Goal: Task Accomplishment & Management: Use online tool/utility

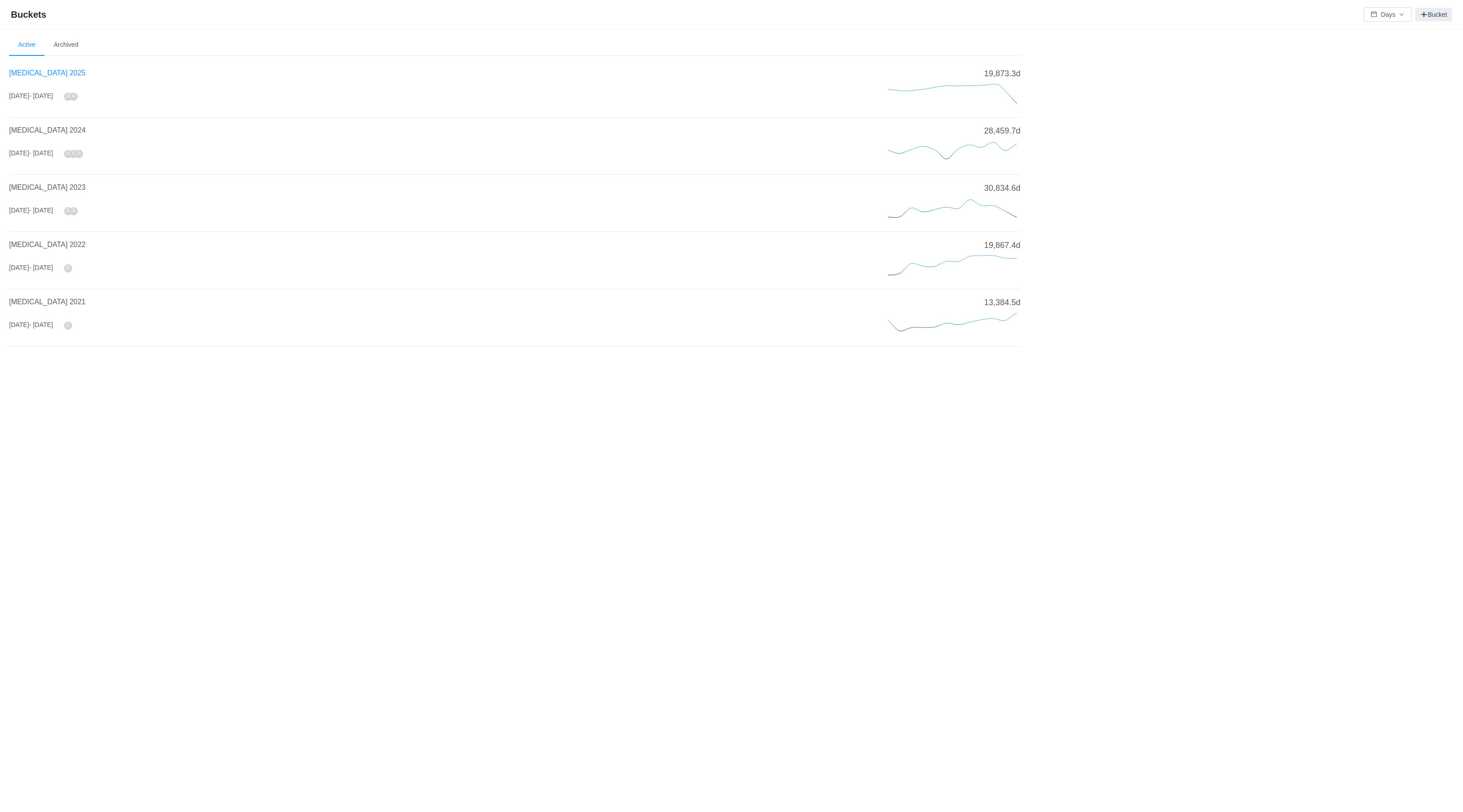
click at [24, 74] on span "[MEDICAL_DATA] 2025" at bounding box center [47, 73] width 76 height 8
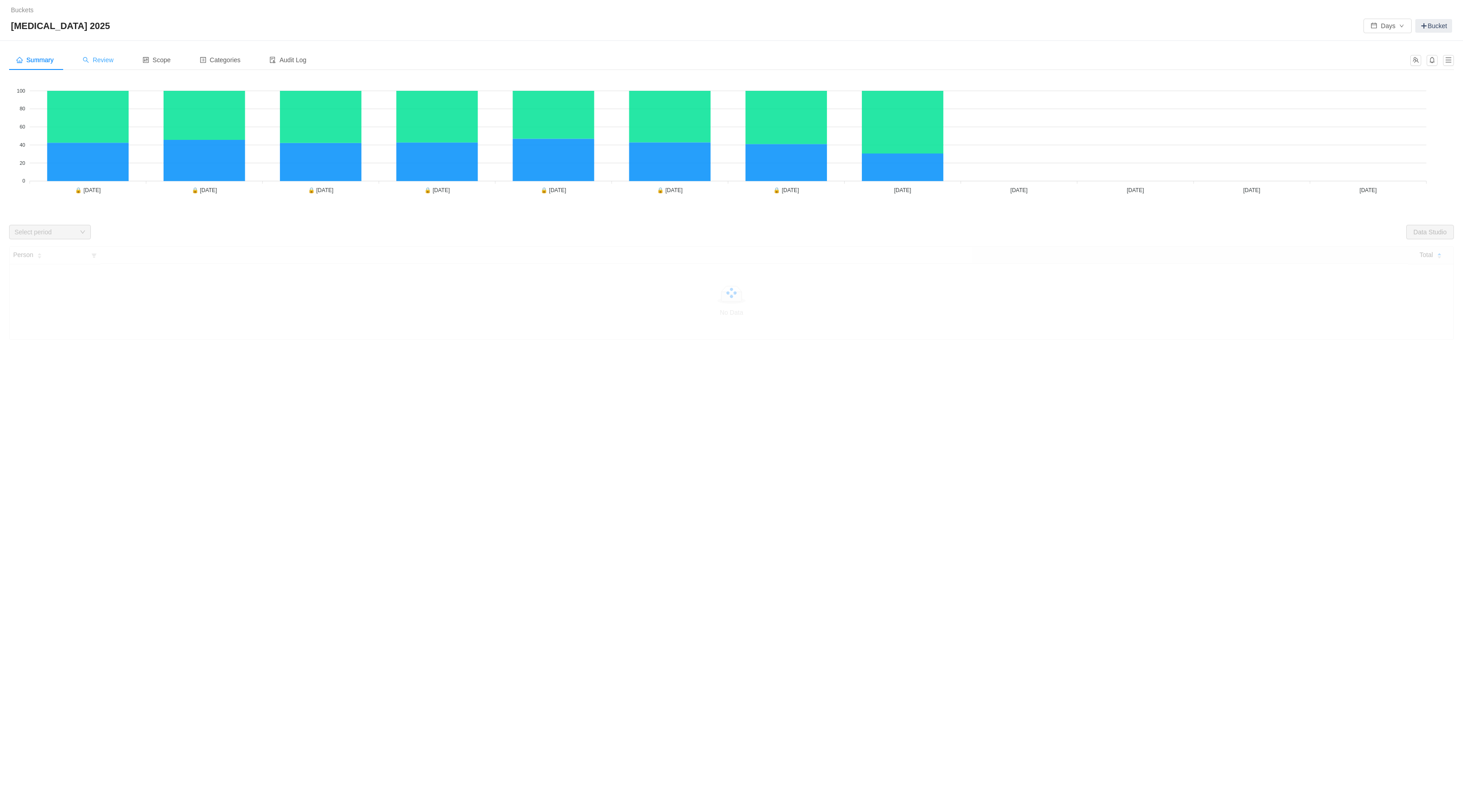
click at [114, 58] on span "Review" at bounding box center [98, 60] width 31 height 8
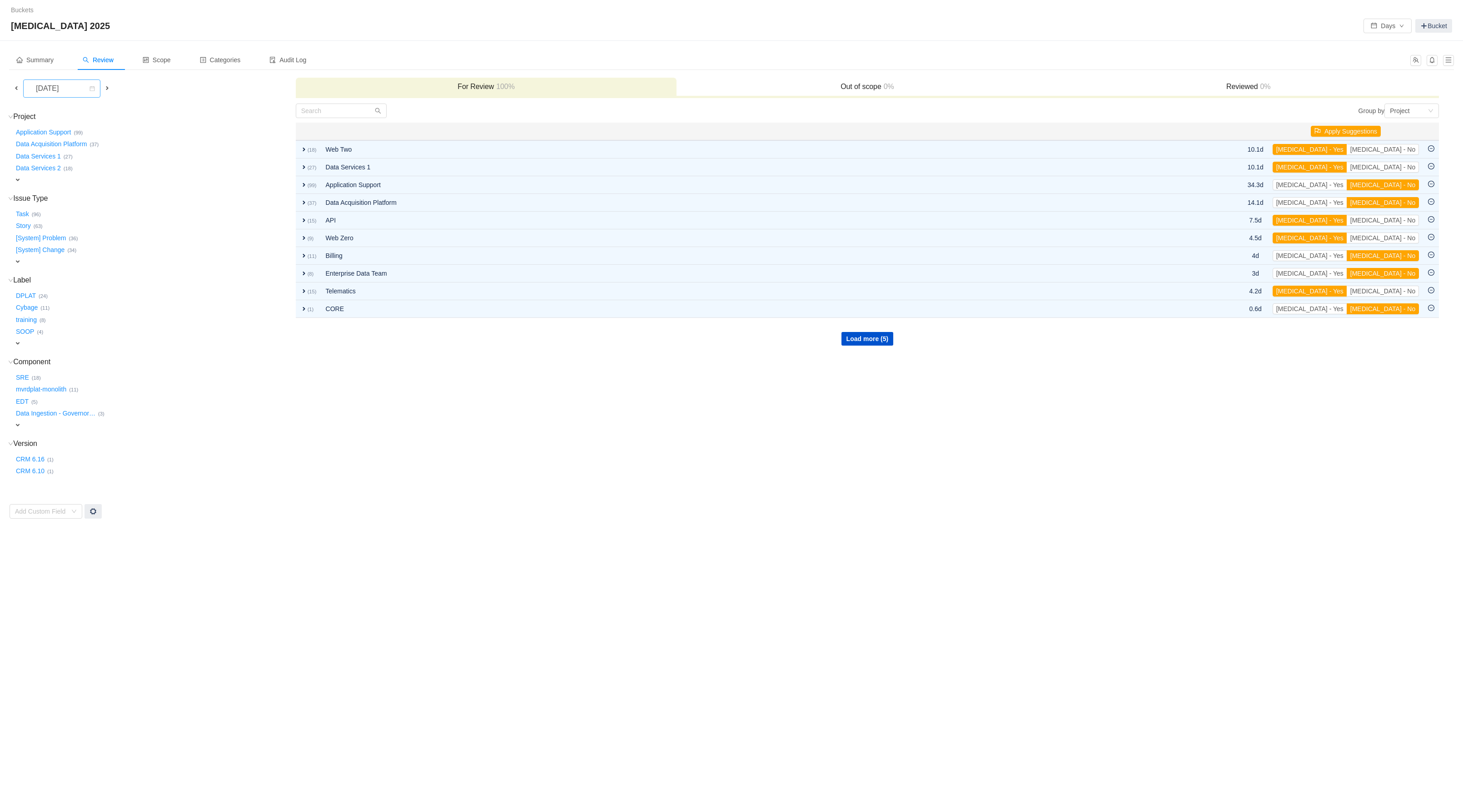
click at [68, 89] on div "[DATE]" at bounding box center [47, 89] width 39 height 17
click at [87, 195] on li "[DATE]" at bounding box center [70, 194] width 92 height 14
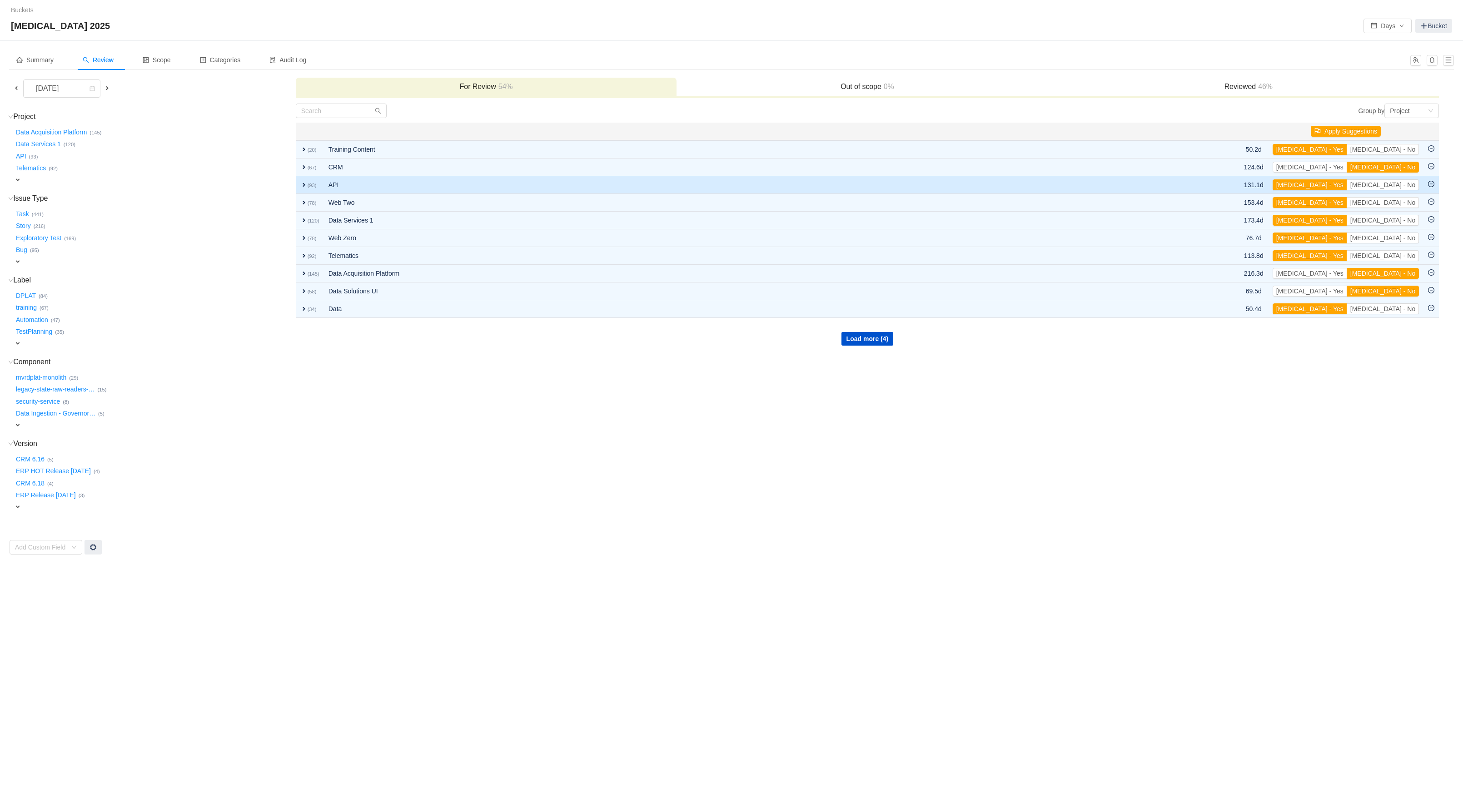
click at [301, 185] on span "expand" at bounding box center [304, 185] width 8 height 8
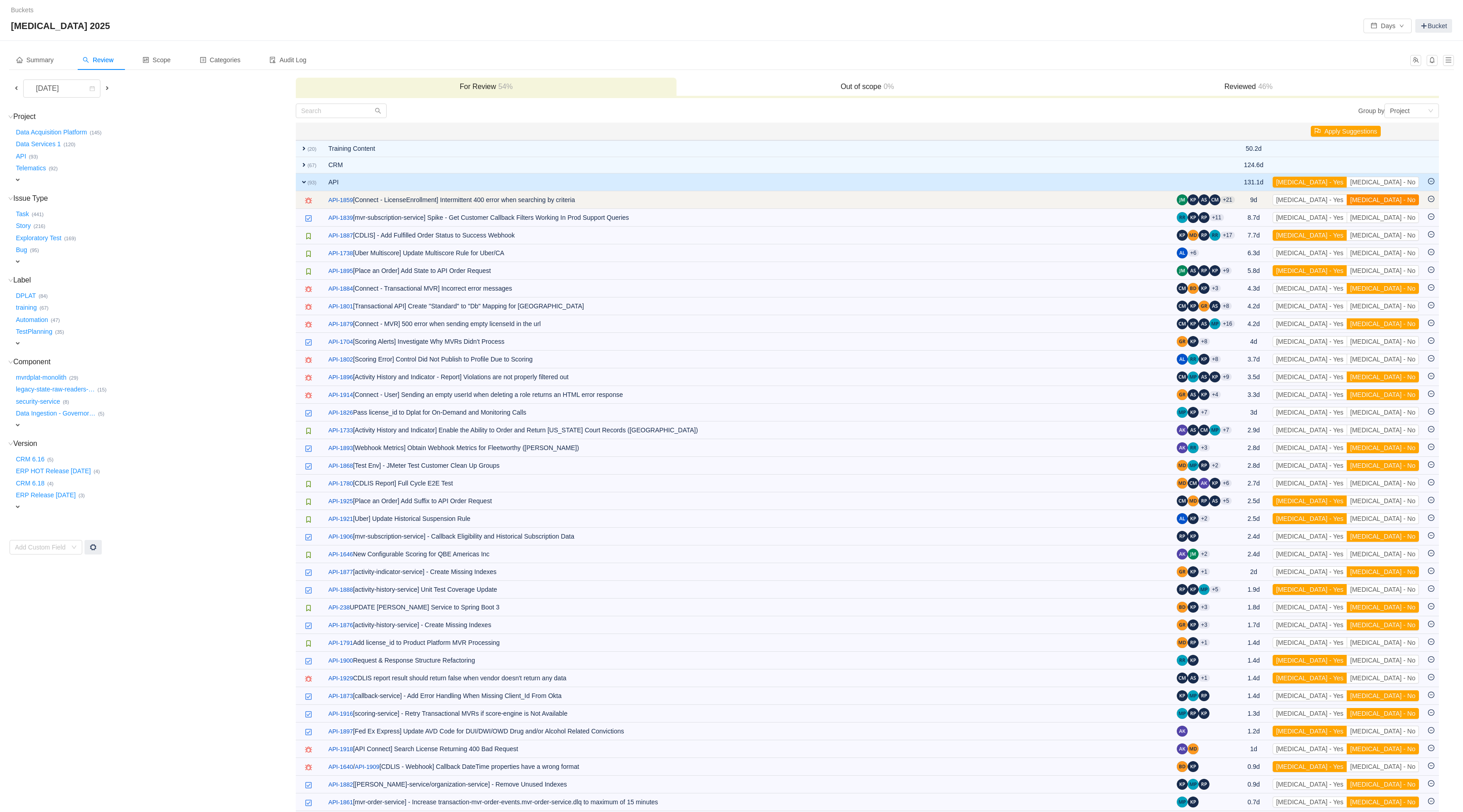
click at [1402, 200] on button "[MEDICAL_DATA] - No" at bounding box center [1382, 200] width 73 height 11
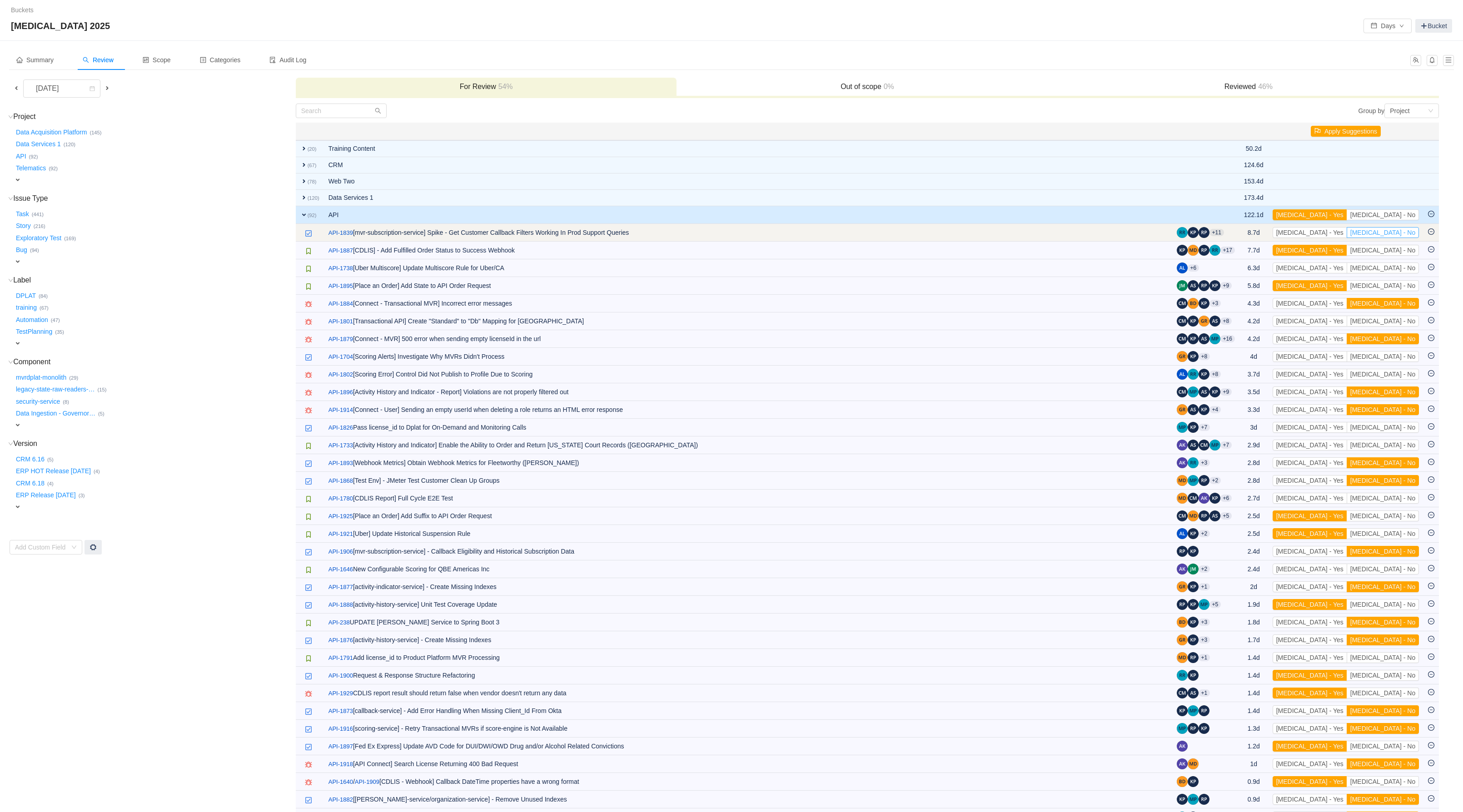
click at [1405, 233] on button "[MEDICAL_DATA] - No" at bounding box center [1382, 233] width 73 height 11
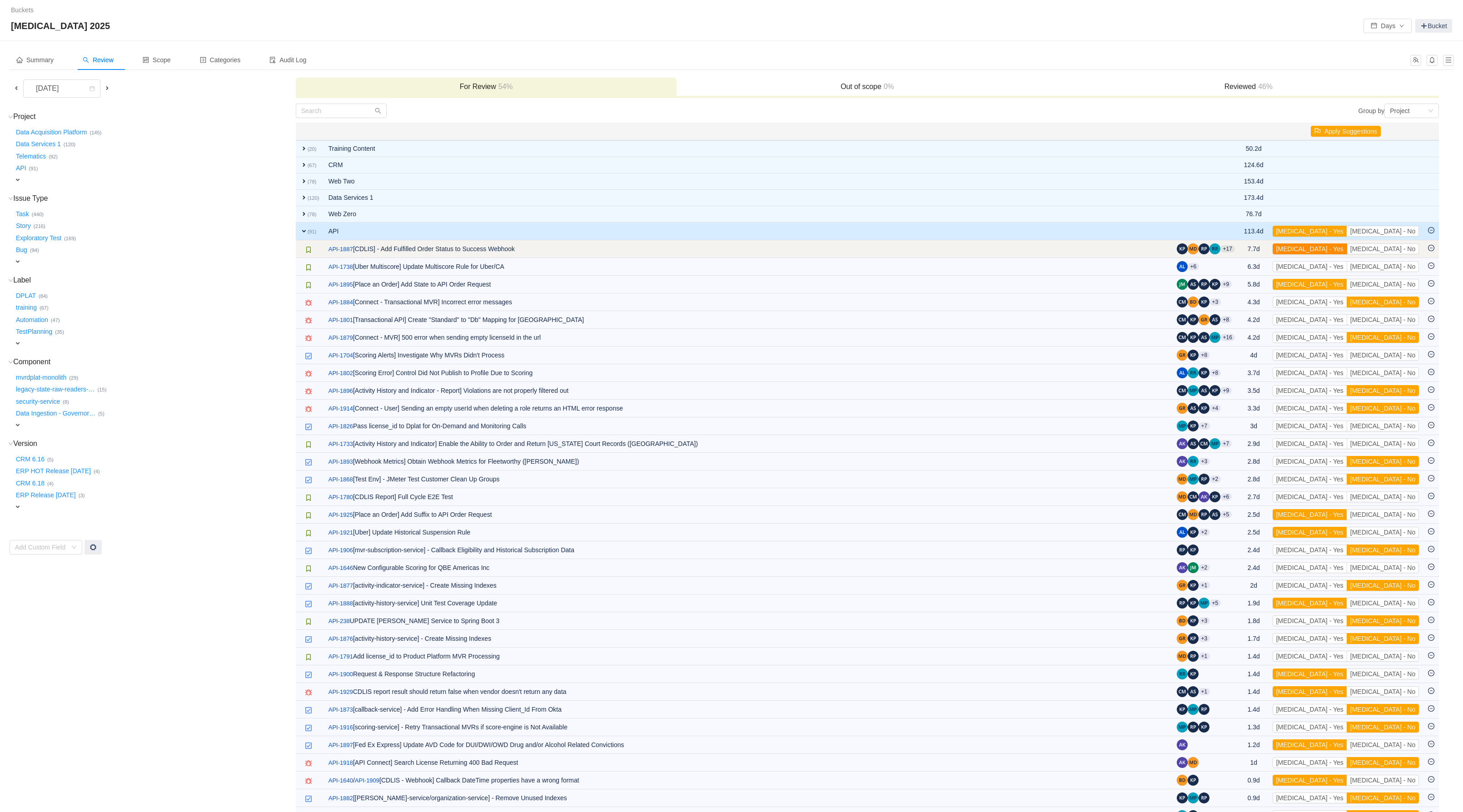
click at [1347, 251] on button "[MEDICAL_DATA] - Yes" at bounding box center [1309, 249] width 74 height 11
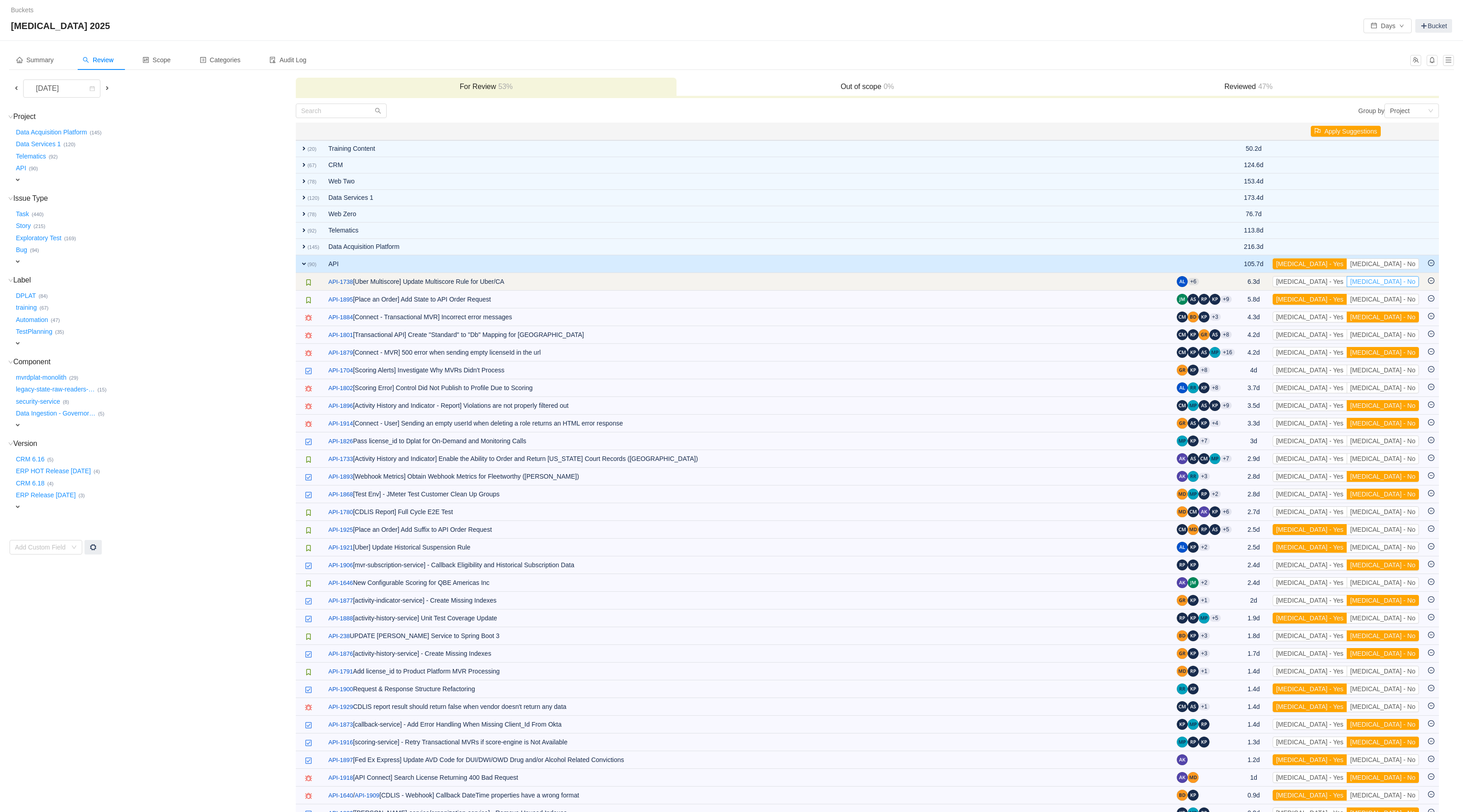
click at [1390, 286] on button "[MEDICAL_DATA] - No" at bounding box center [1382, 282] width 73 height 11
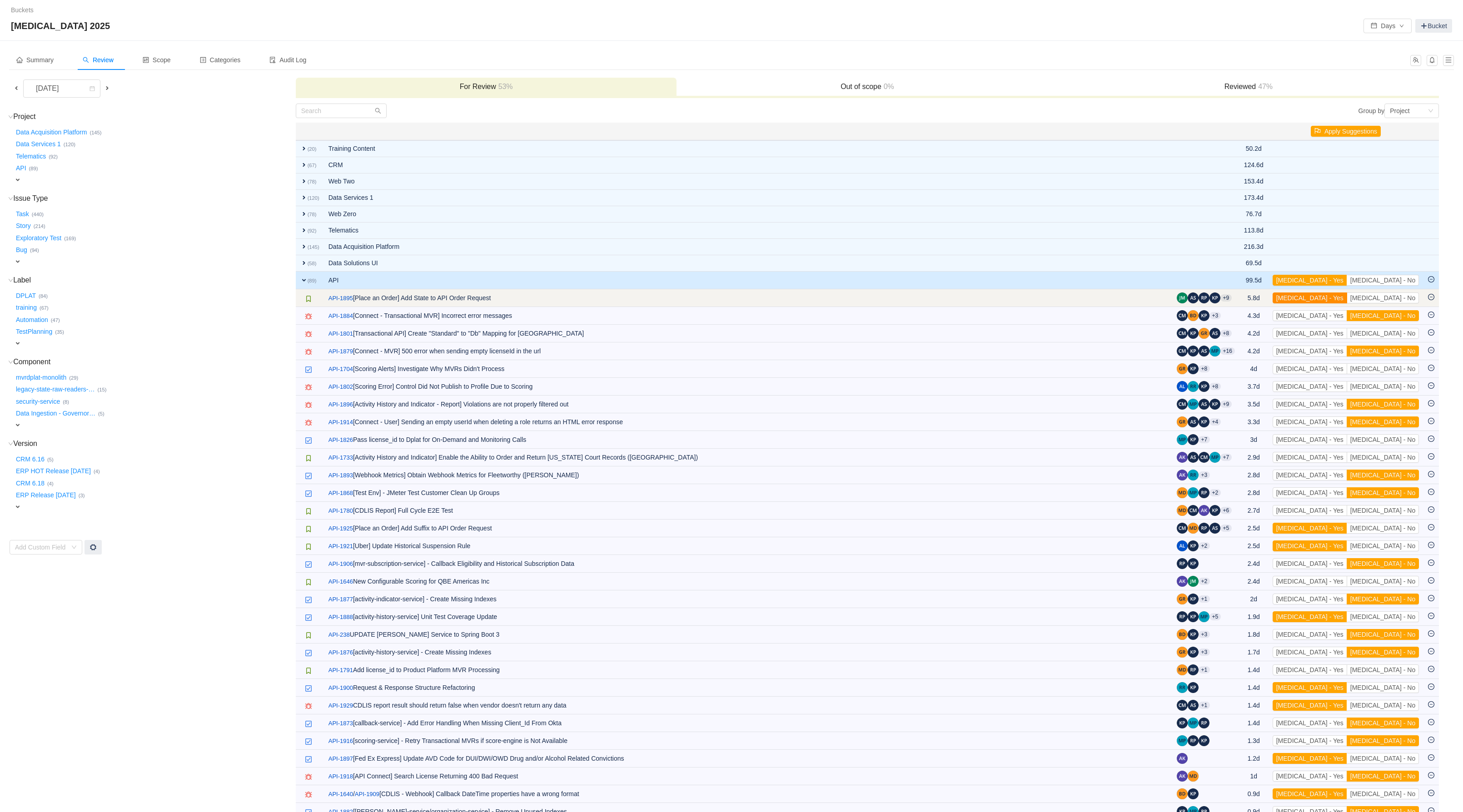
click at [1347, 303] on button "[MEDICAL_DATA] - Yes" at bounding box center [1309, 299] width 74 height 11
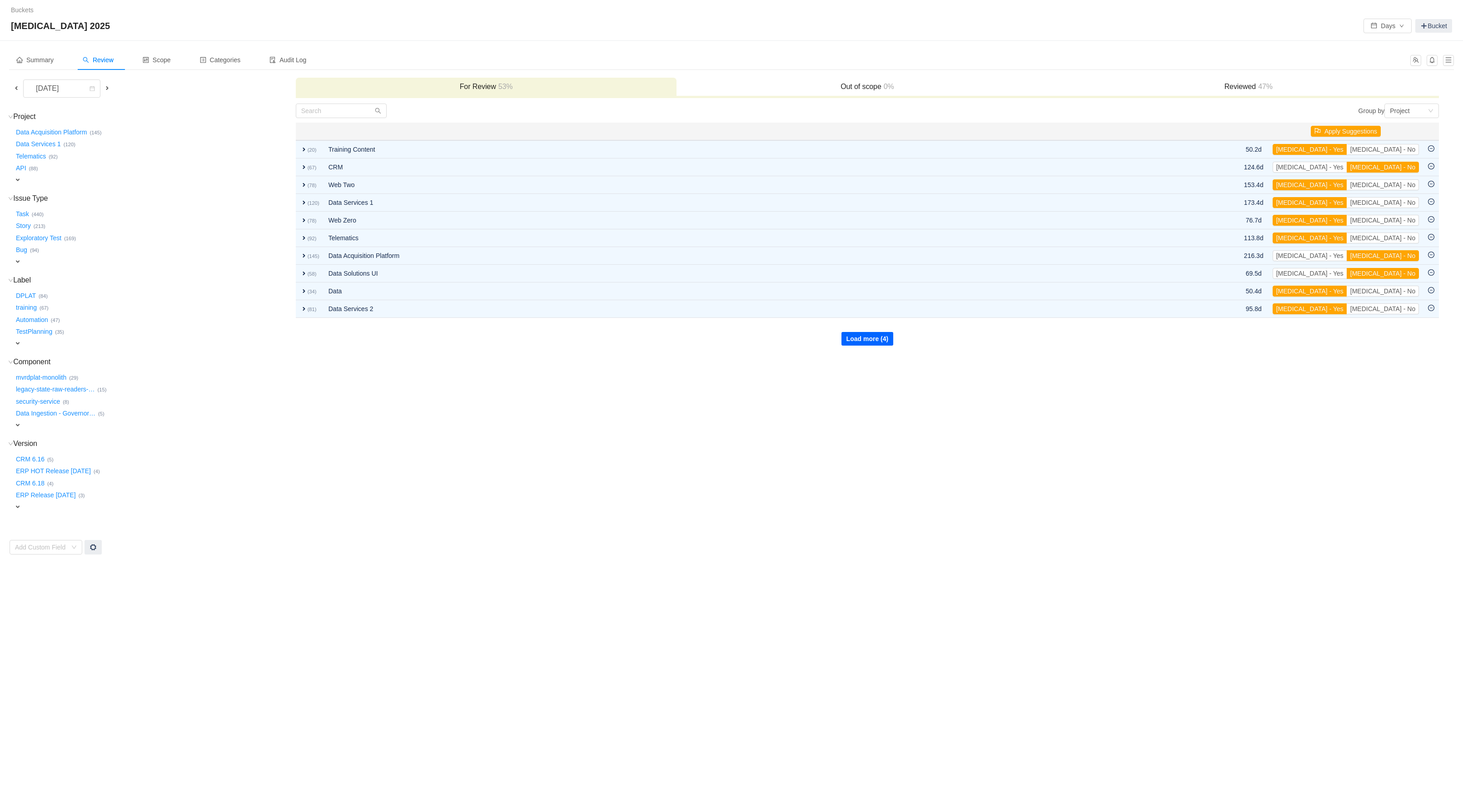
click at [858, 340] on button "Load more (4)" at bounding box center [867, 338] width 52 height 13
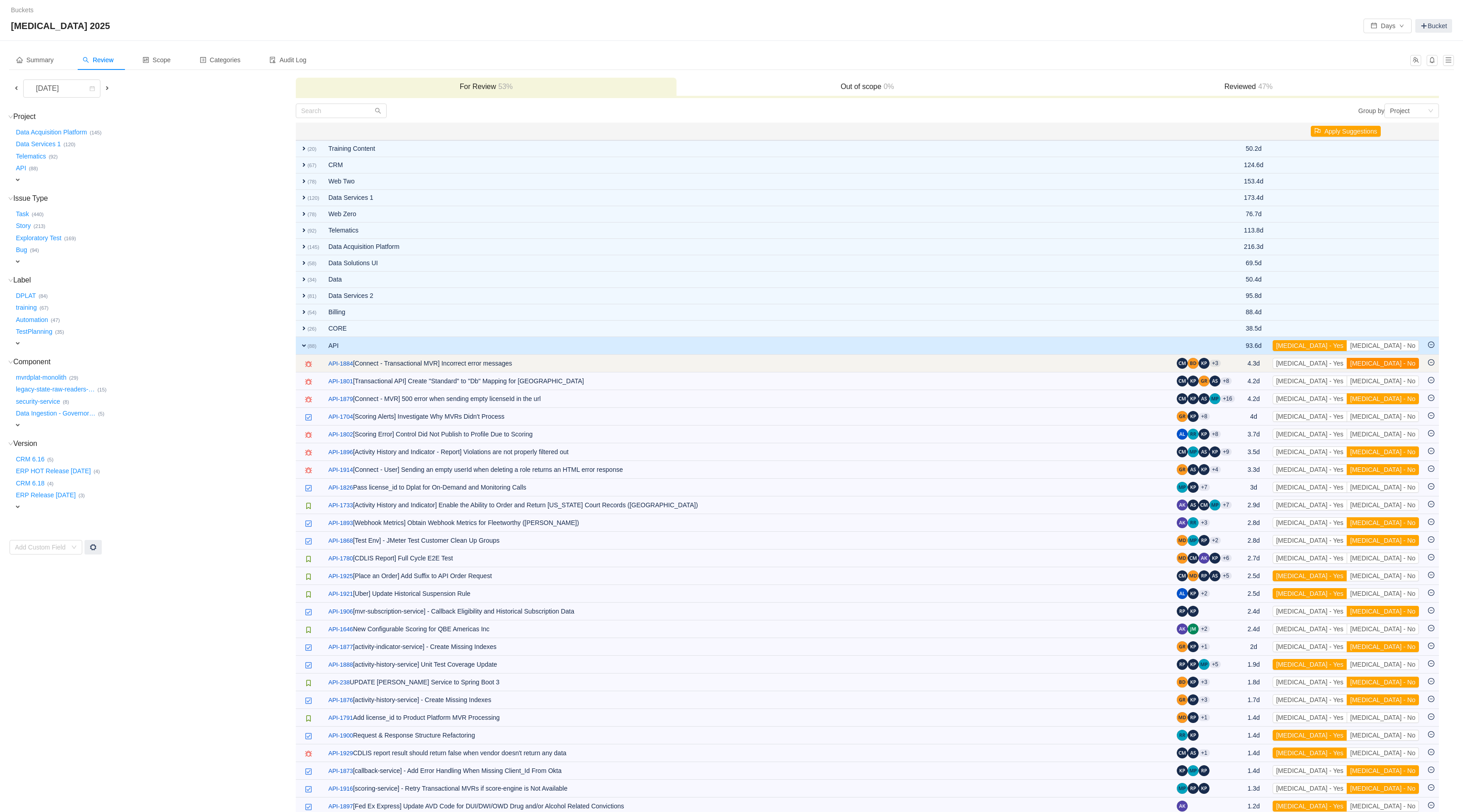
click at [1403, 367] on button "[MEDICAL_DATA] - No" at bounding box center [1382, 364] width 73 height 11
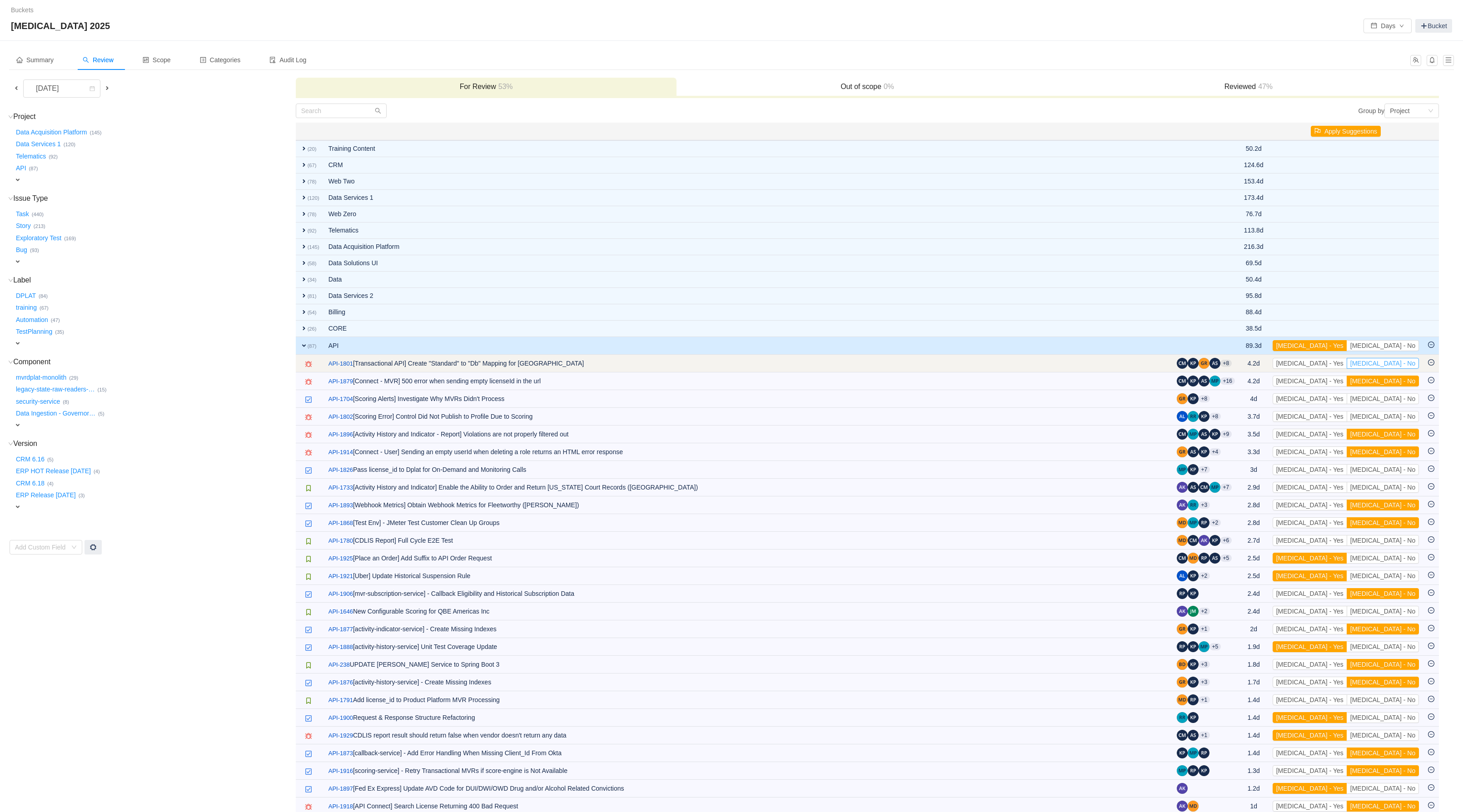
click at [1403, 368] on button "[MEDICAL_DATA] - No" at bounding box center [1382, 364] width 73 height 11
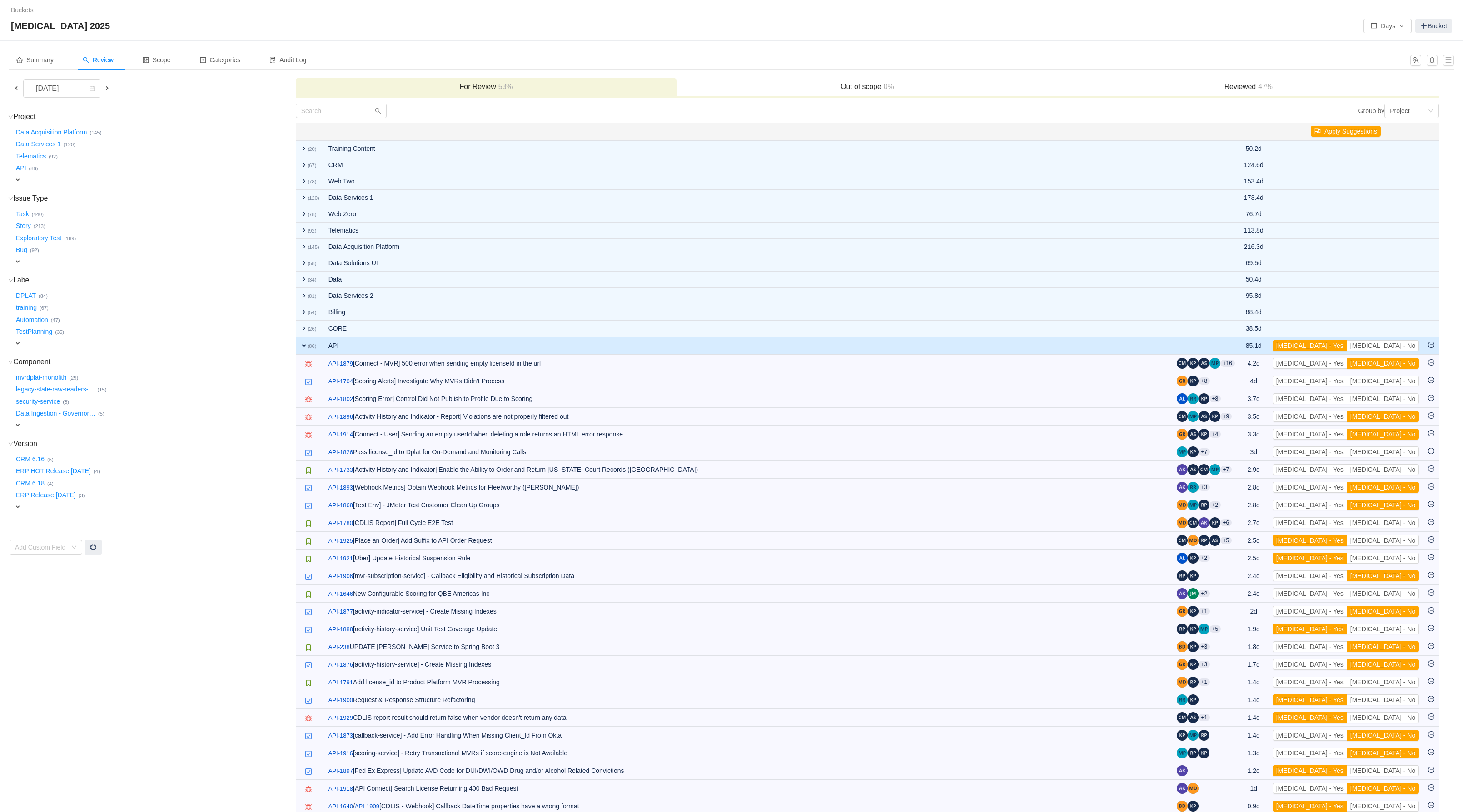
click at [1403, 368] on button "[MEDICAL_DATA] - No" at bounding box center [1382, 364] width 73 height 11
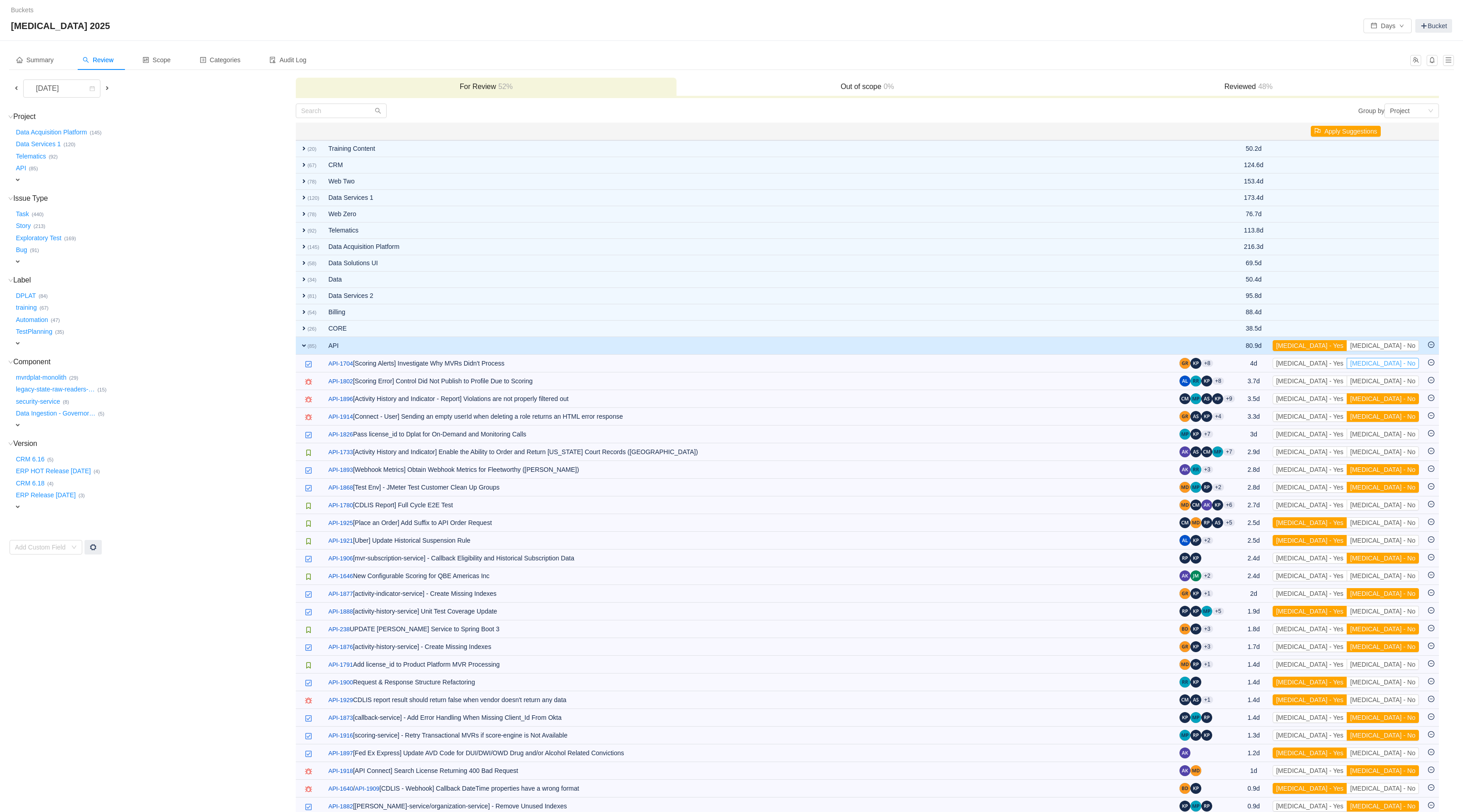
click at [1403, 368] on button "[MEDICAL_DATA] - No" at bounding box center [1382, 364] width 73 height 11
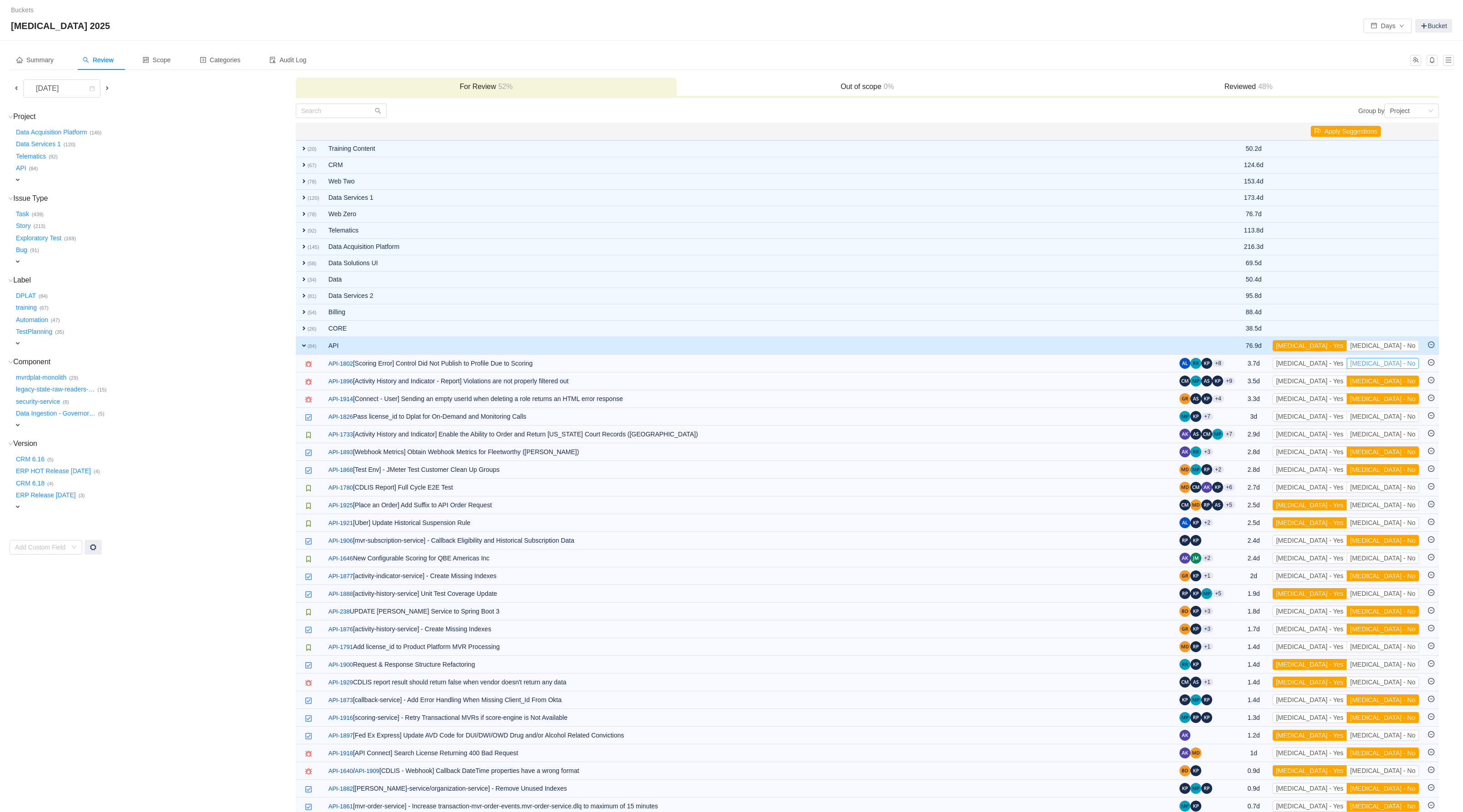
click at [1403, 368] on button "[MEDICAL_DATA] - No" at bounding box center [1382, 364] width 73 height 11
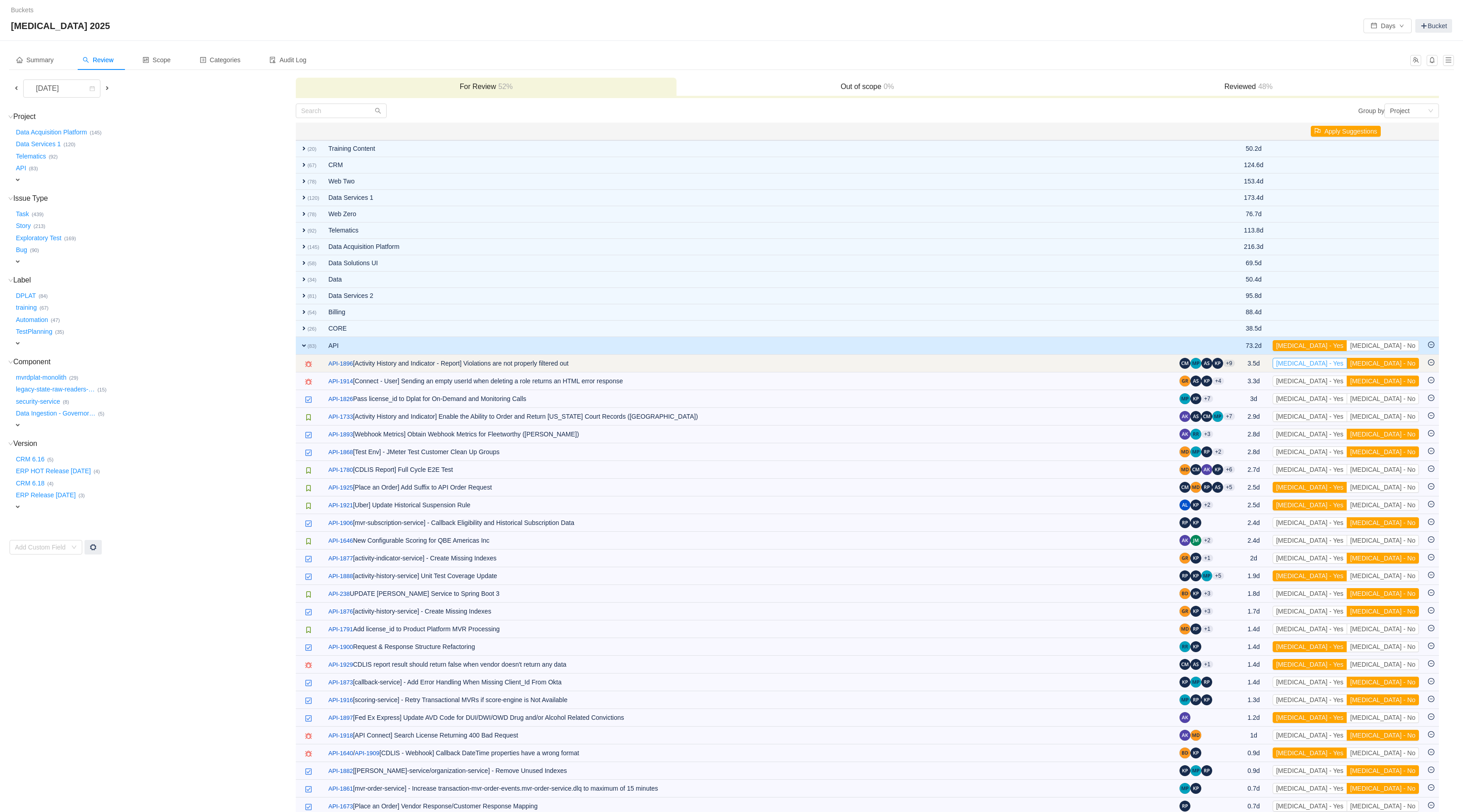
drag, startPoint x: 1345, startPoint y: 366, endPoint x: 1393, endPoint y: 376, distance: 49.0
click at [1345, 366] on button "[MEDICAL_DATA] - Yes" at bounding box center [1309, 364] width 74 height 11
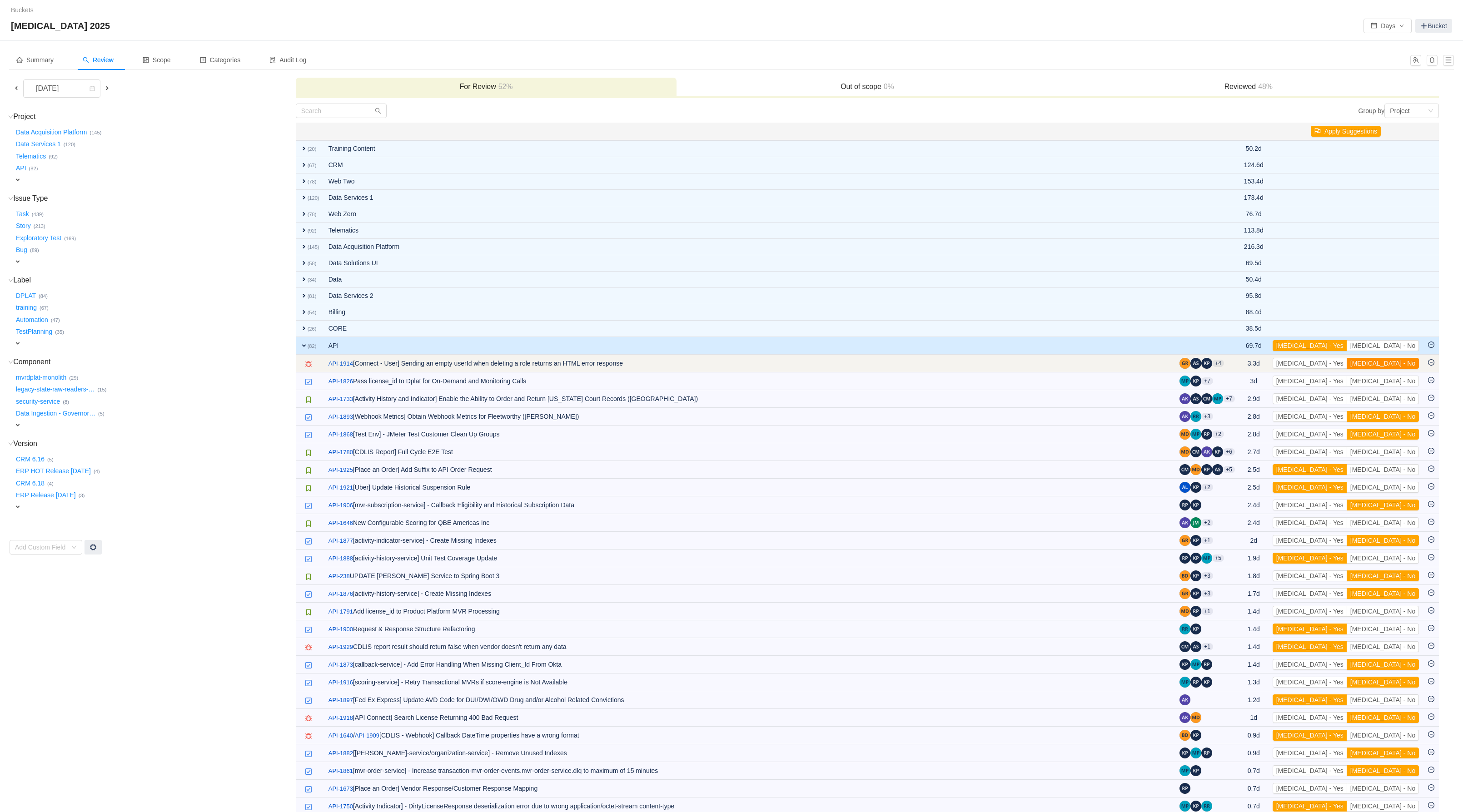
click at [1397, 369] on button "[MEDICAL_DATA] - No" at bounding box center [1382, 364] width 73 height 11
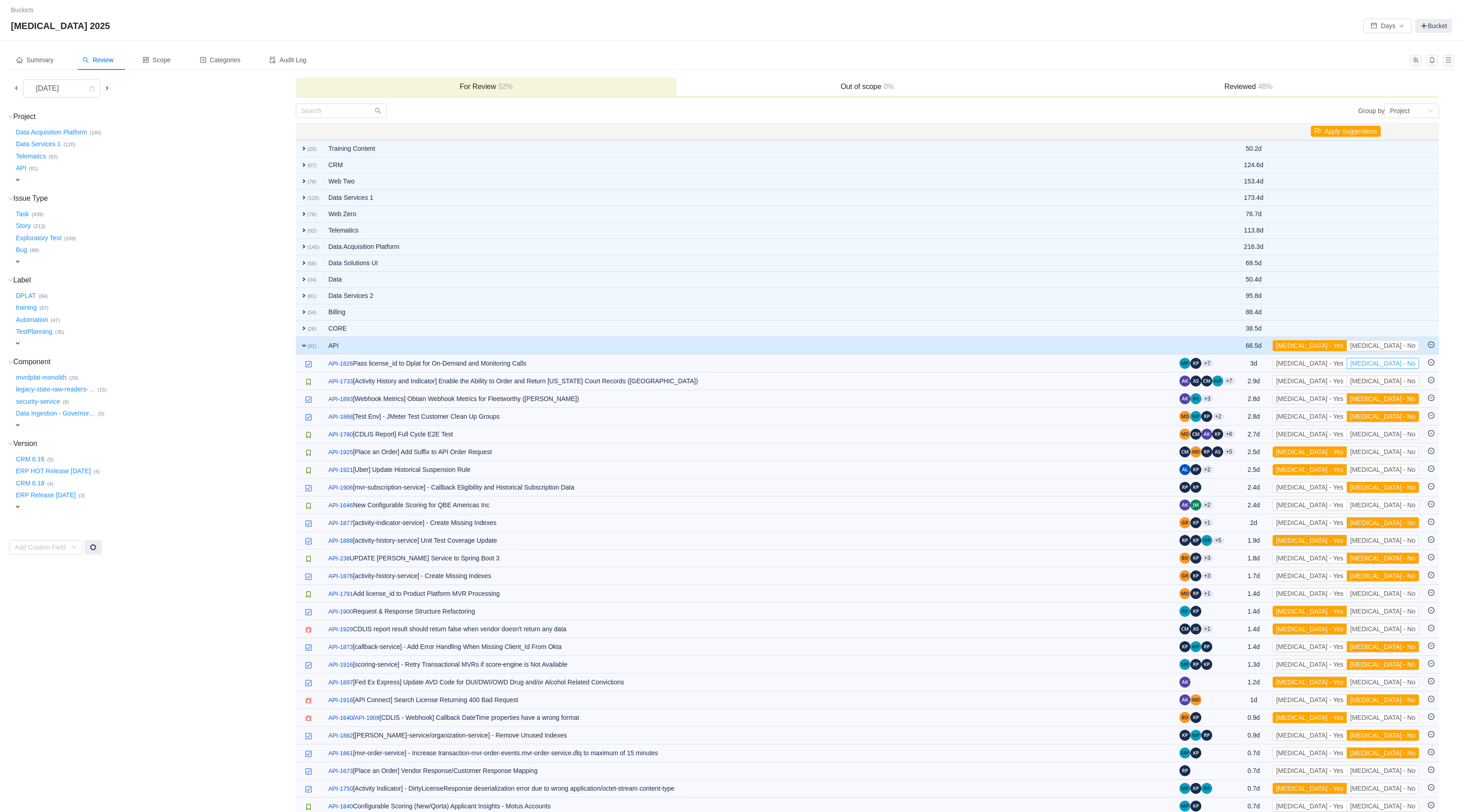
click at [1397, 369] on button "[MEDICAL_DATA] - No" at bounding box center [1382, 364] width 73 height 11
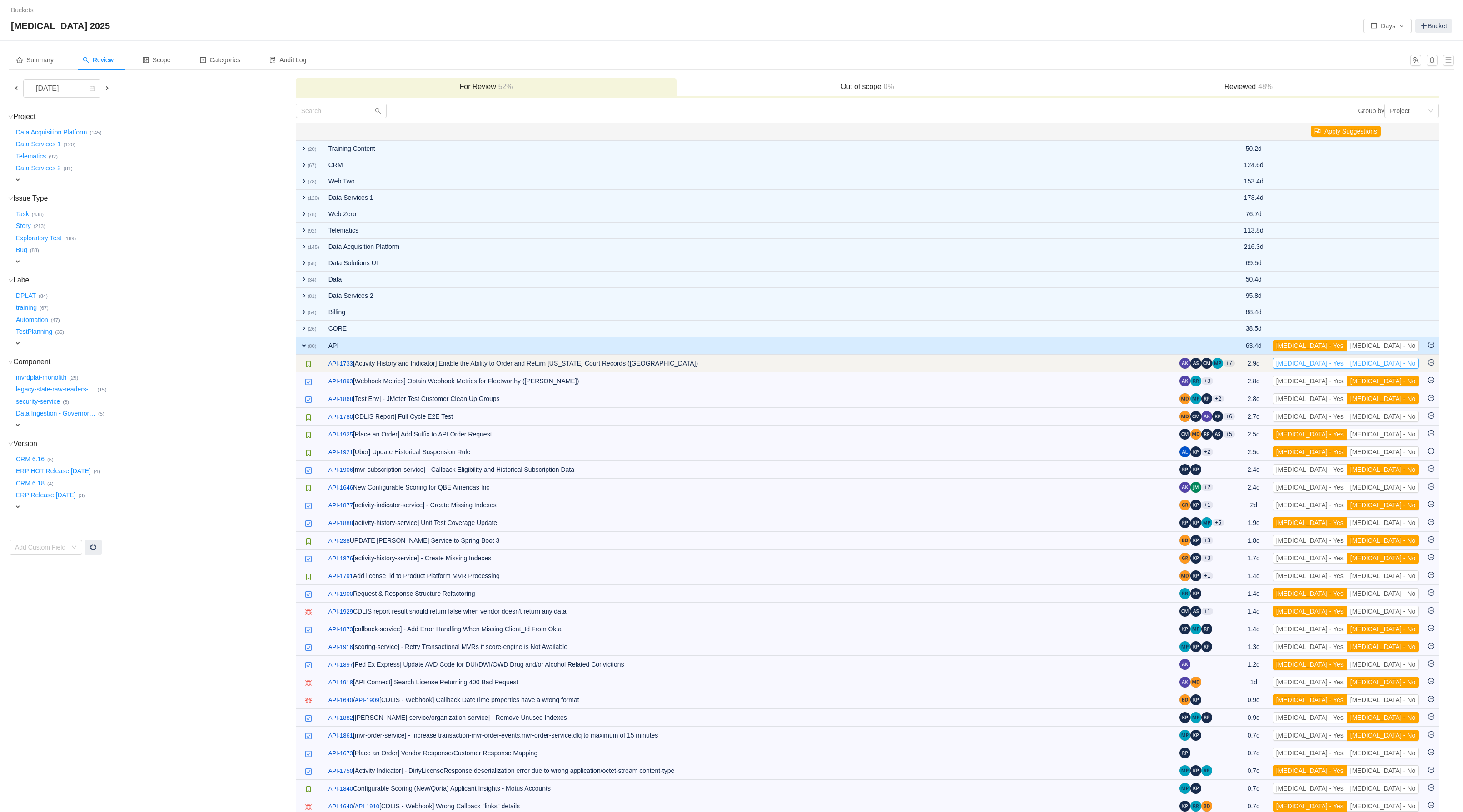
drag, startPoint x: 1357, startPoint y: 369, endPoint x: 1395, endPoint y: 374, distance: 38.3
click at [1347, 369] on button "[MEDICAL_DATA] - Yes" at bounding box center [1309, 364] width 74 height 11
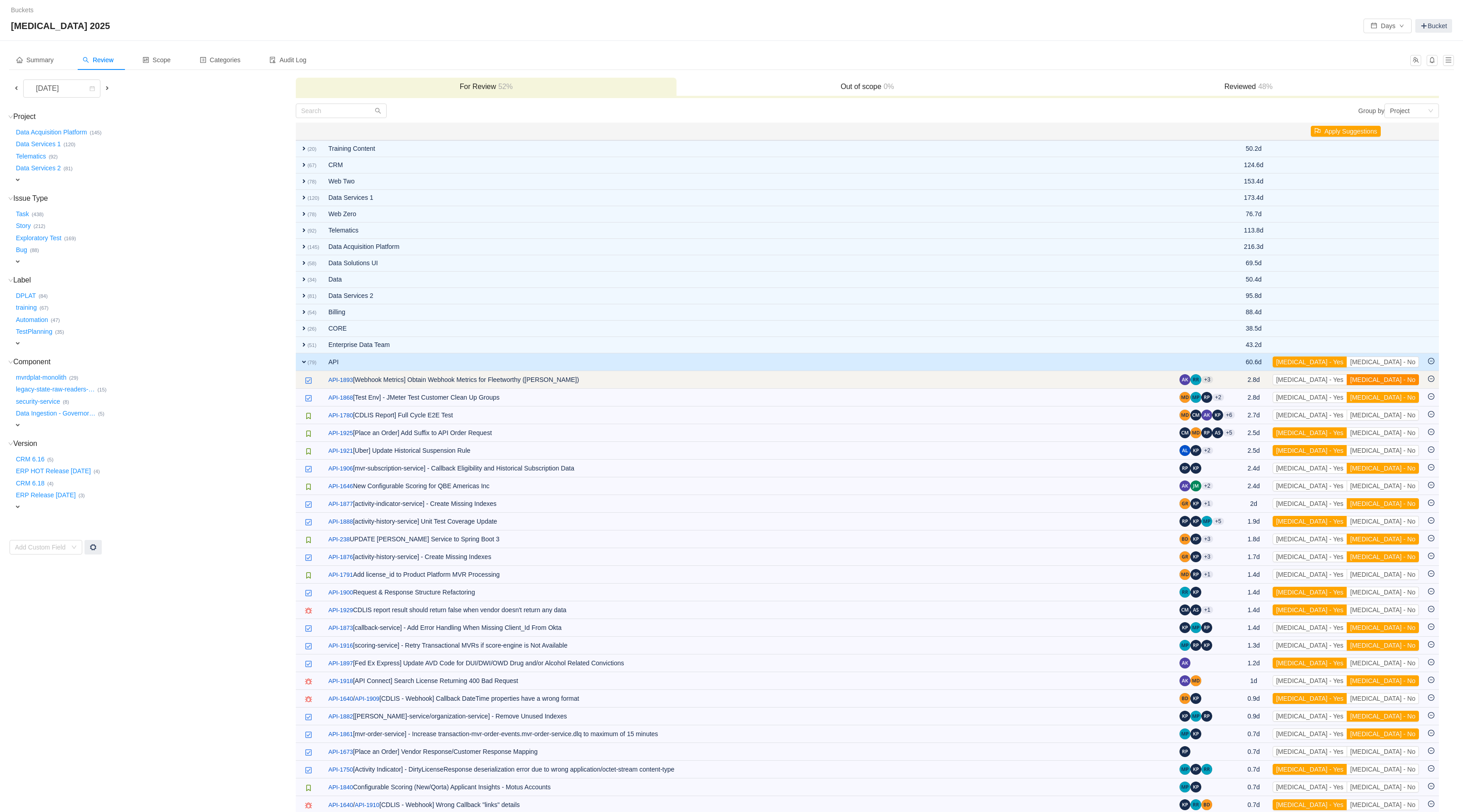
click at [1396, 385] on button "[MEDICAL_DATA] - No" at bounding box center [1382, 380] width 73 height 11
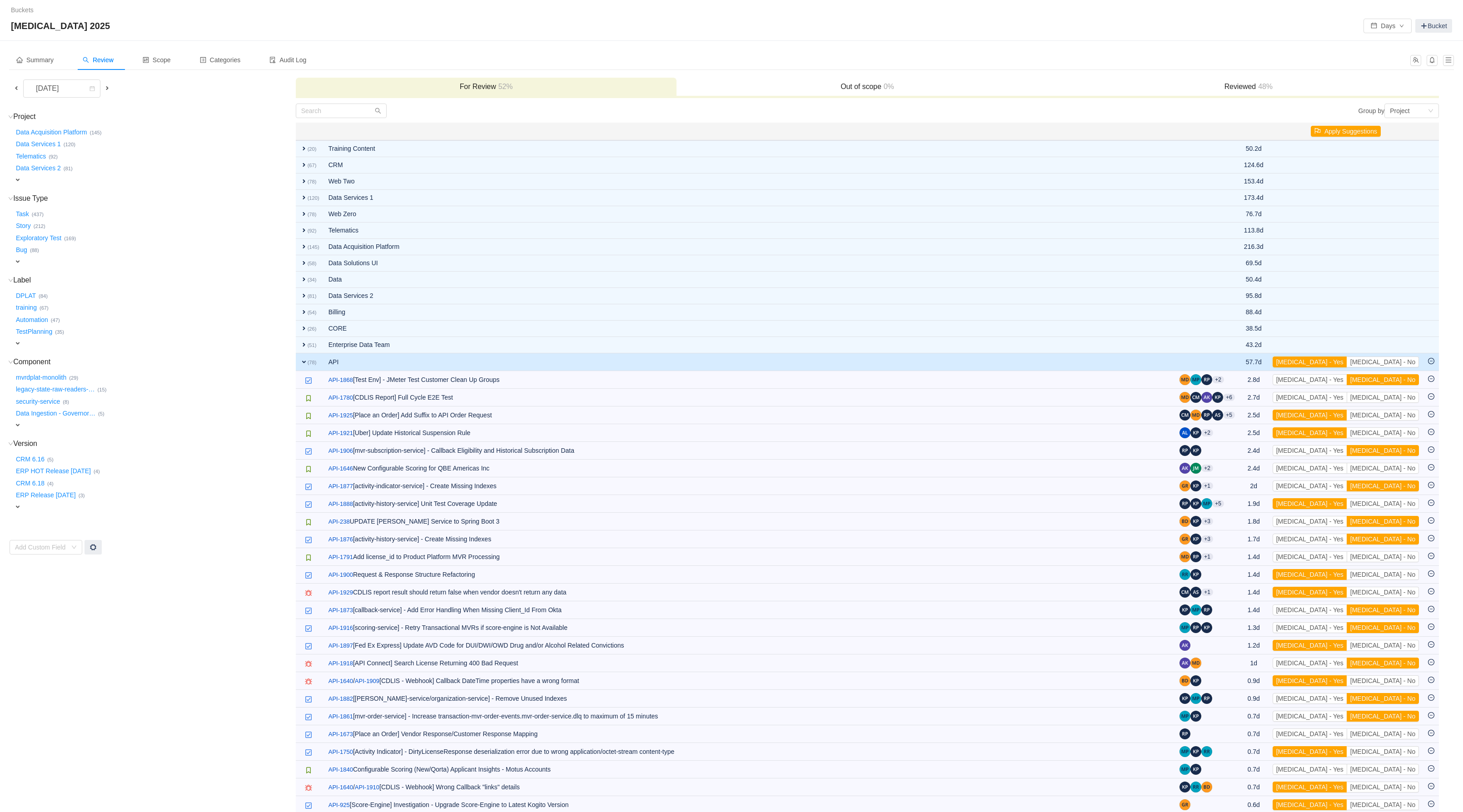
click at [1396, 385] on button "[MEDICAL_DATA] - No" at bounding box center [1382, 380] width 73 height 11
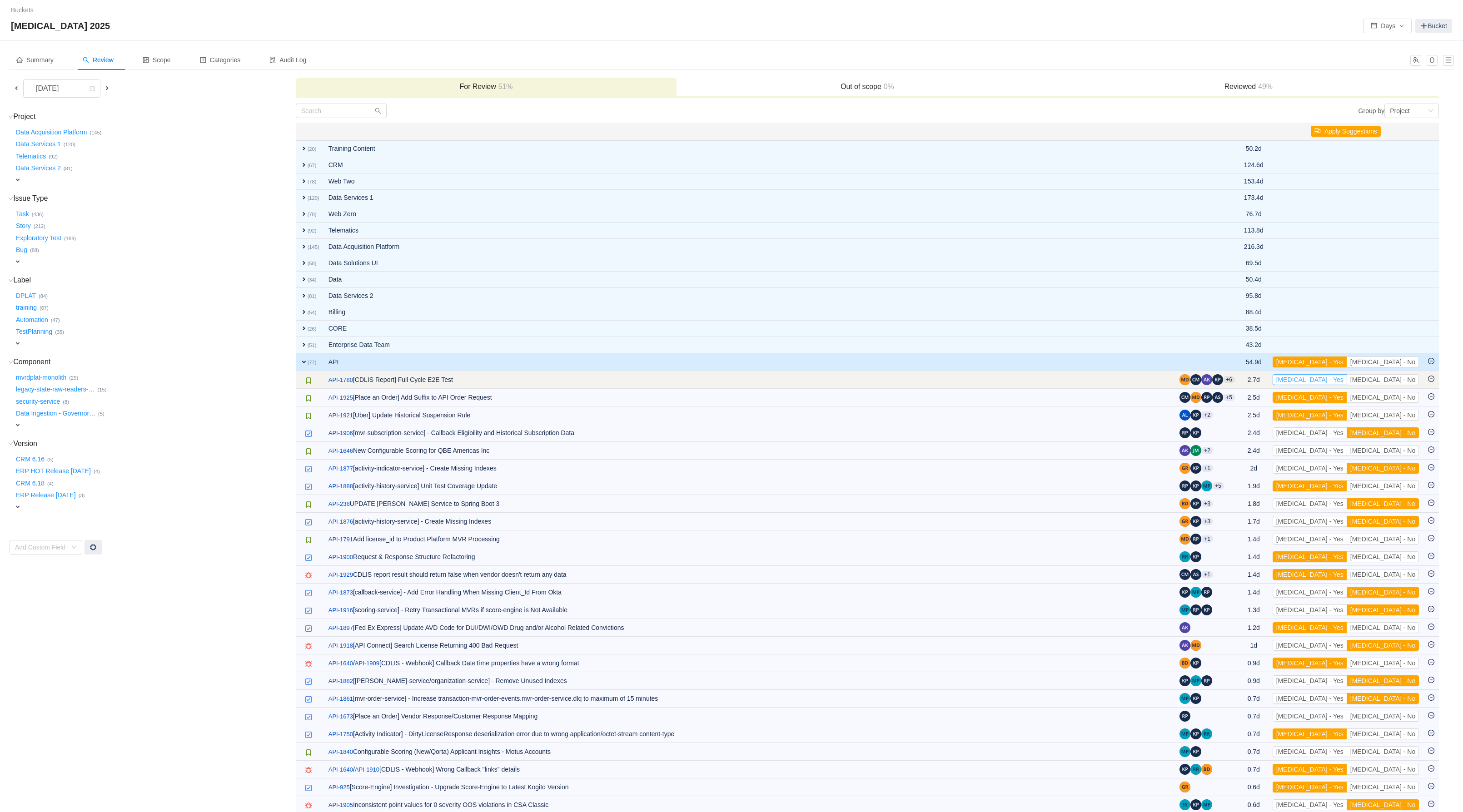
click at [1347, 385] on button "[MEDICAL_DATA] - Yes" at bounding box center [1309, 380] width 74 height 11
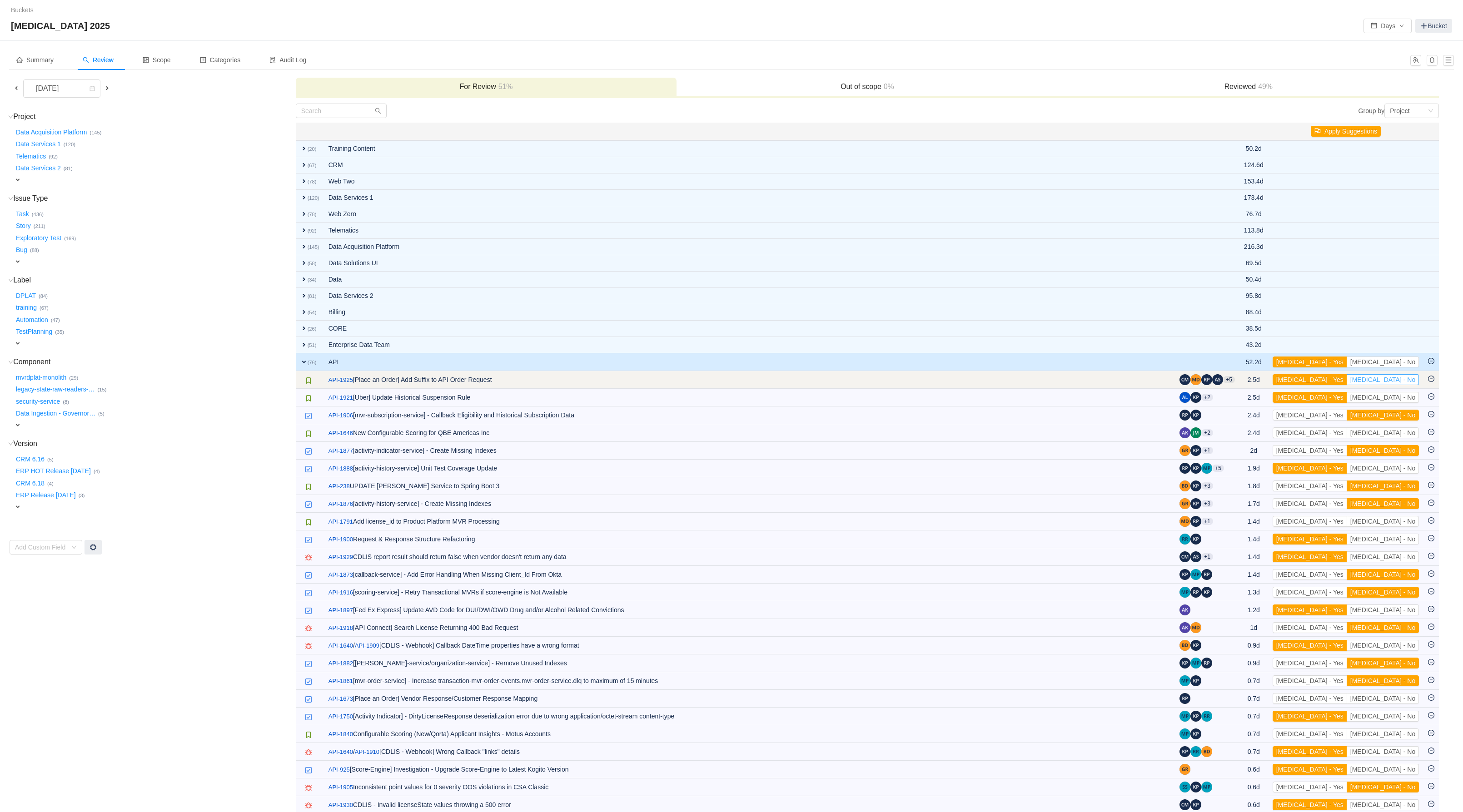
click at [1406, 385] on button "[MEDICAL_DATA] - No" at bounding box center [1382, 380] width 73 height 11
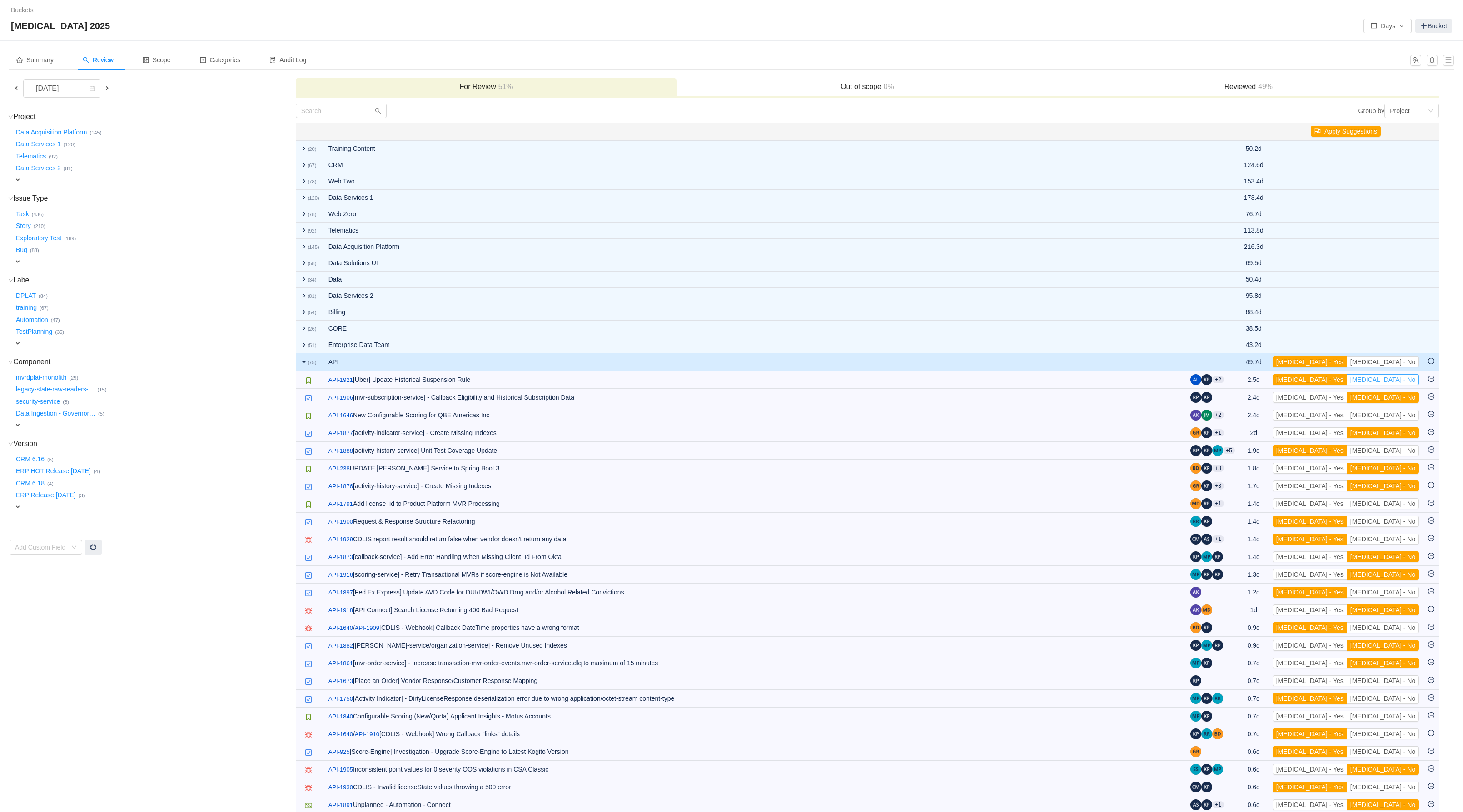
click at [1406, 385] on button "[MEDICAL_DATA] - No" at bounding box center [1382, 380] width 73 height 11
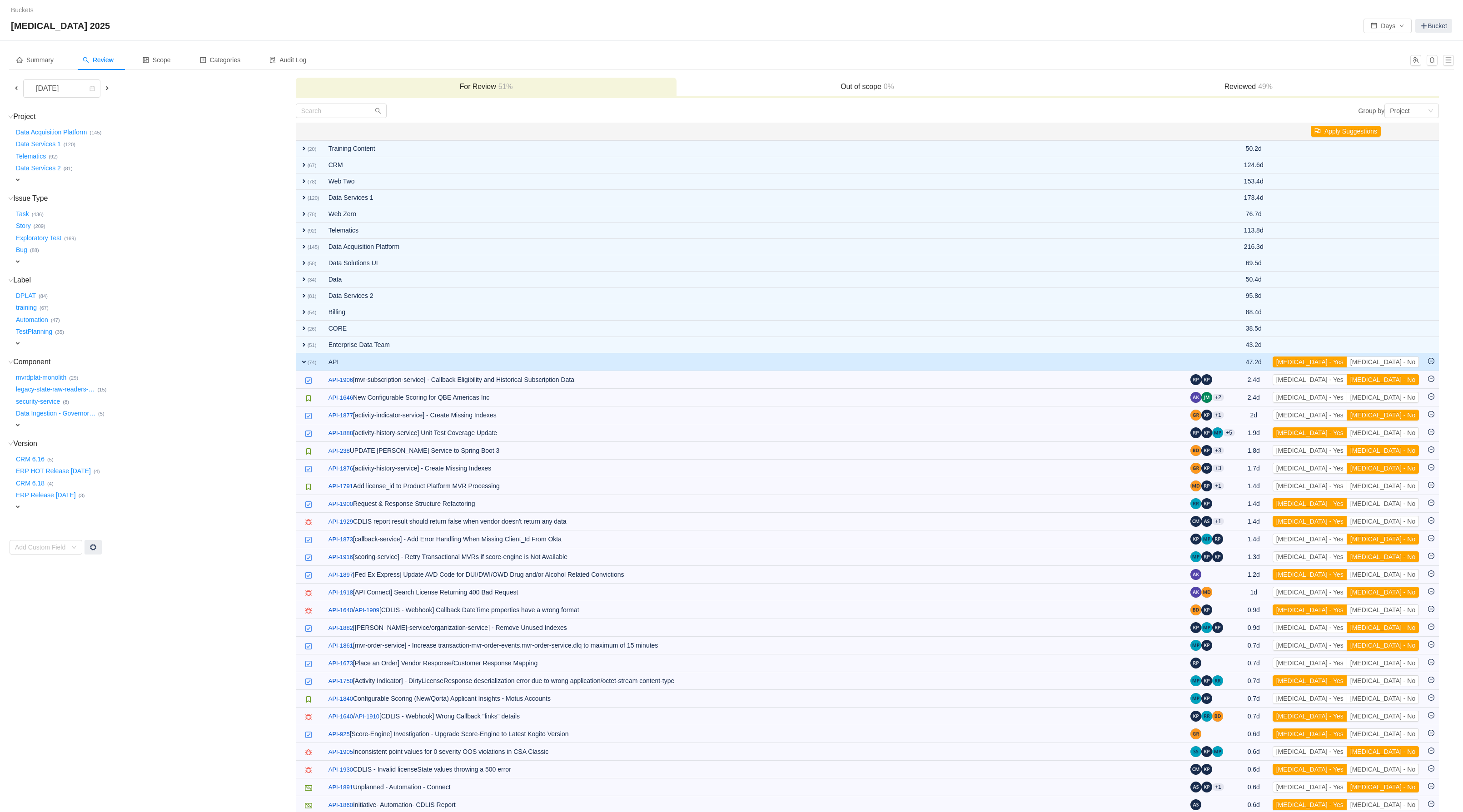
click at [1406, 385] on button "[MEDICAL_DATA] - No" at bounding box center [1382, 380] width 73 height 11
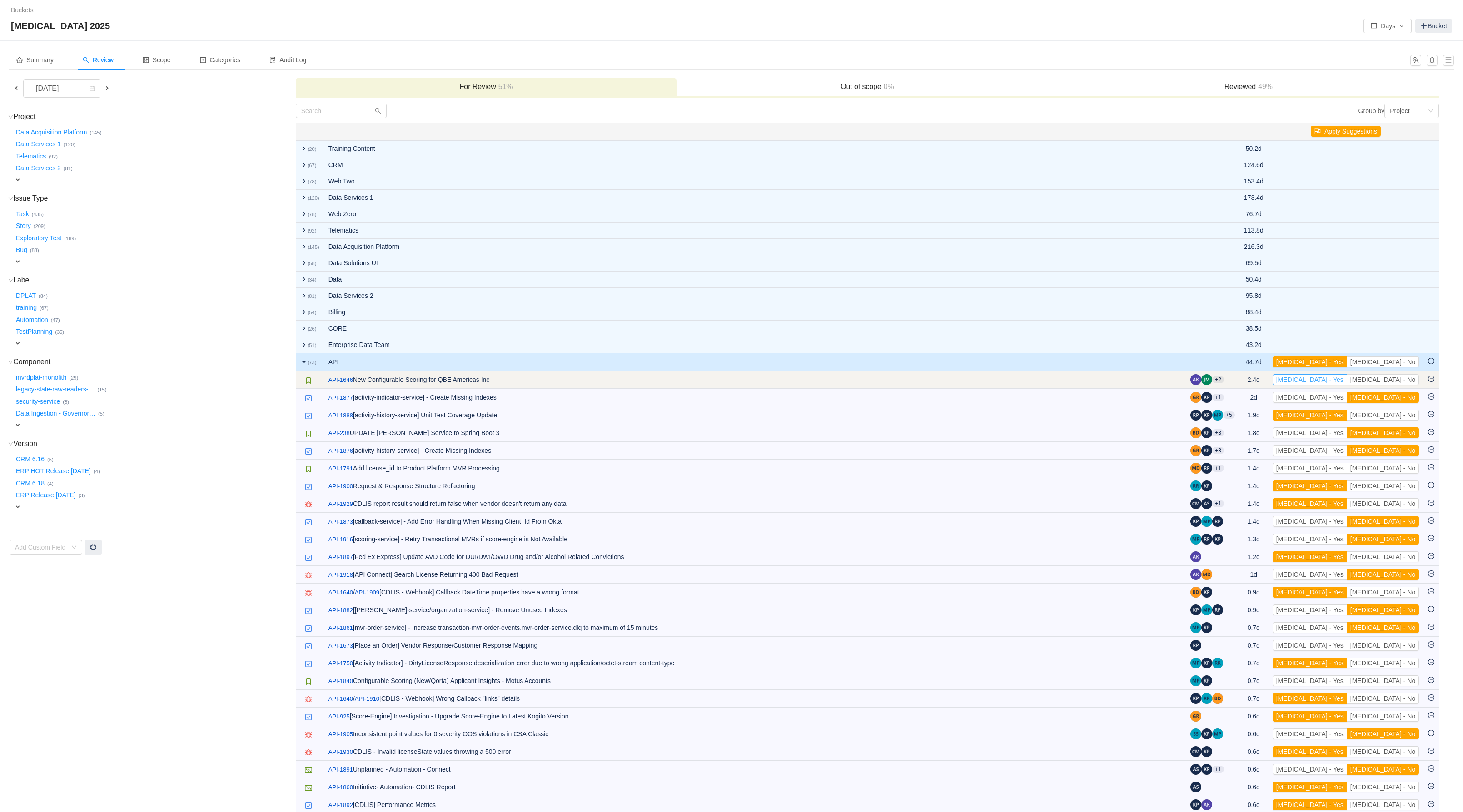
click at [1347, 385] on button "[MEDICAL_DATA] - Yes" at bounding box center [1309, 380] width 74 height 11
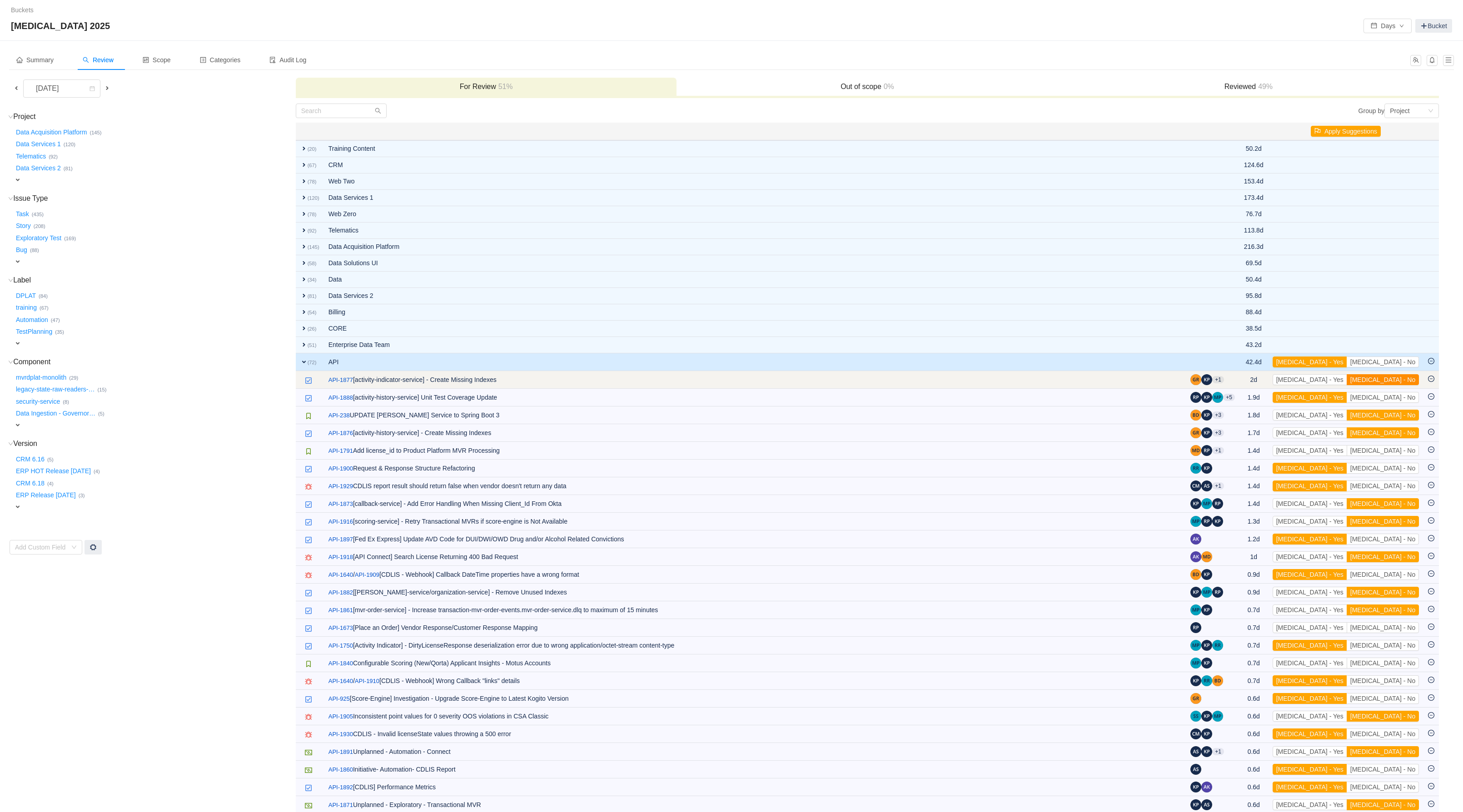
click at [1403, 385] on button "[MEDICAL_DATA] - No" at bounding box center [1382, 380] width 73 height 11
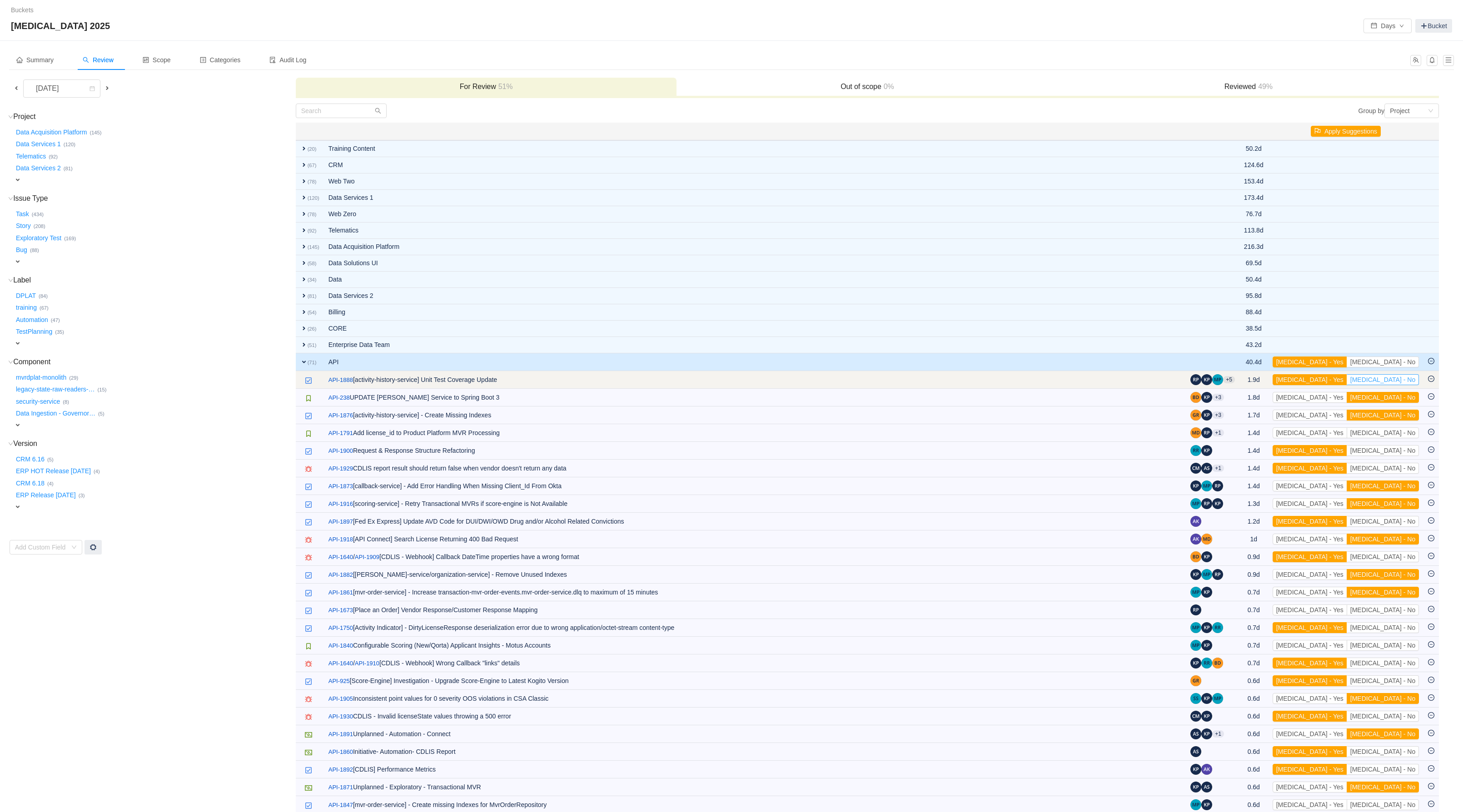
click at [1412, 385] on button "[MEDICAL_DATA] - No" at bounding box center [1382, 380] width 73 height 11
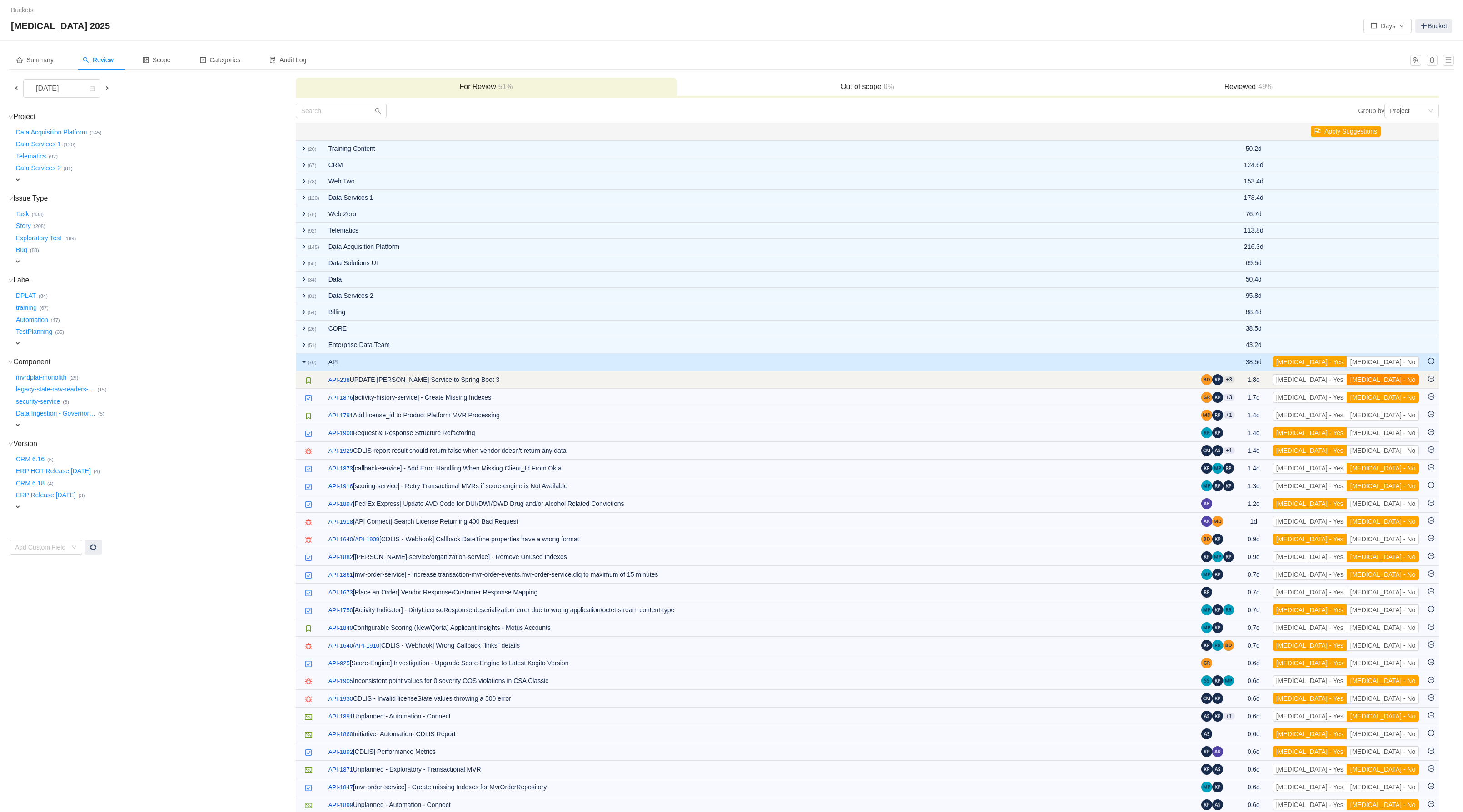
click at [1390, 385] on button "[MEDICAL_DATA] - No" at bounding box center [1382, 380] width 73 height 11
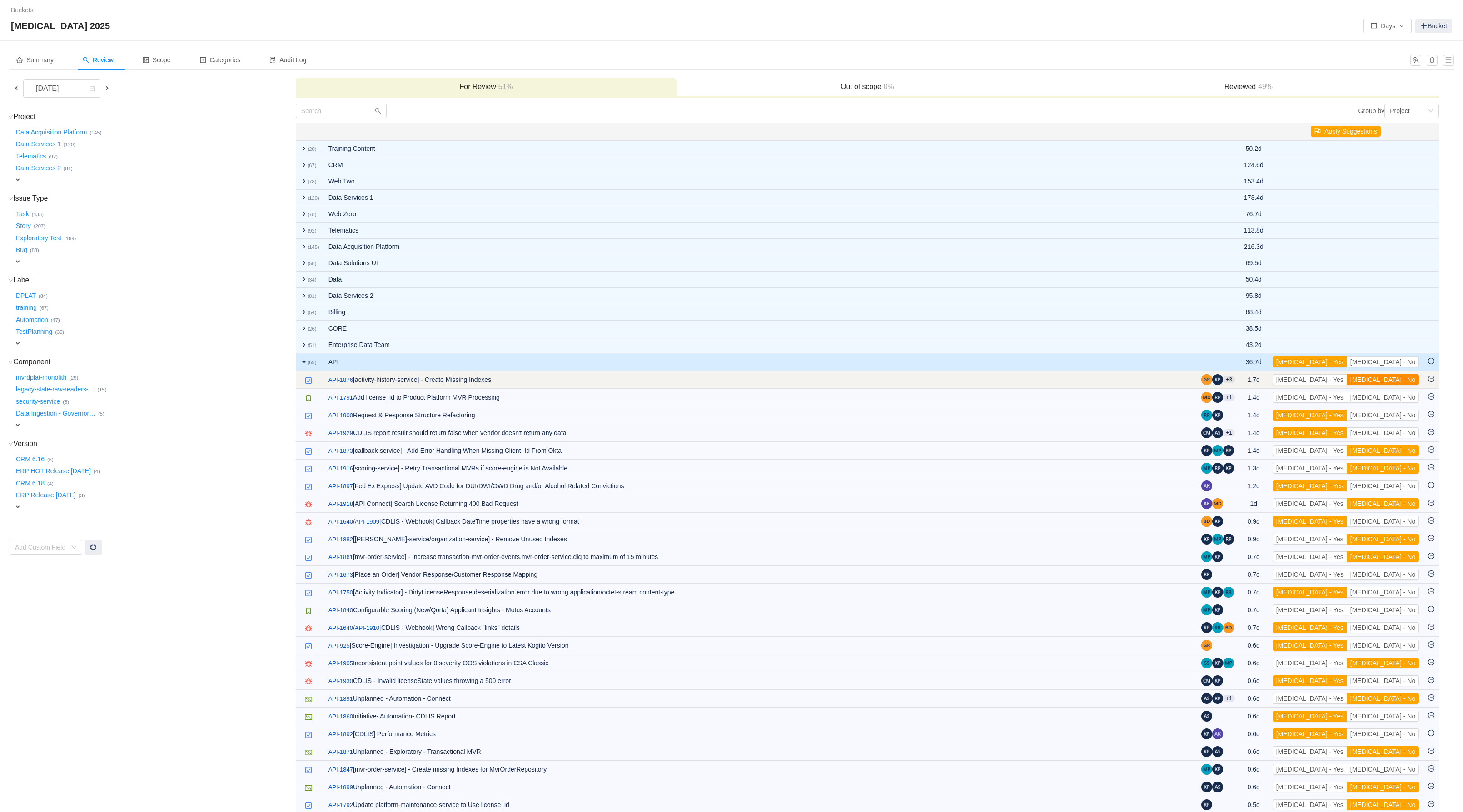
click at [1389, 385] on button "[MEDICAL_DATA] - No" at bounding box center [1382, 380] width 73 height 11
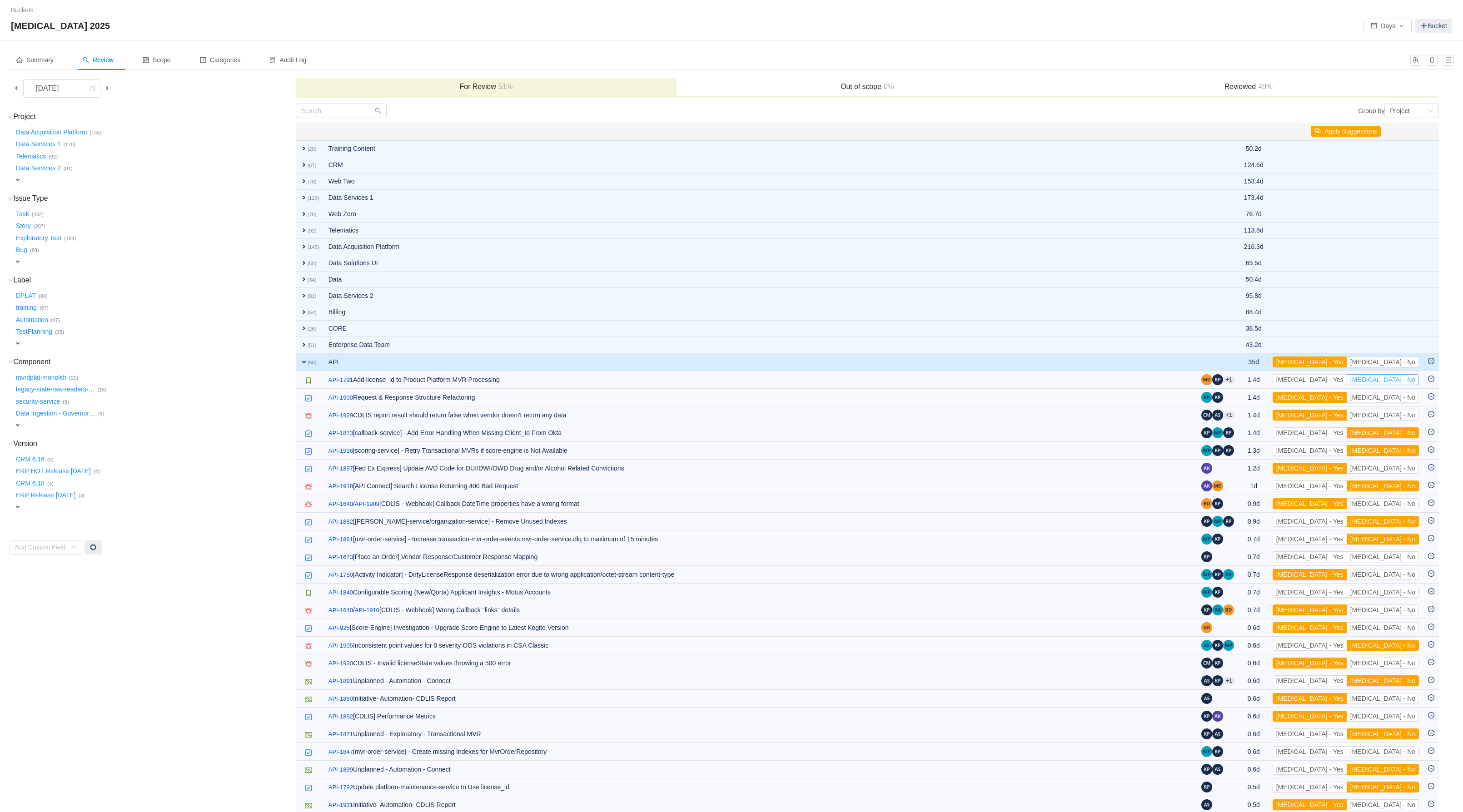
click at [1389, 385] on button "[MEDICAL_DATA] - No" at bounding box center [1382, 380] width 73 height 11
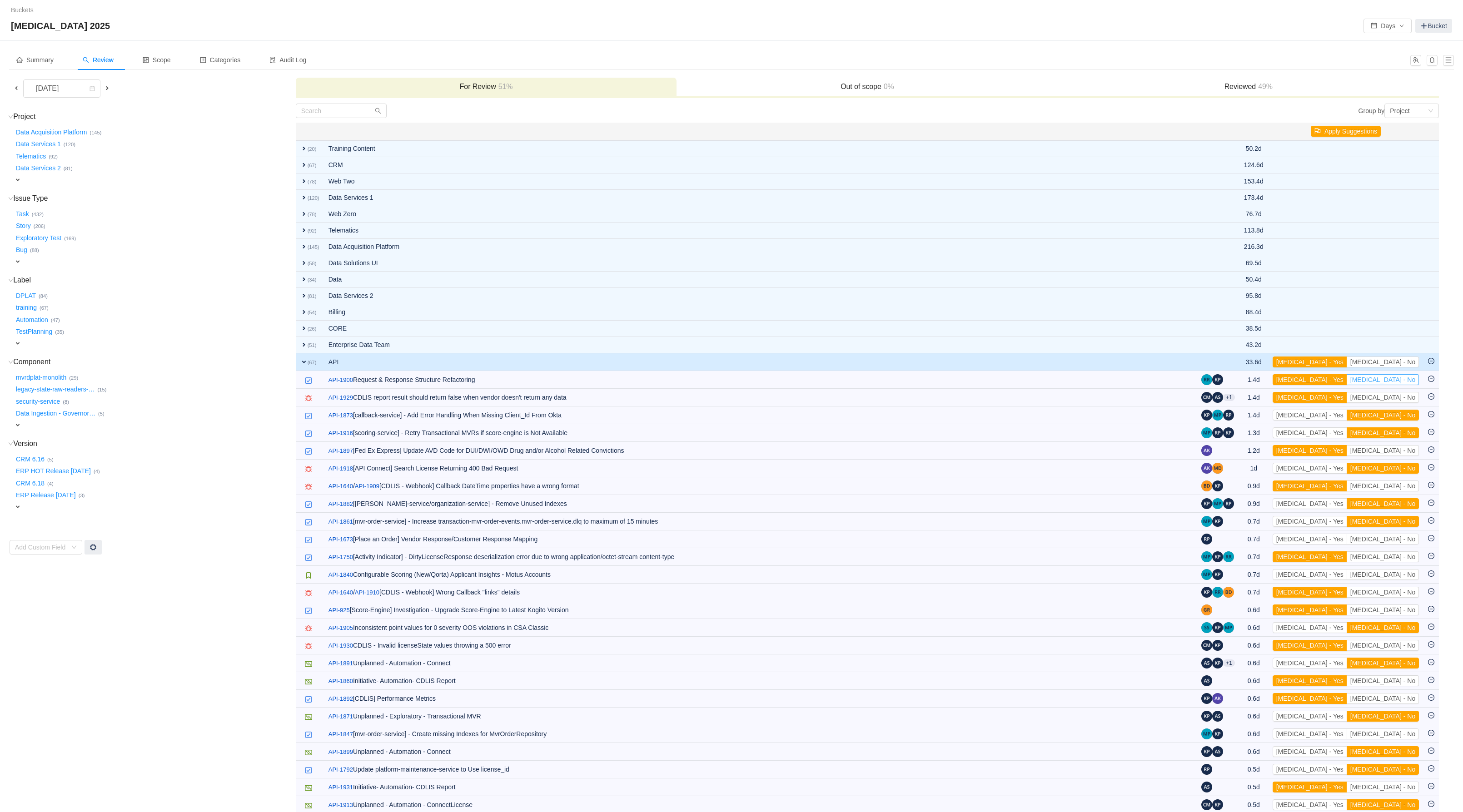
click at [1389, 385] on button "[MEDICAL_DATA] - No" at bounding box center [1382, 380] width 73 height 11
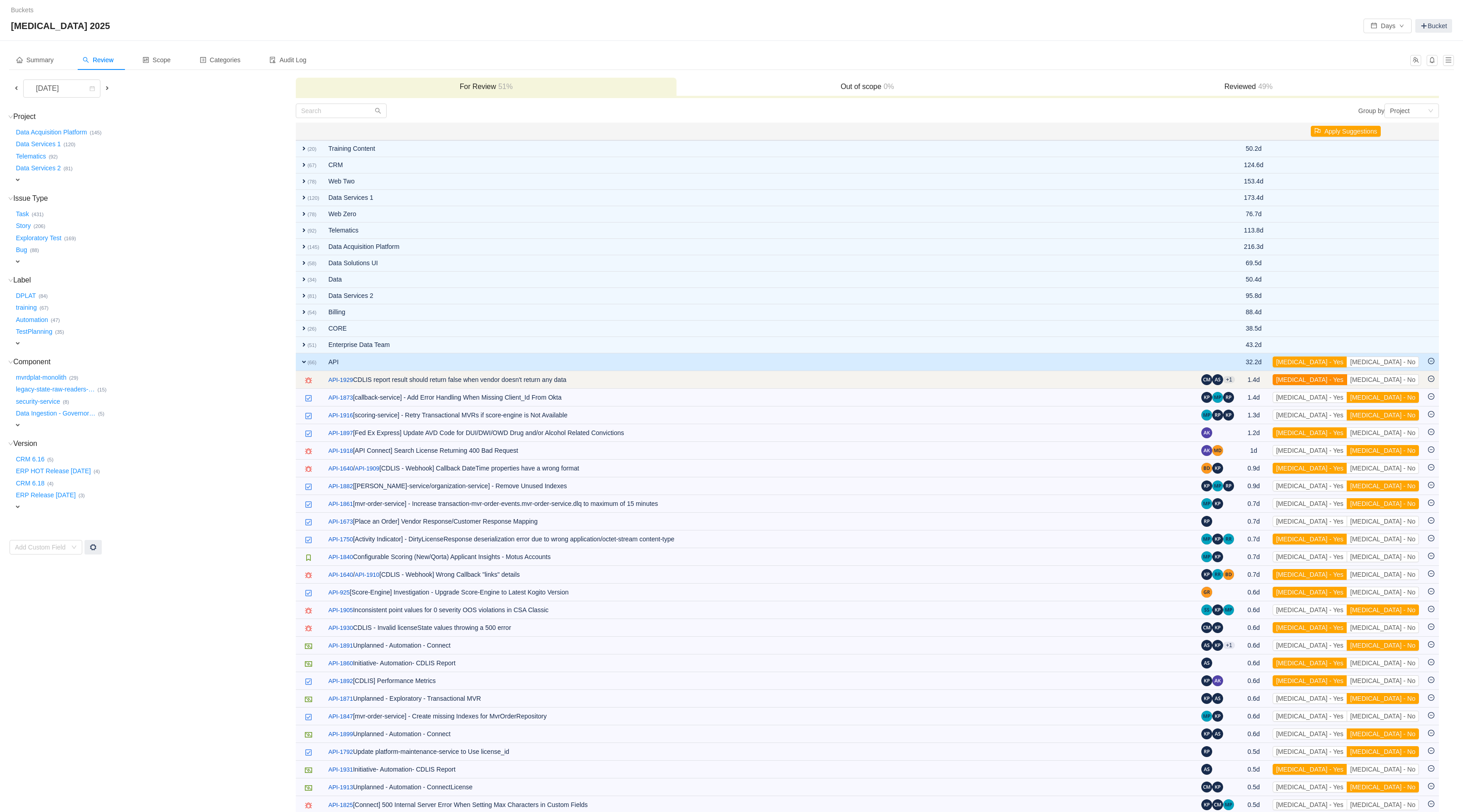
click at [1347, 385] on button "[MEDICAL_DATA] - Yes" at bounding box center [1309, 380] width 74 height 11
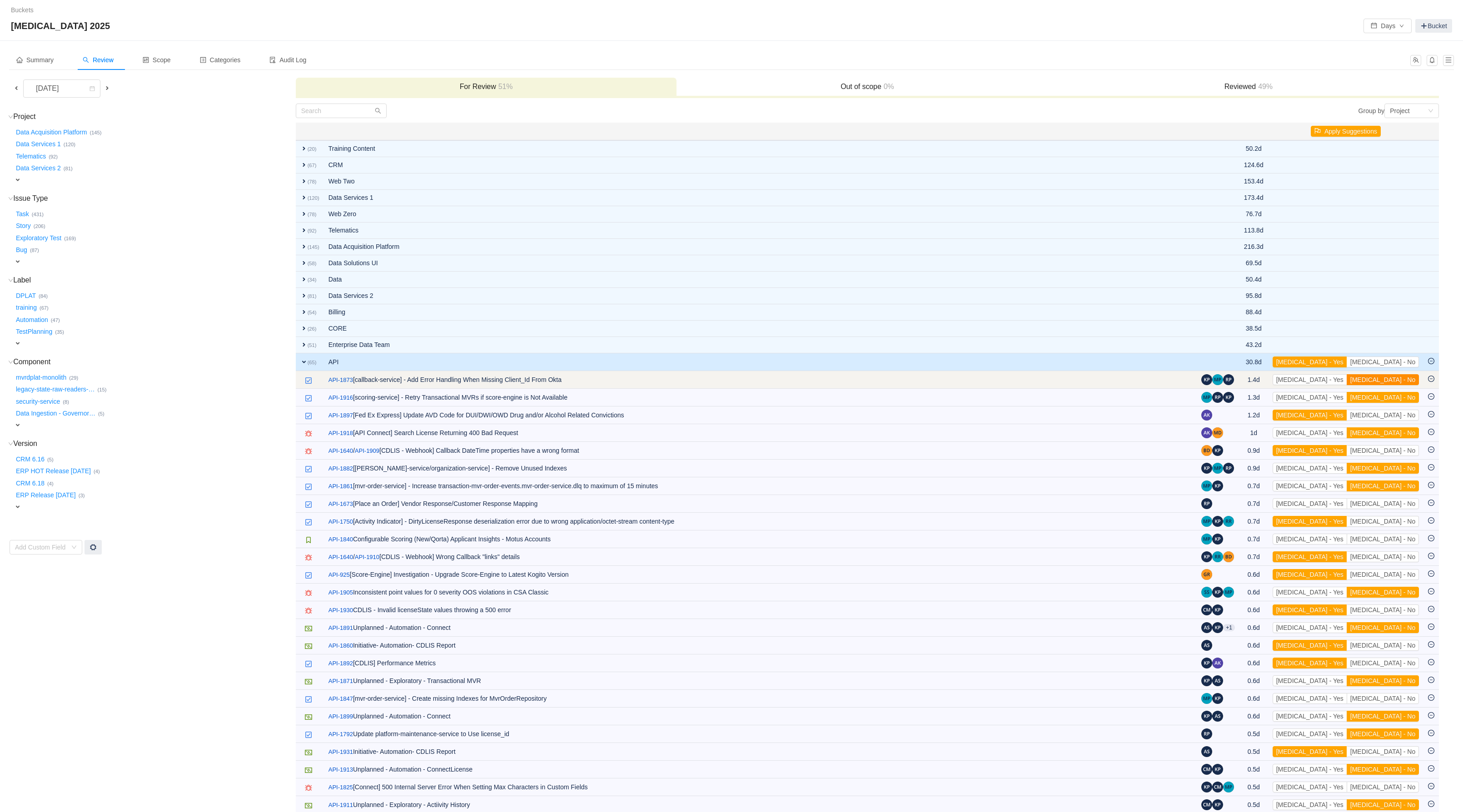
click at [1390, 385] on button "[MEDICAL_DATA] - No" at bounding box center [1382, 380] width 73 height 11
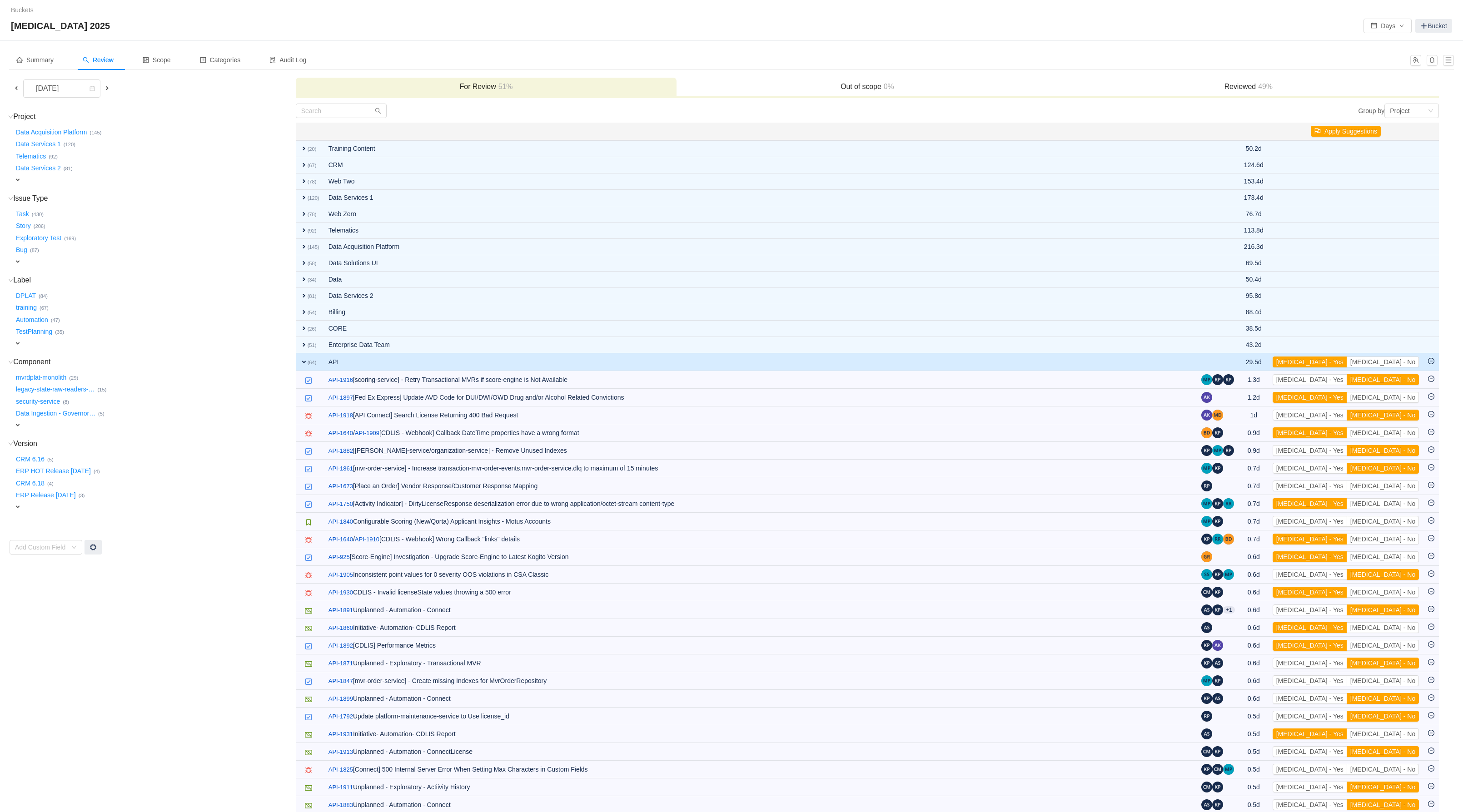
click at [1390, 385] on button "[MEDICAL_DATA] - No" at bounding box center [1382, 380] width 73 height 11
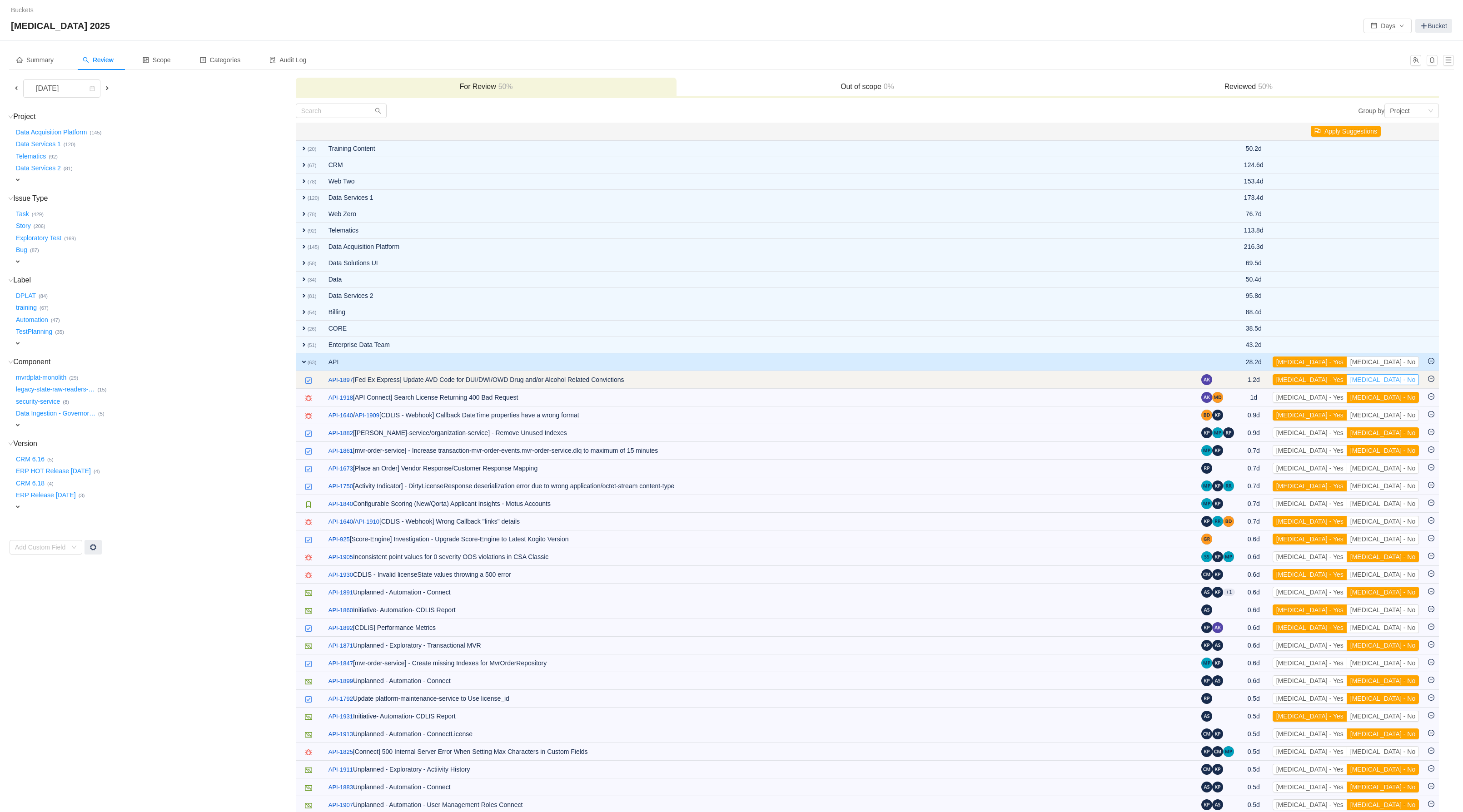
click at [1388, 385] on button "[MEDICAL_DATA] - No" at bounding box center [1382, 380] width 73 height 11
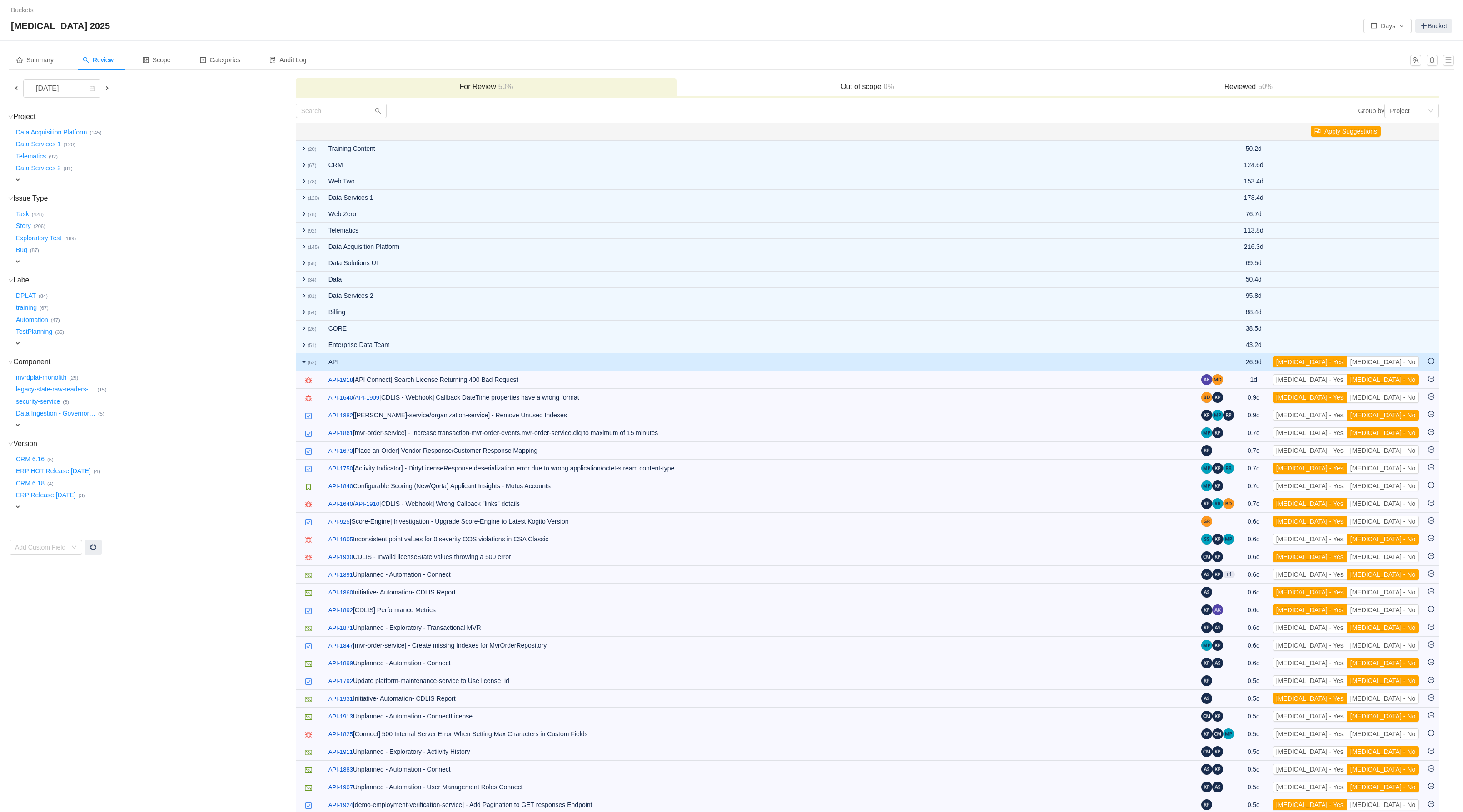
click at [1388, 385] on button "[MEDICAL_DATA] - No" at bounding box center [1382, 380] width 73 height 11
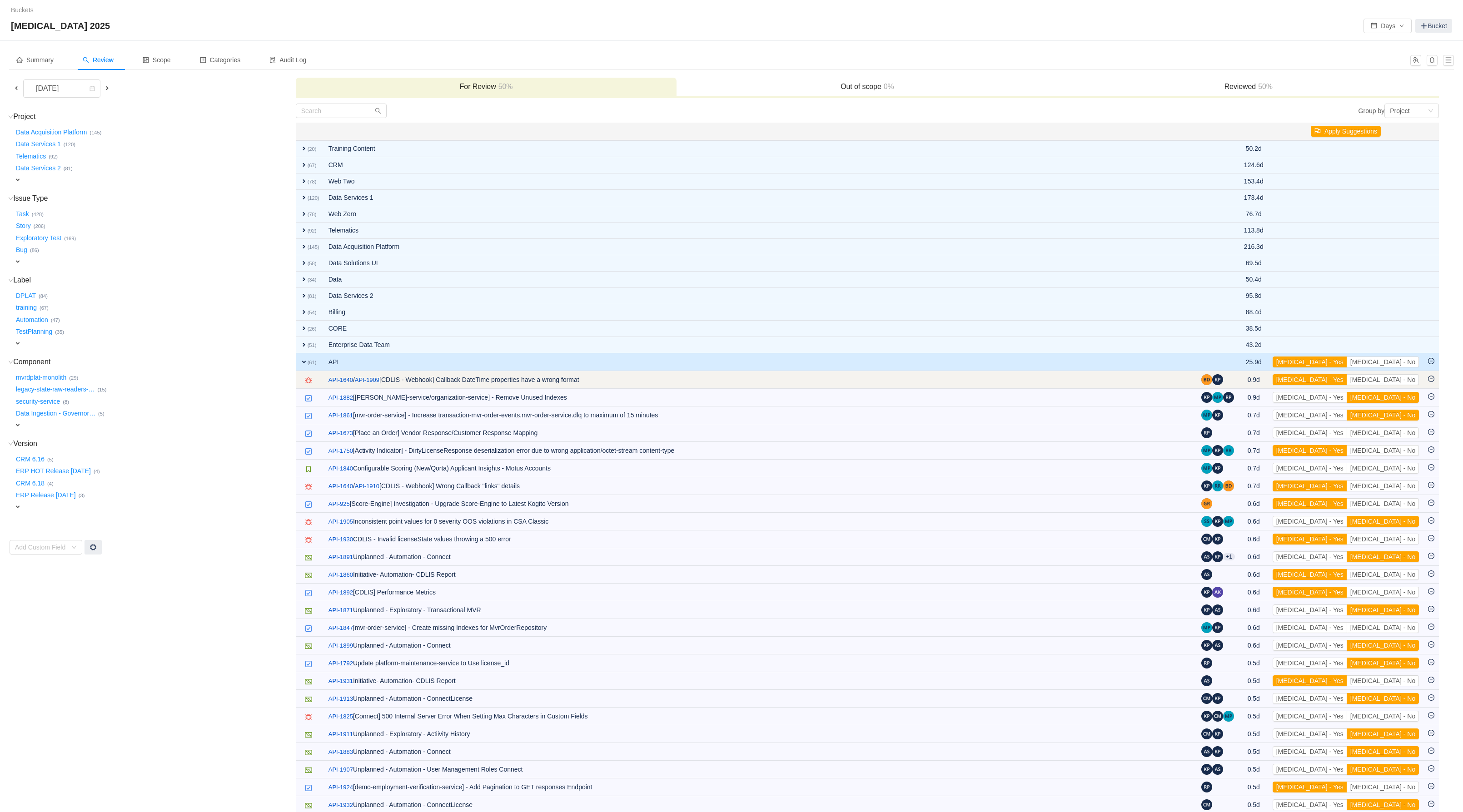
click at [1356, 389] on td "[MEDICAL_DATA] - Yes [MEDICAL_DATA] - No Out of scope" at bounding box center [1345, 380] width 155 height 18
click at [1347, 385] on button "[MEDICAL_DATA] - Yes" at bounding box center [1309, 380] width 74 height 11
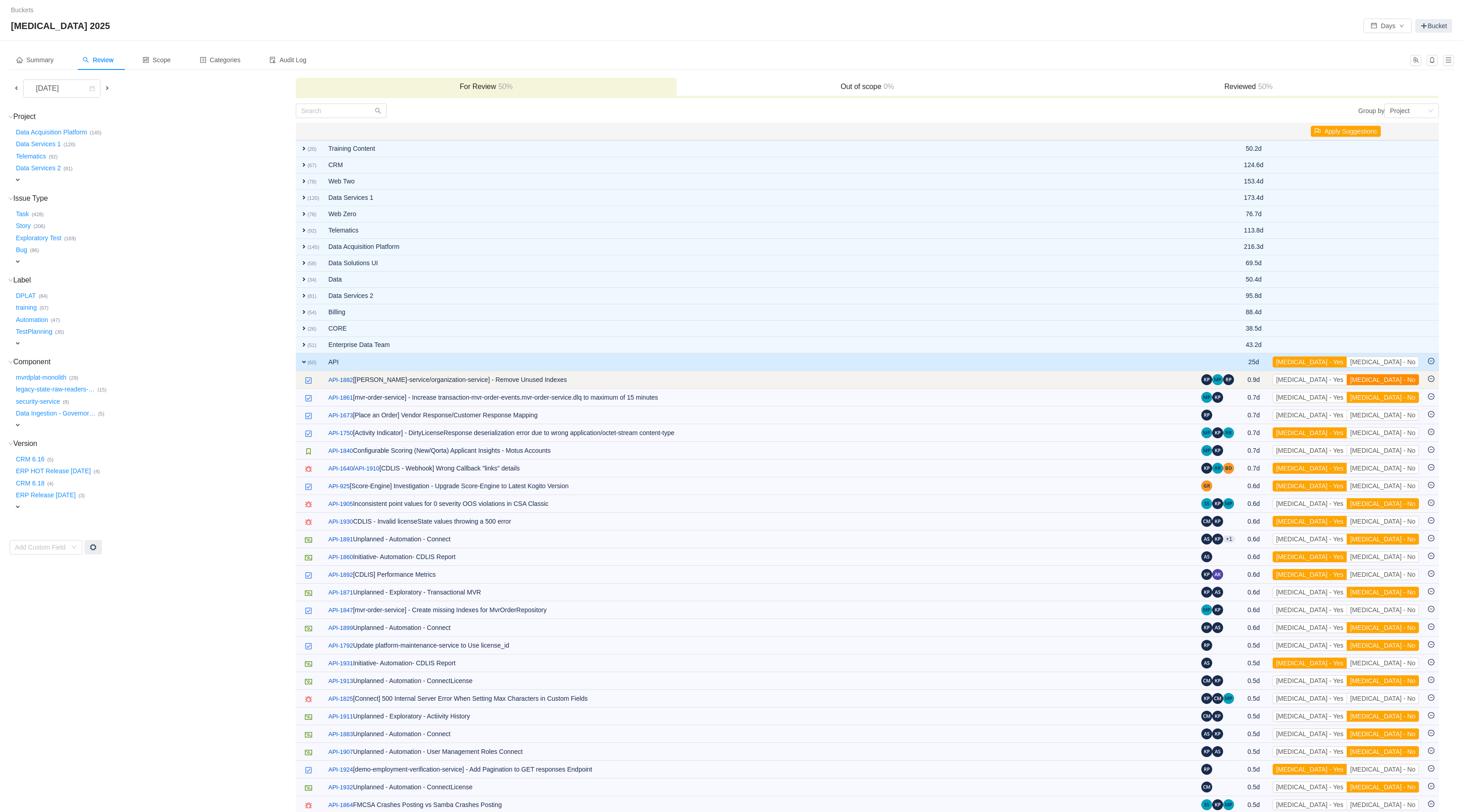
click at [1397, 385] on button "[MEDICAL_DATA] - No" at bounding box center [1382, 380] width 73 height 11
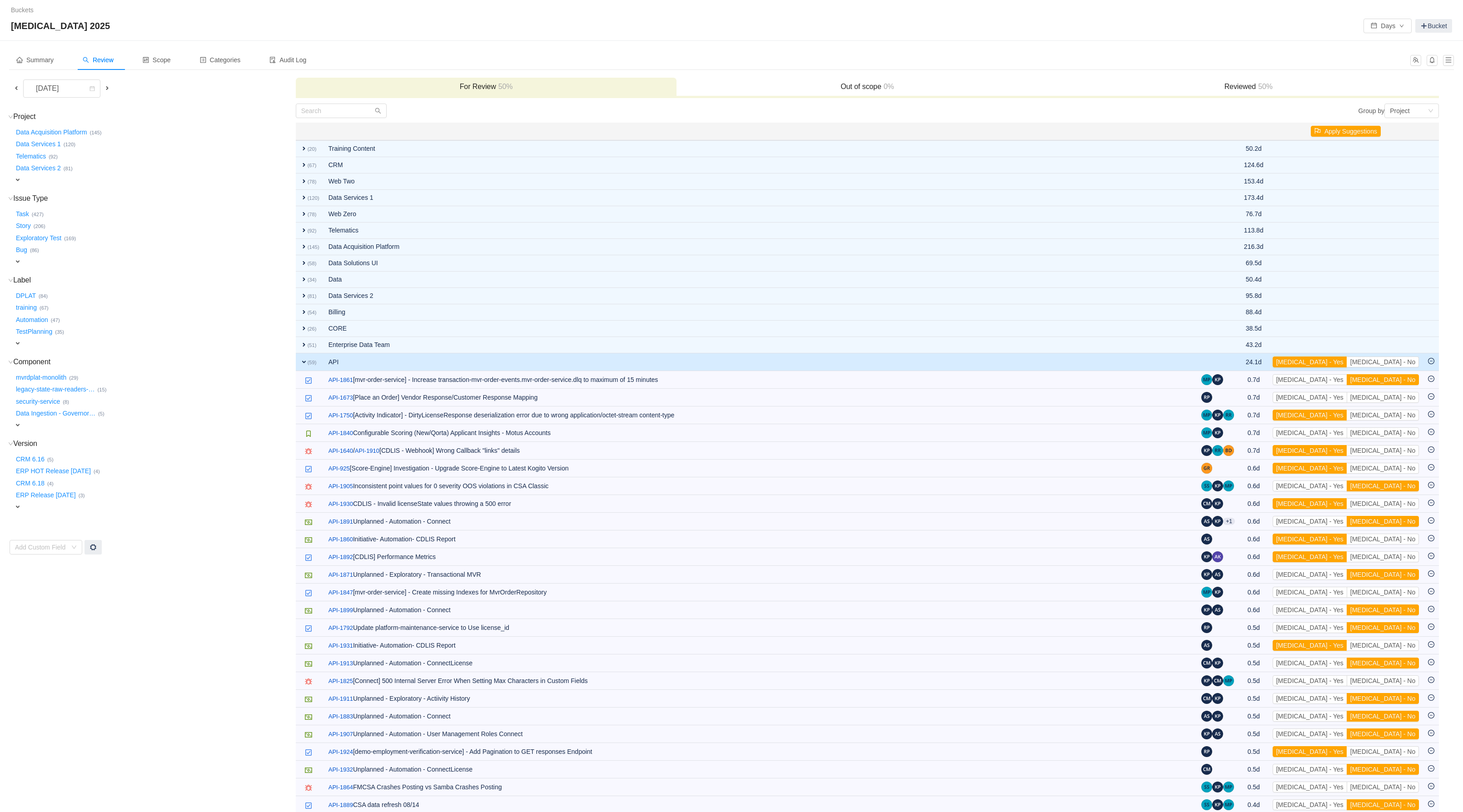
click at [1397, 385] on button "[MEDICAL_DATA] - No" at bounding box center [1382, 380] width 73 height 11
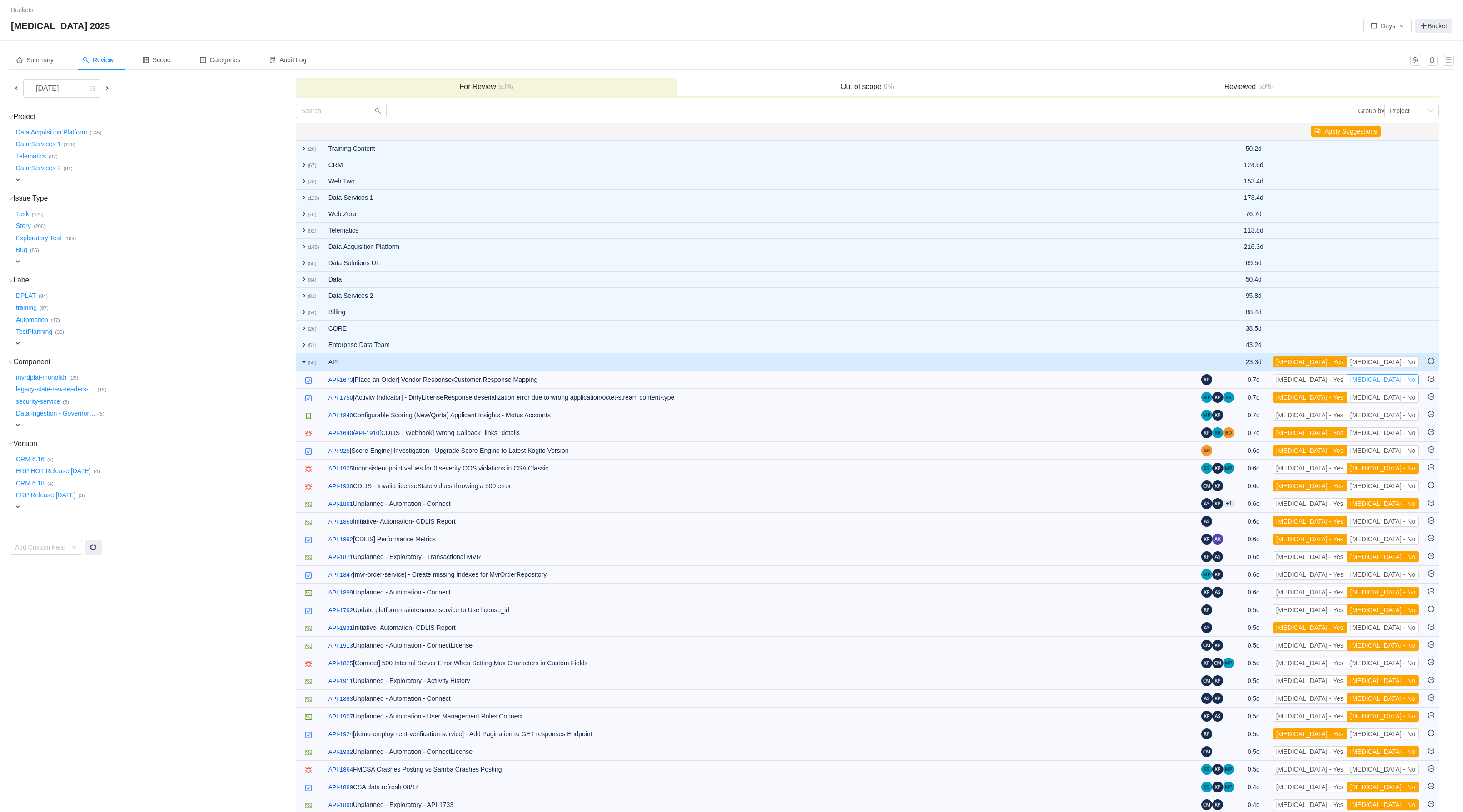
click at [1397, 385] on button "[MEDICAL_DATA] - No" at bounding box center [1382, 380] width 73 height 11
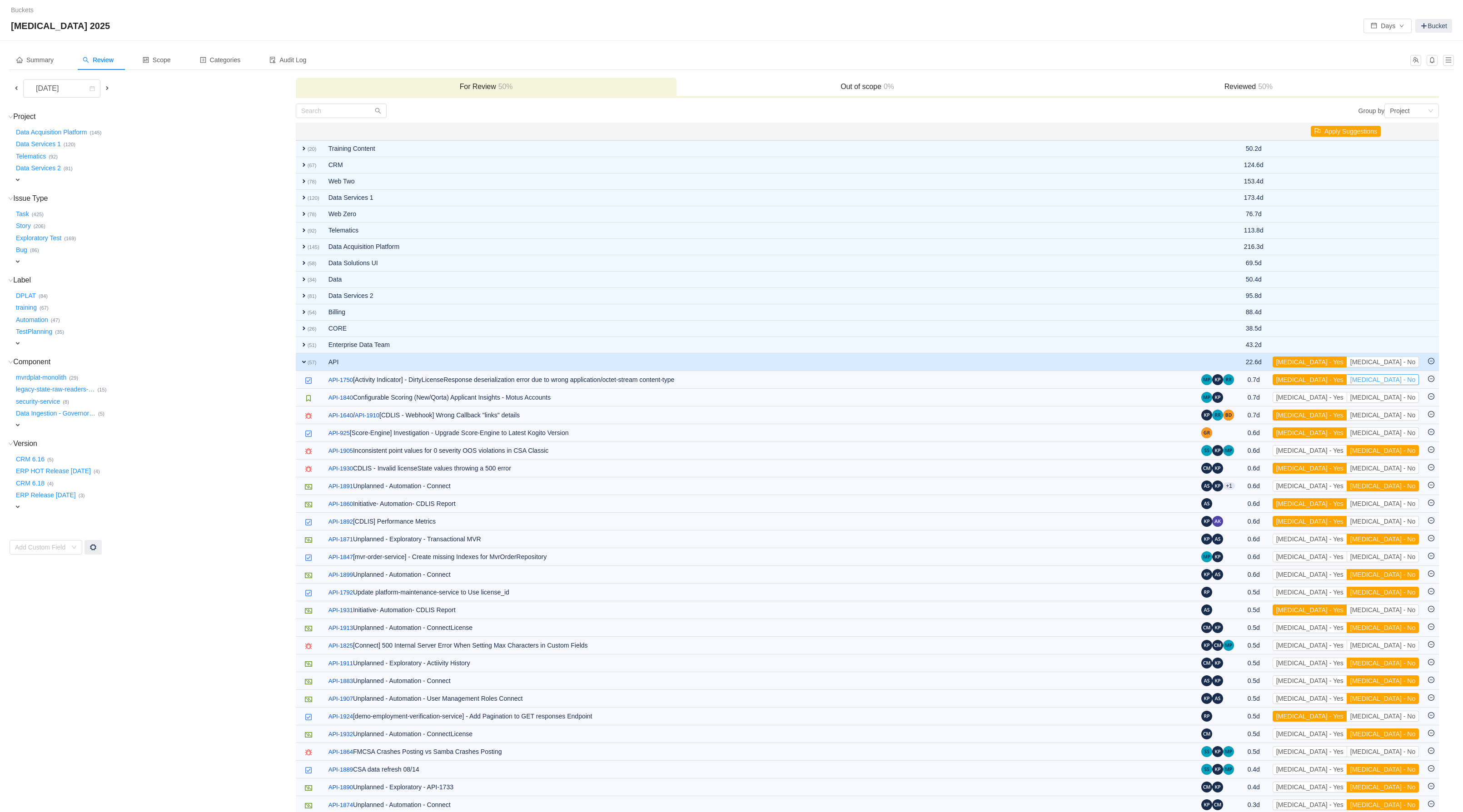
click at [1397, 385] on button "[MEDICAL_DATA] - No" at bounding box center [1382, 380] width 73 height 11
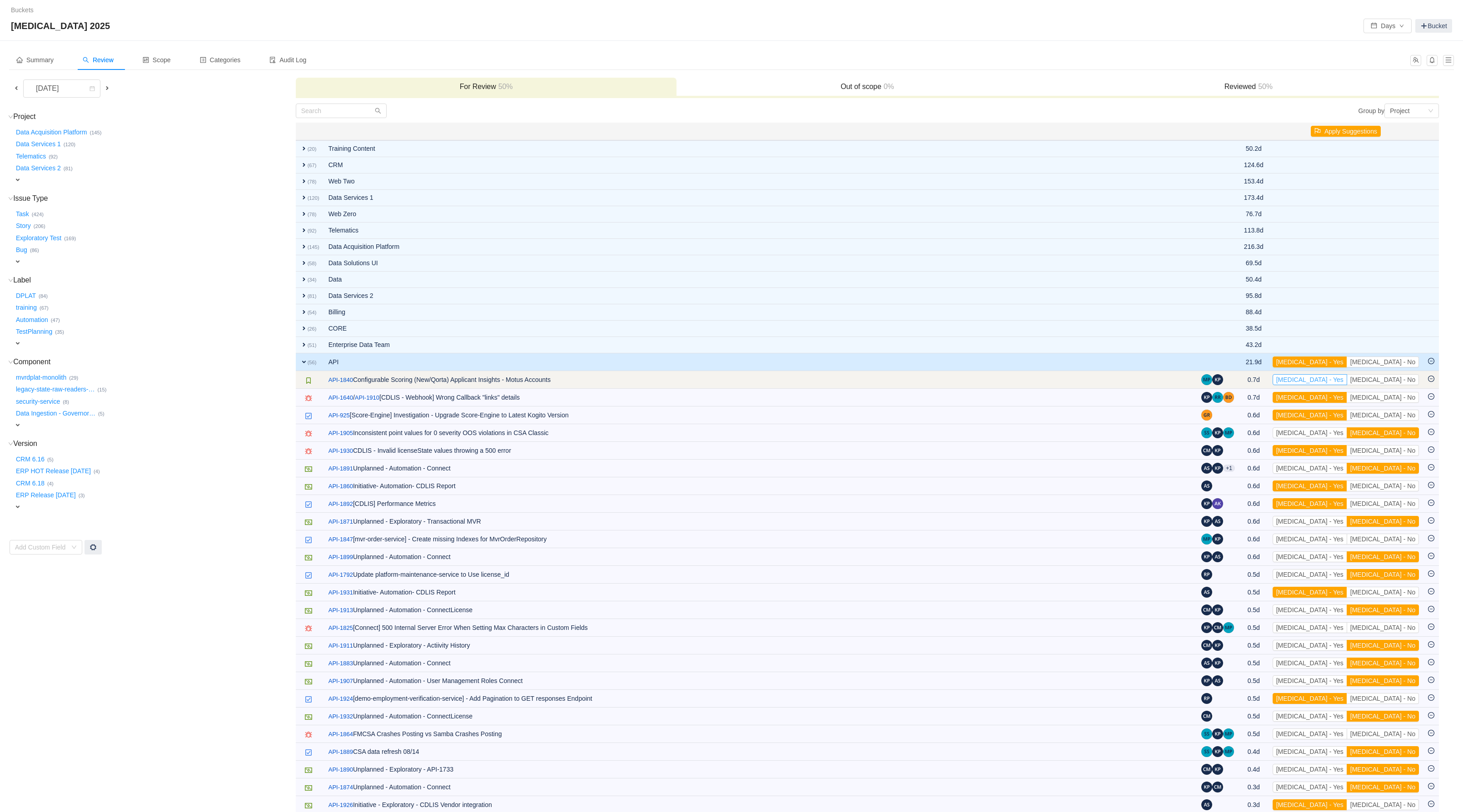
click at [1347, 385] on button "[MEDICAL_DATA] - Yes" at bounding box center [1309, 380] width 74 height 11
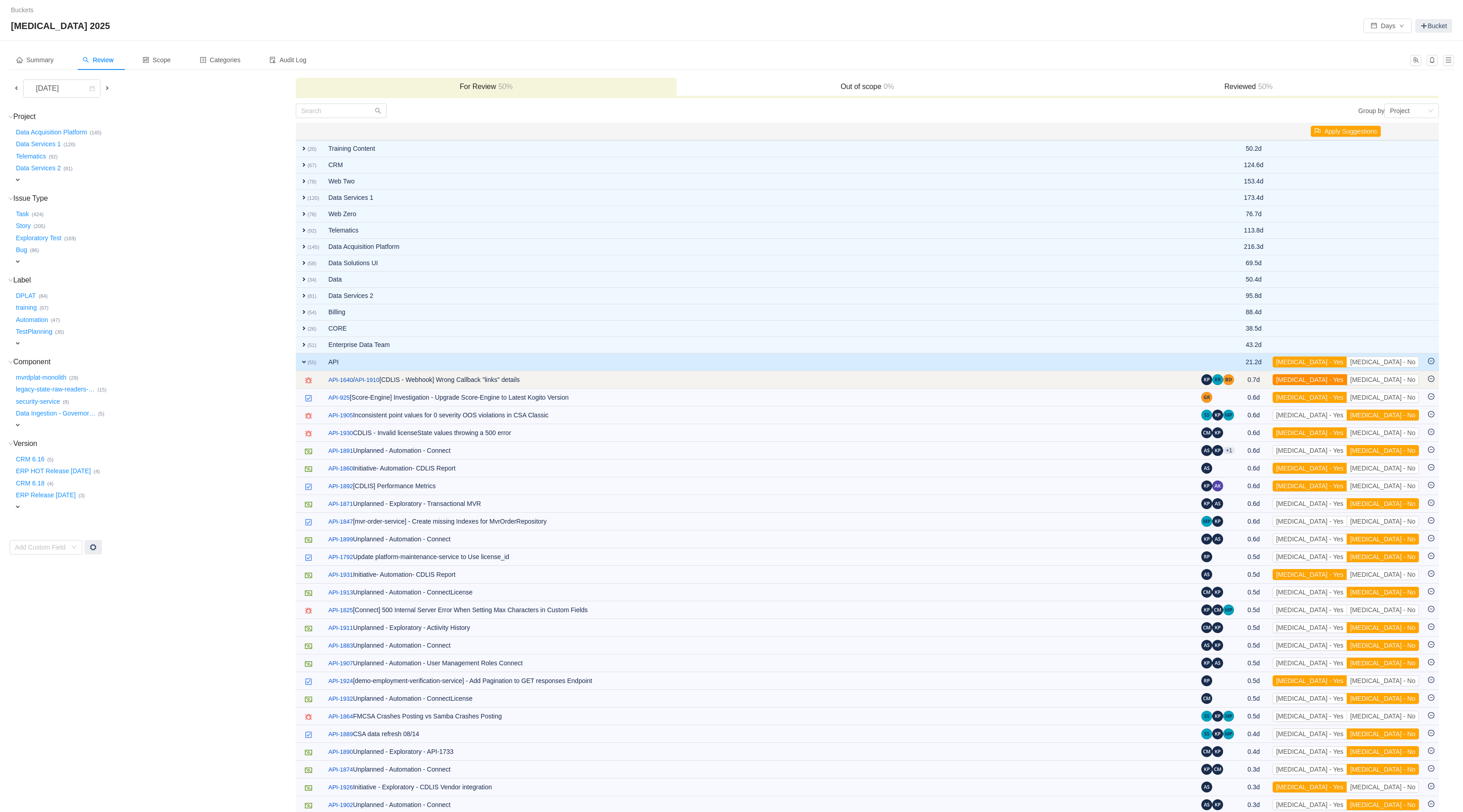
click at [1347, 385] on button "[MEDICAL_DATA] - Yes" at bounding box center [1309, 380] width 74 height 11
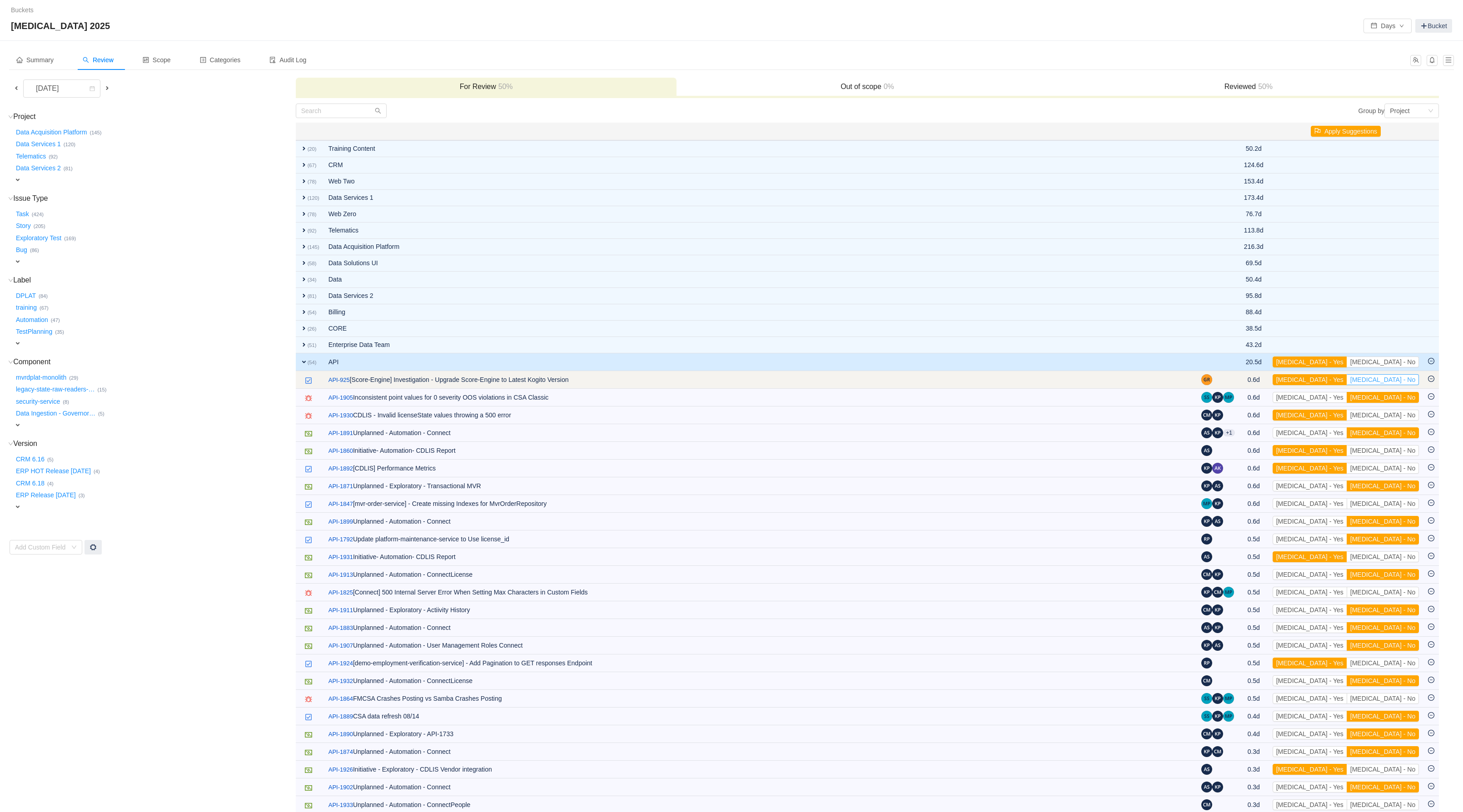
click at [1392, 385] on button "[MEDICAL_DATA] - No" at bounding box center [1382, 380] width 73 height 11
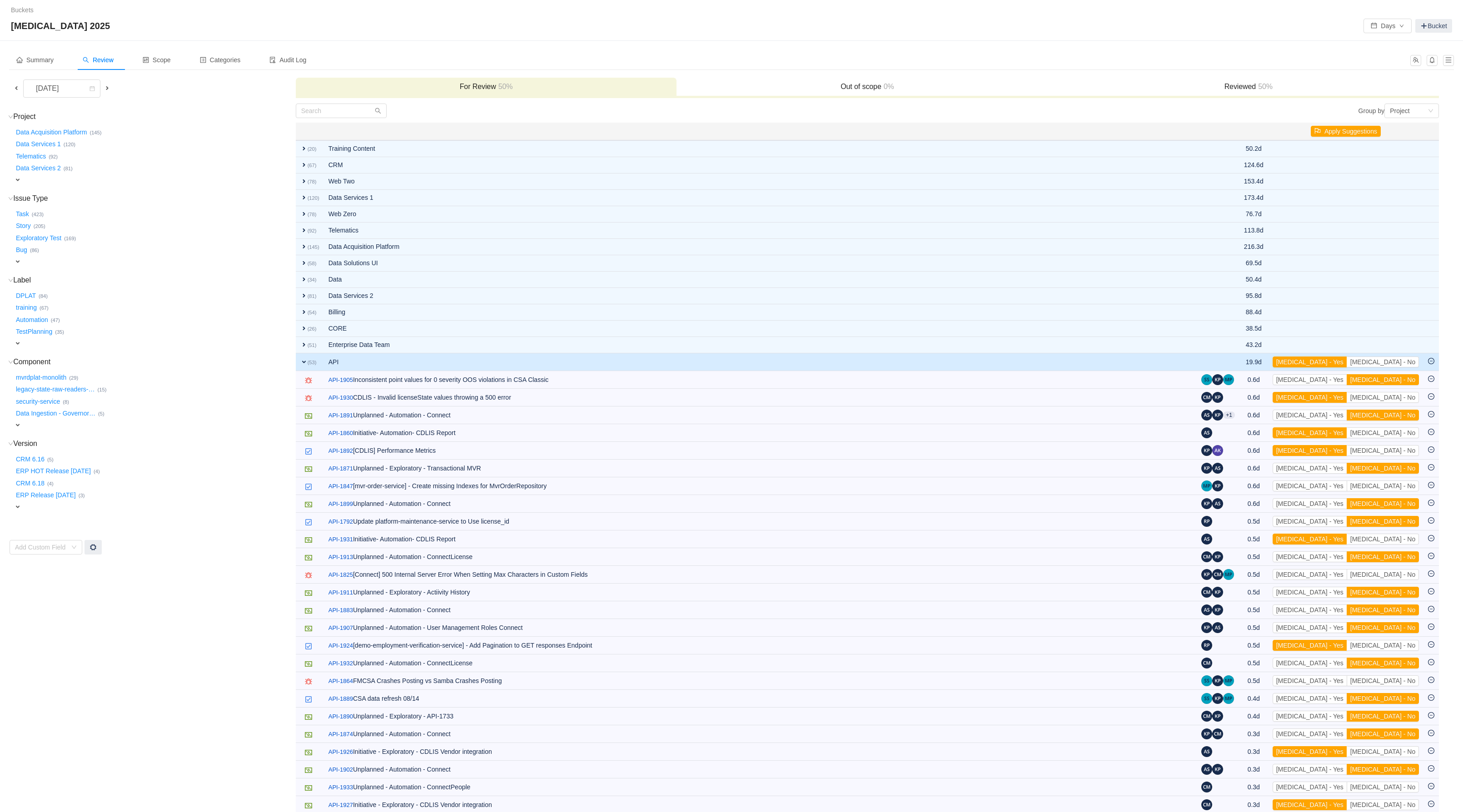
click at [1392, 385] on button "[MEDICAL_DATA] - No" at bounding box center [1382, 380] width 73 height 11
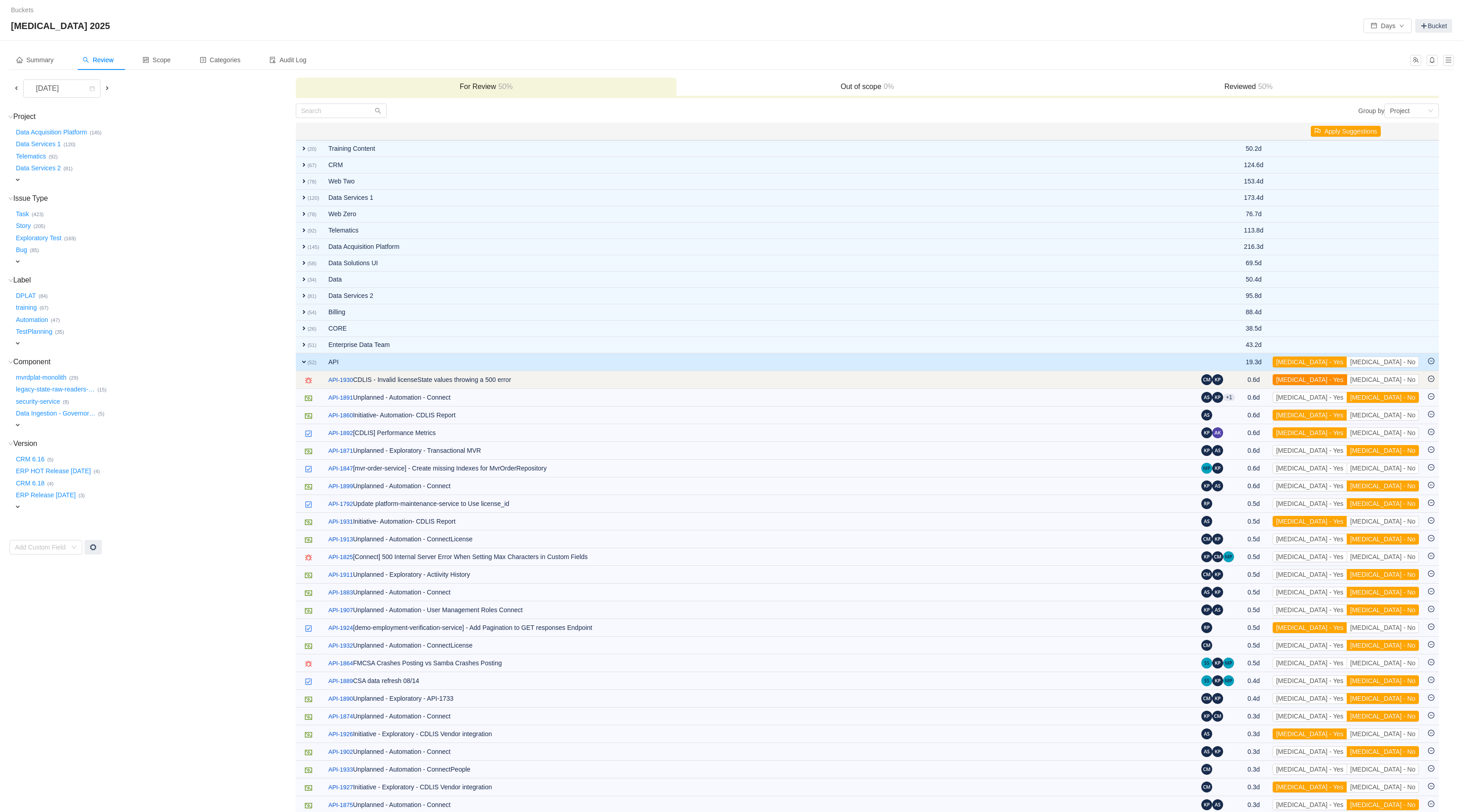
click at [1347, 385] on button "[MEDICAL_DATA] - Yes" at bounding box center [1309, 380] width 74 height 11
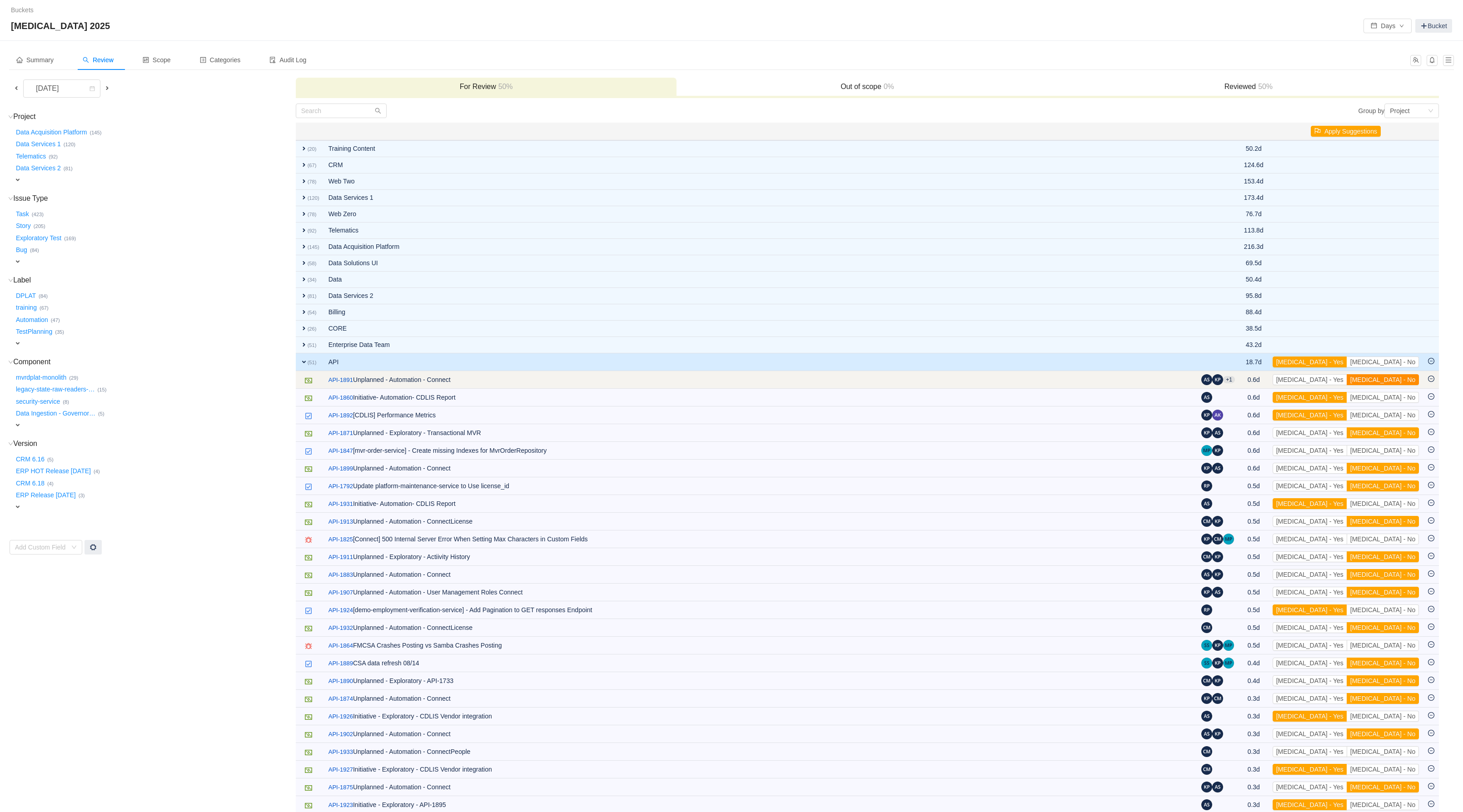
click at [1396, 385] on button "[MEDICAL_DATA] - No" at bounding box center [1382, 380] width 73 height 11
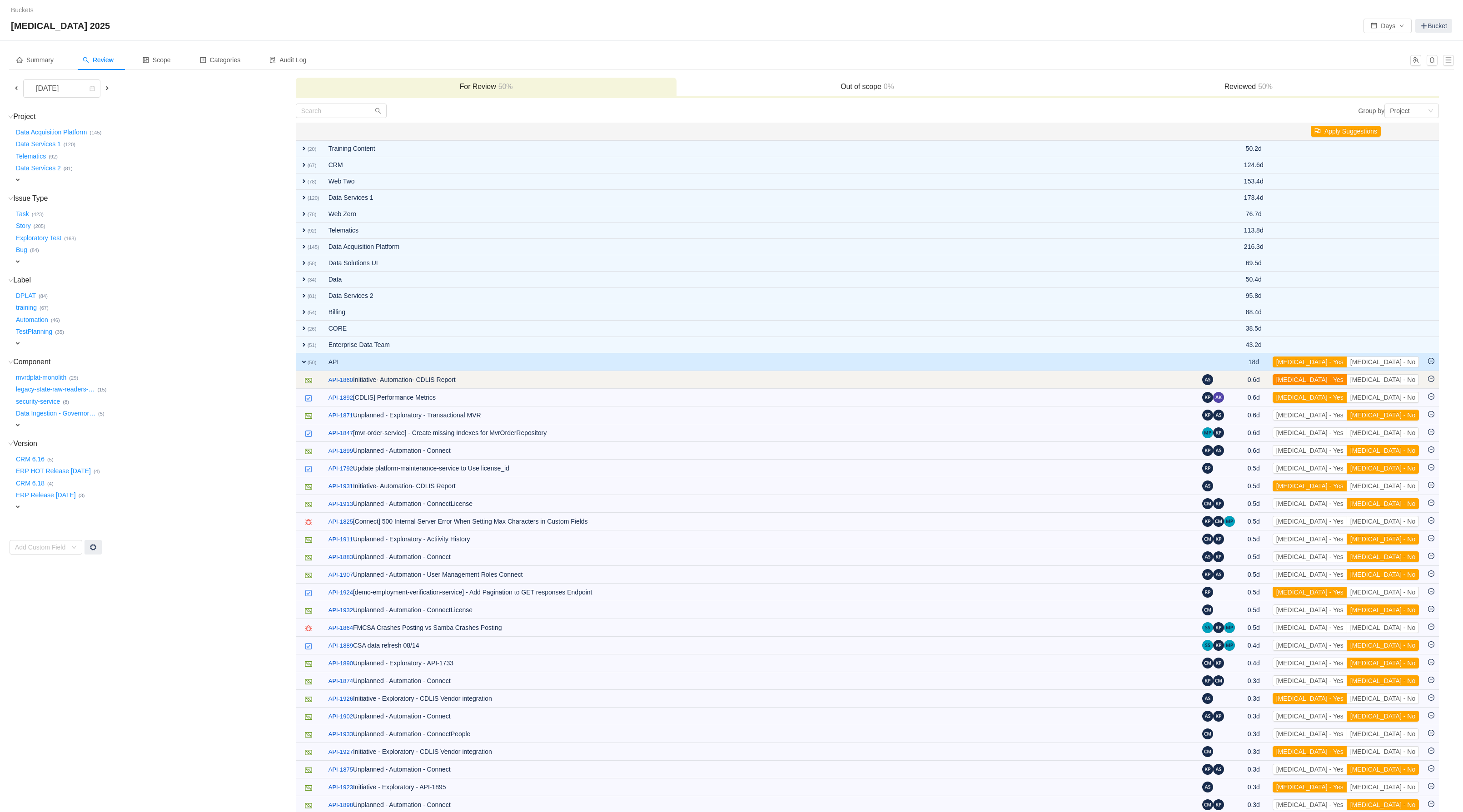
click at [1347, 384] on button "[MEDICAL_DATA] - Yes" at bounding box center [1309, 380] width 74 height 11
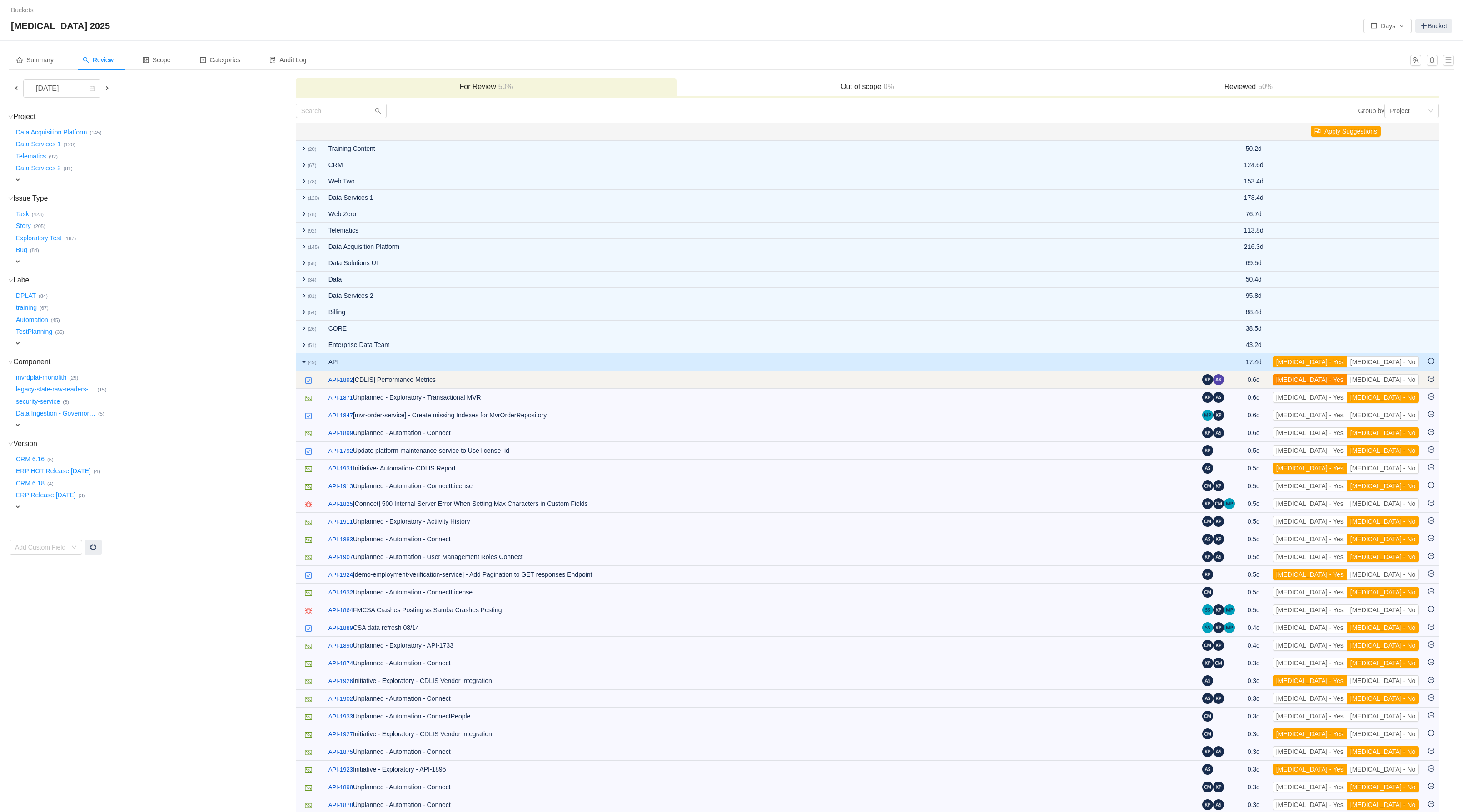
click at [1347, 385] on button "[MEDICAL_DATA] - Yes" at bounding box center [1309, 380] width 74 height 11
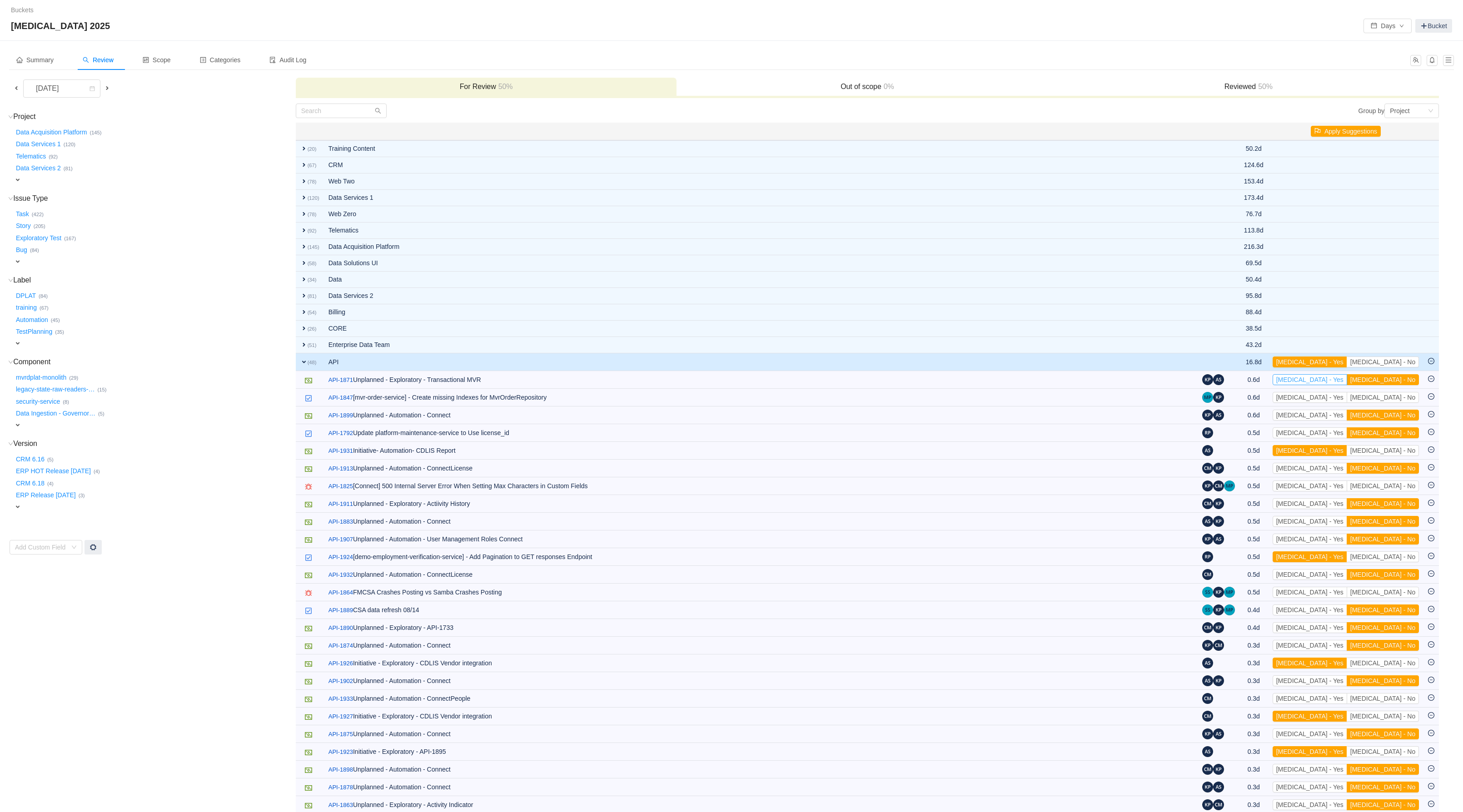
click at [1347, 385] on button "[MEDICAL_DATA] - Yes" at bounding box center [1309, 380] width 74 height 11
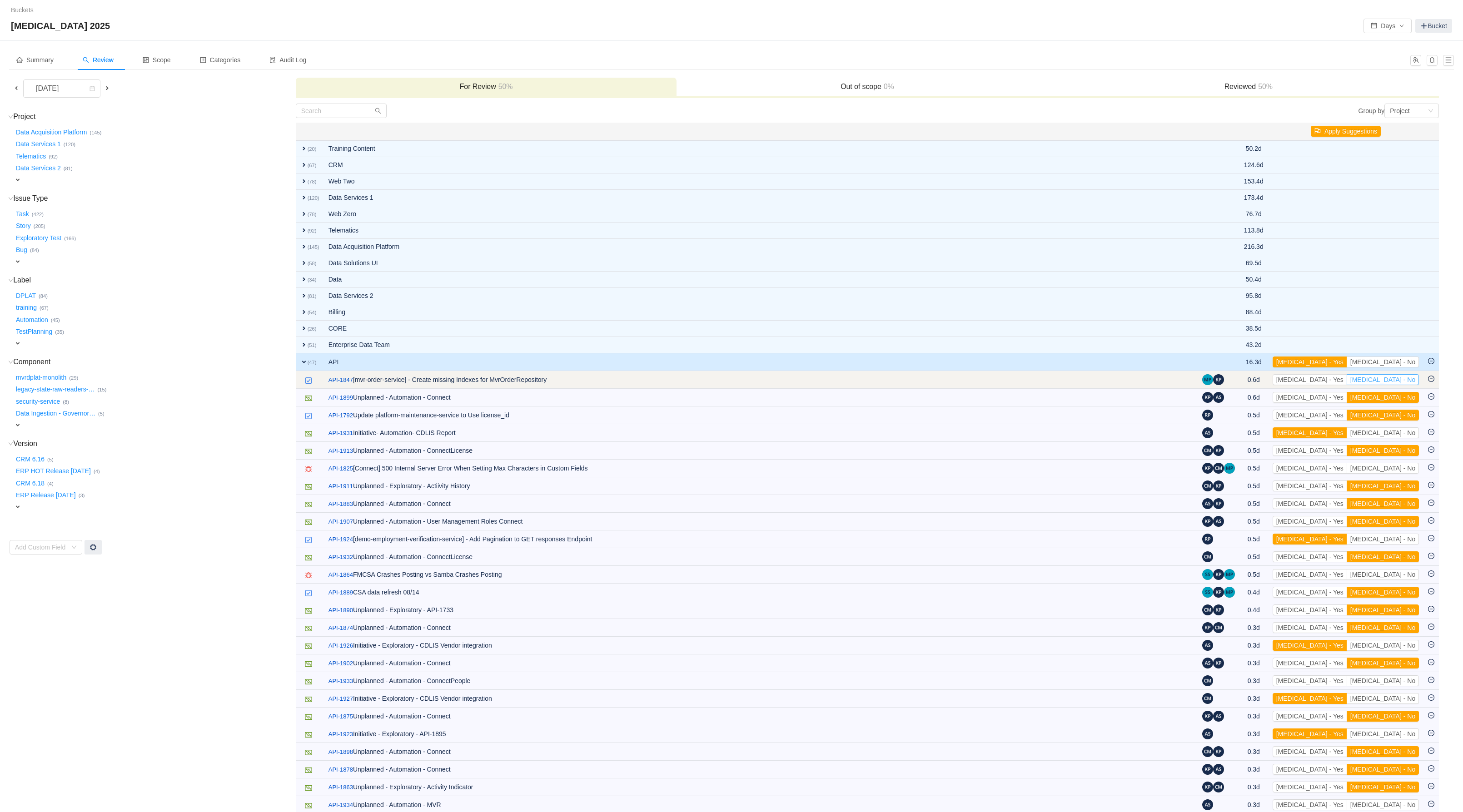
click at [1404, 385] on button "[MEDICAL_DATA] - No" at bounding box center [1382, 380] width 73 height 11
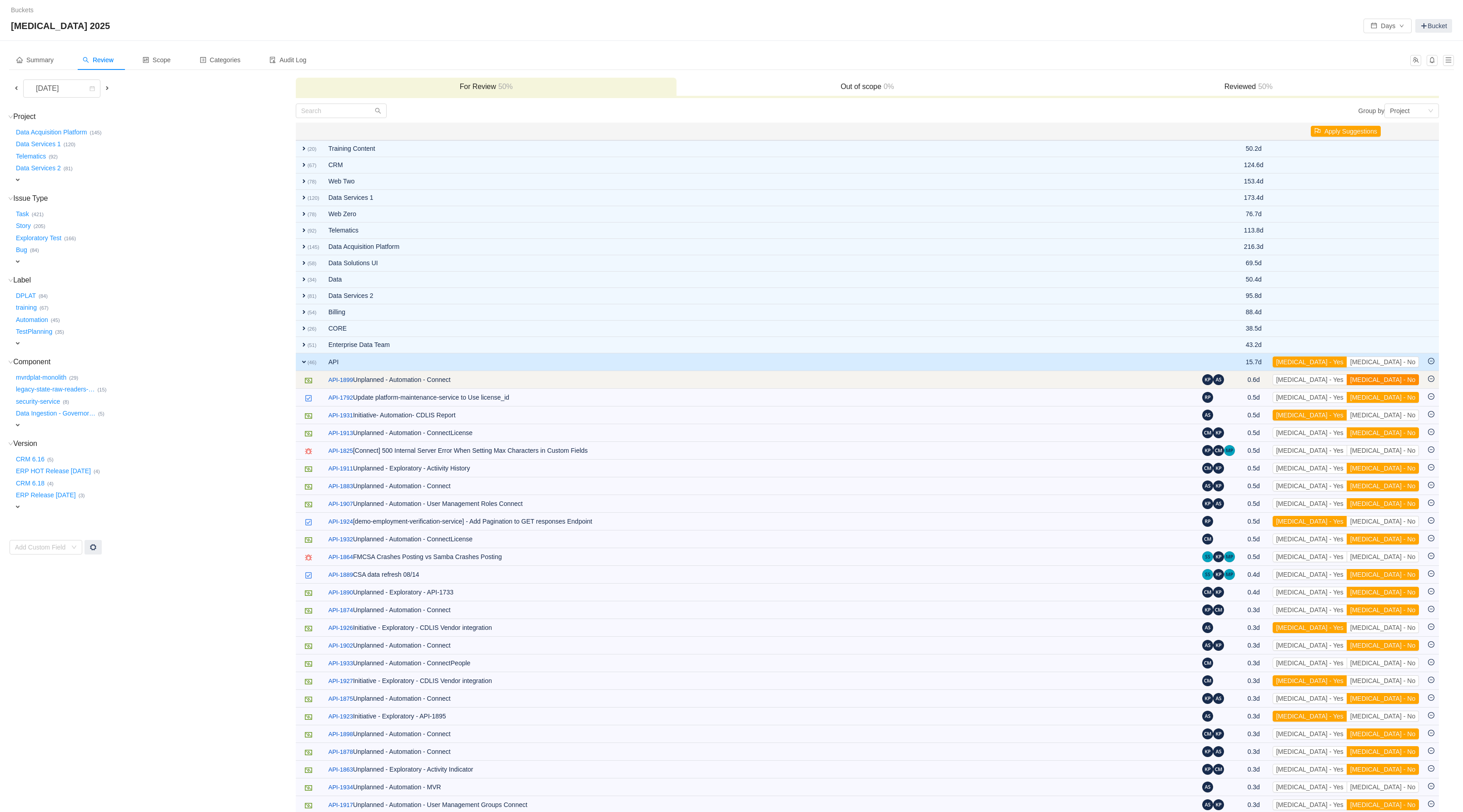
click at [1396, 385] on button "[MEDICAL_DATA] - No" at bounding box center [1382, 380] width 73 height 11
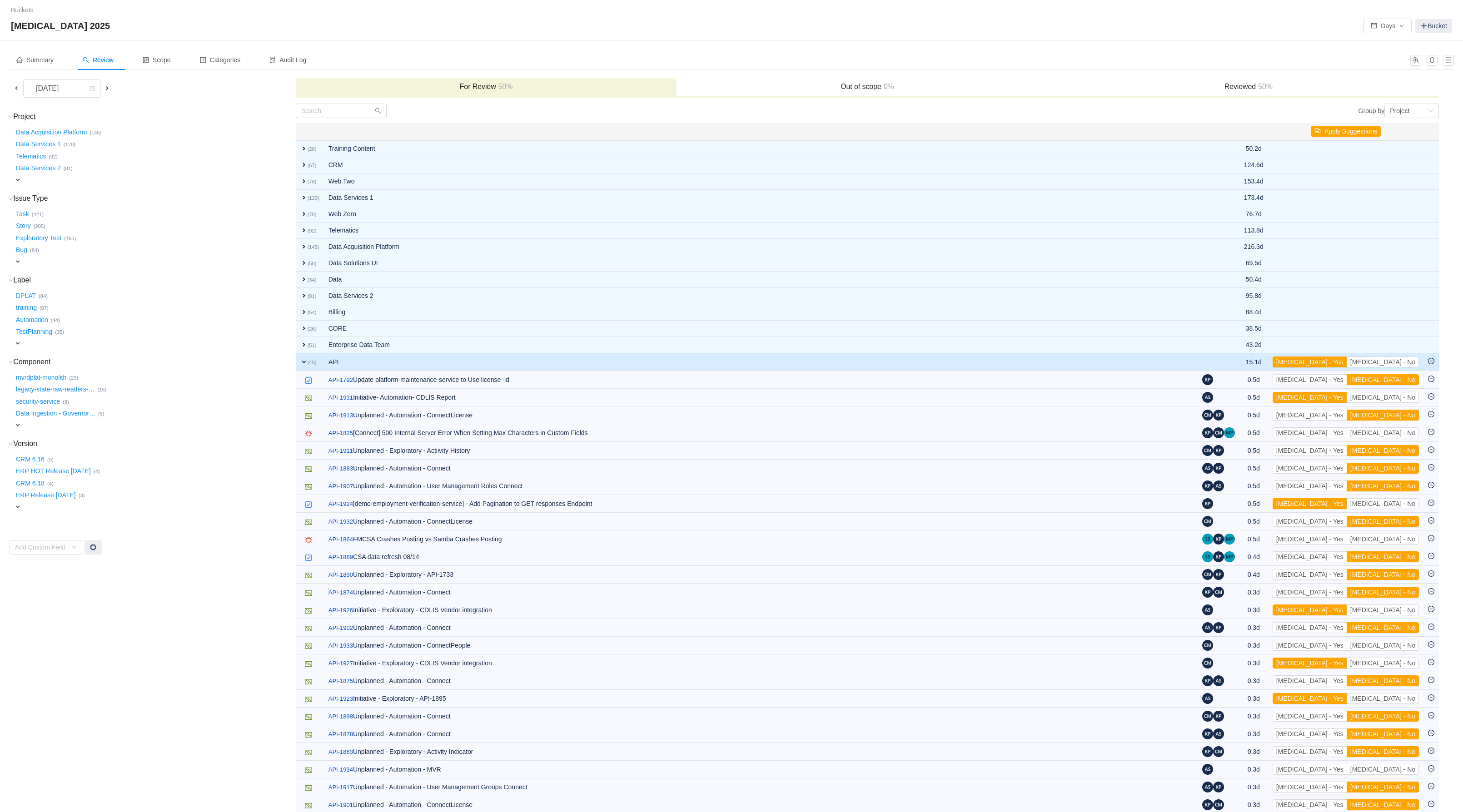
click at [1396, 385] on button "[MEDICAL_DATA] - No" at bounding box center [1382, 380] width 73 height 11
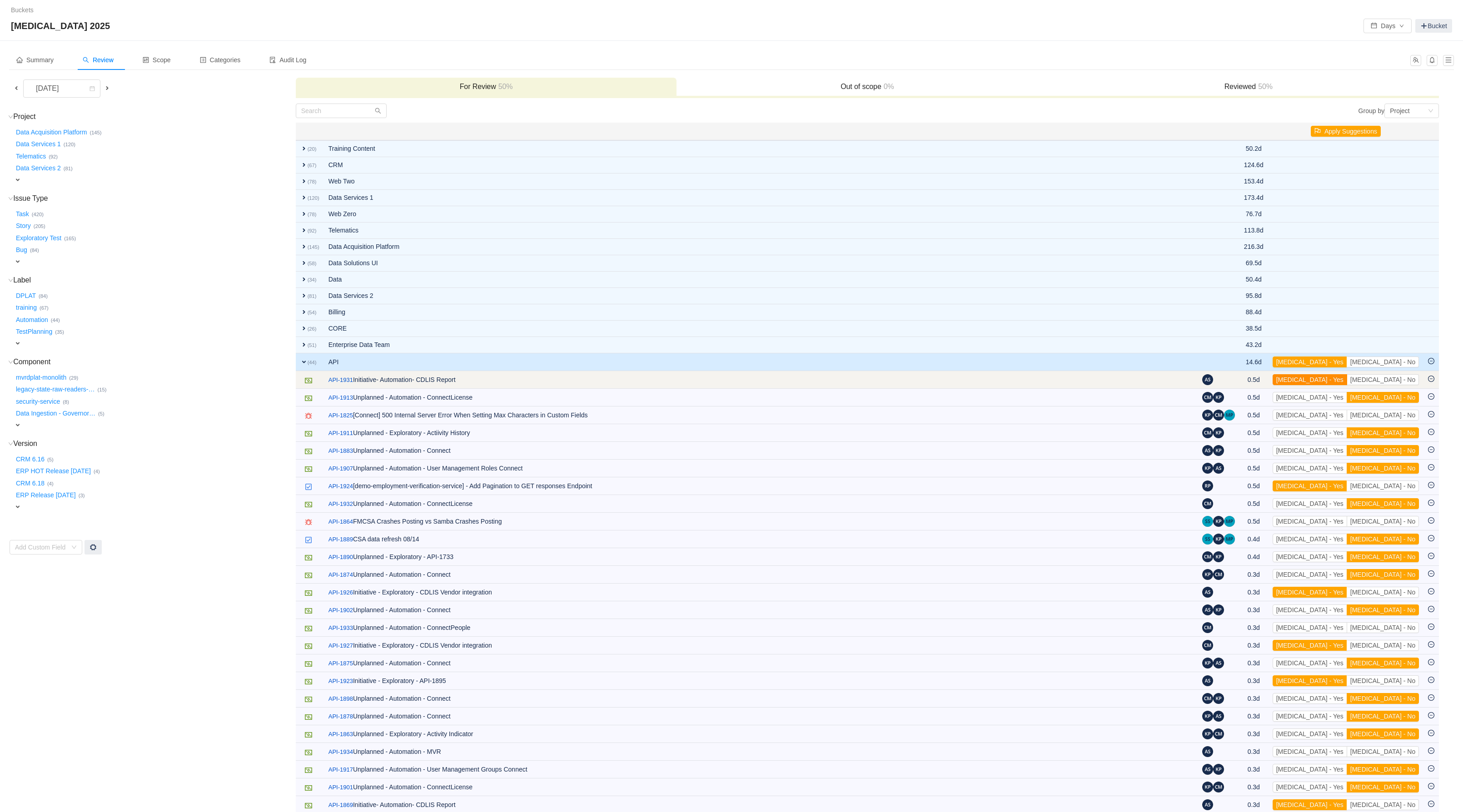
click at [1347, 385] on button "[MEDICAL_DATA] - Yes" at bounding box center [1309, 380] width 74 height 11
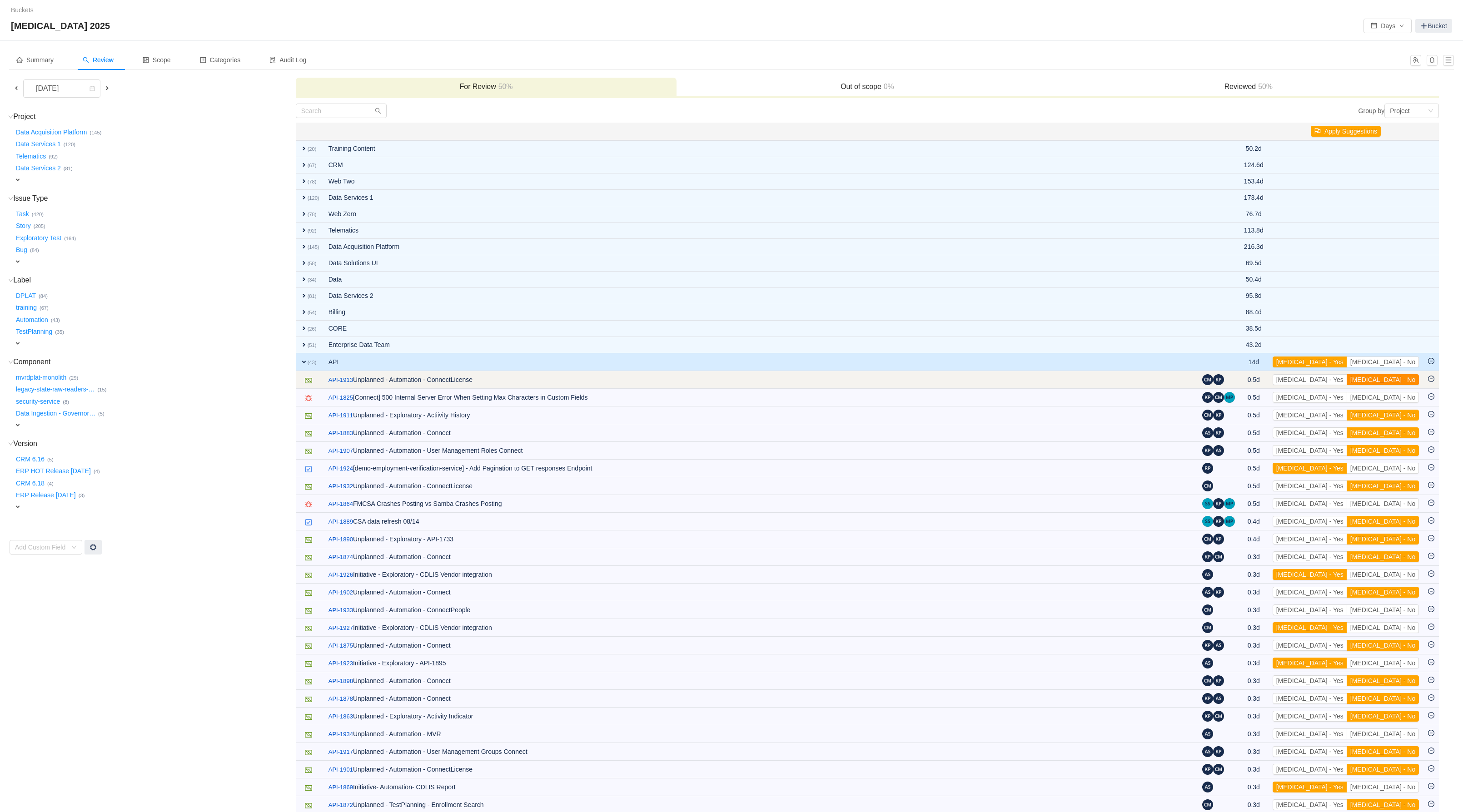
click at [1384, 385] on button "[MEDICAL_DATA] - No" at bounding box center [1382, 380] width 73 height 11
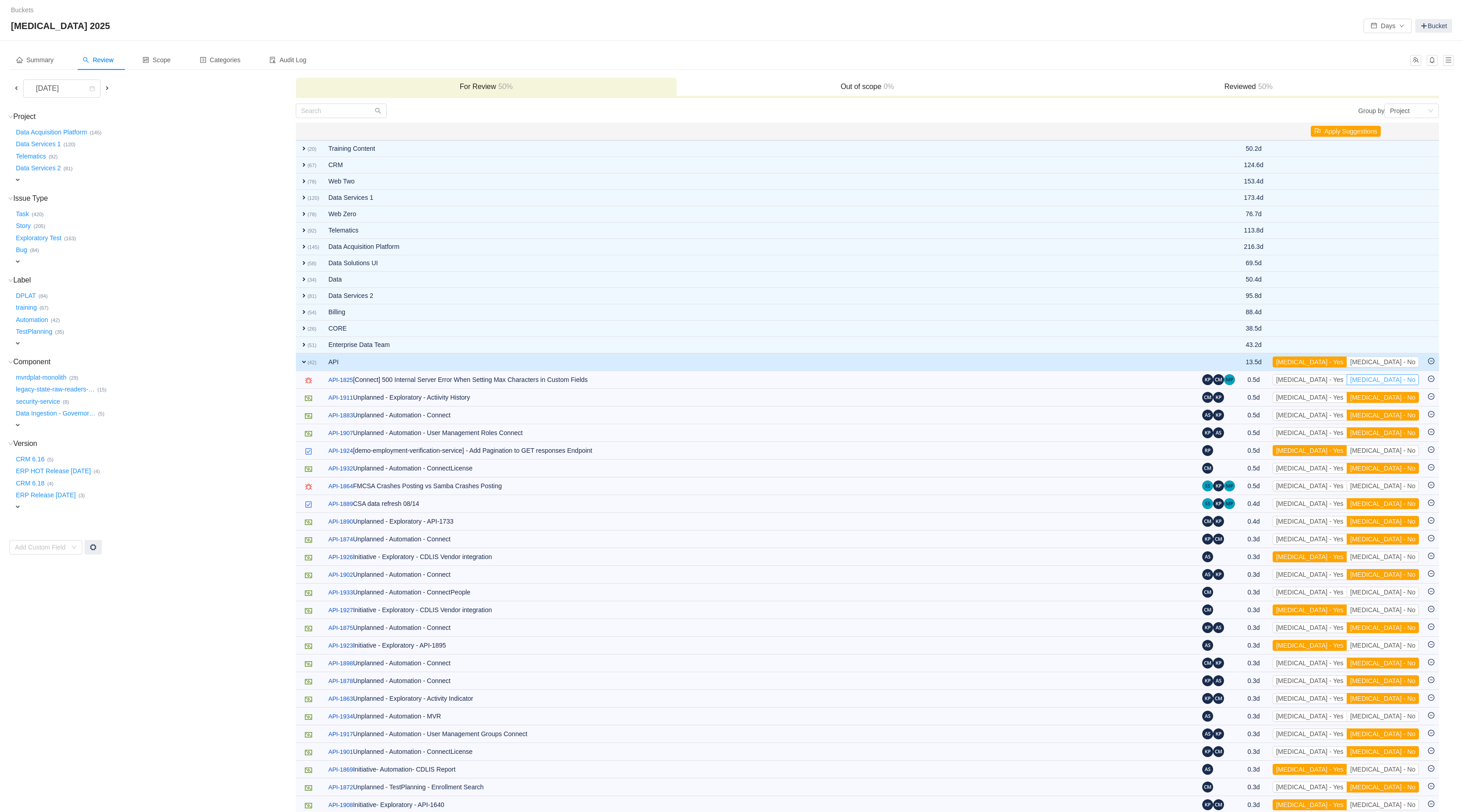
click at [1384, 385] on button "[MEDICAL_DATA] - No" at bounding box center [1382, 380] width 73 height 11
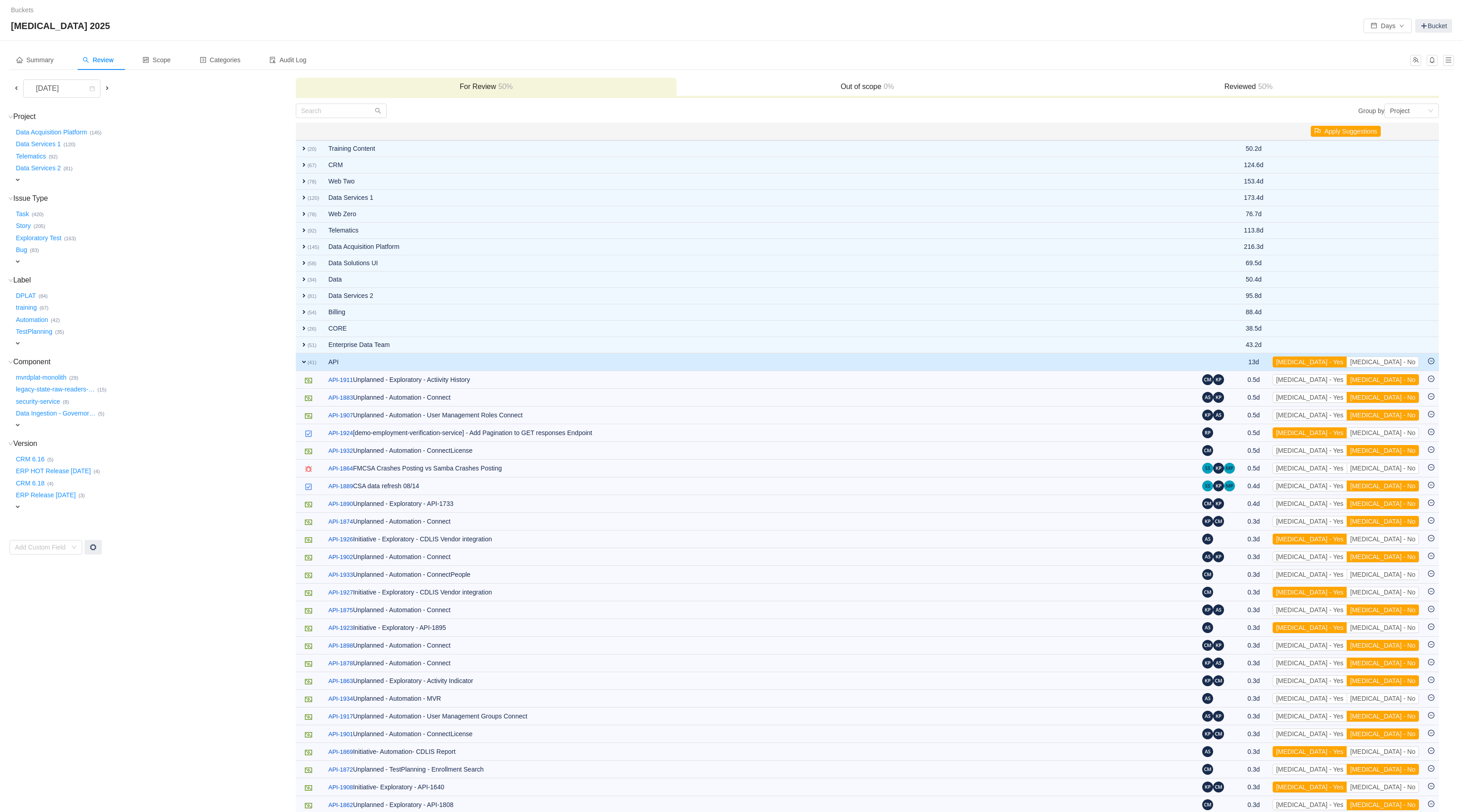
click at [1384, 385] on button "[MEDICAL_DATA] - No" at bounding box center [1382, 380] width 73 height 11
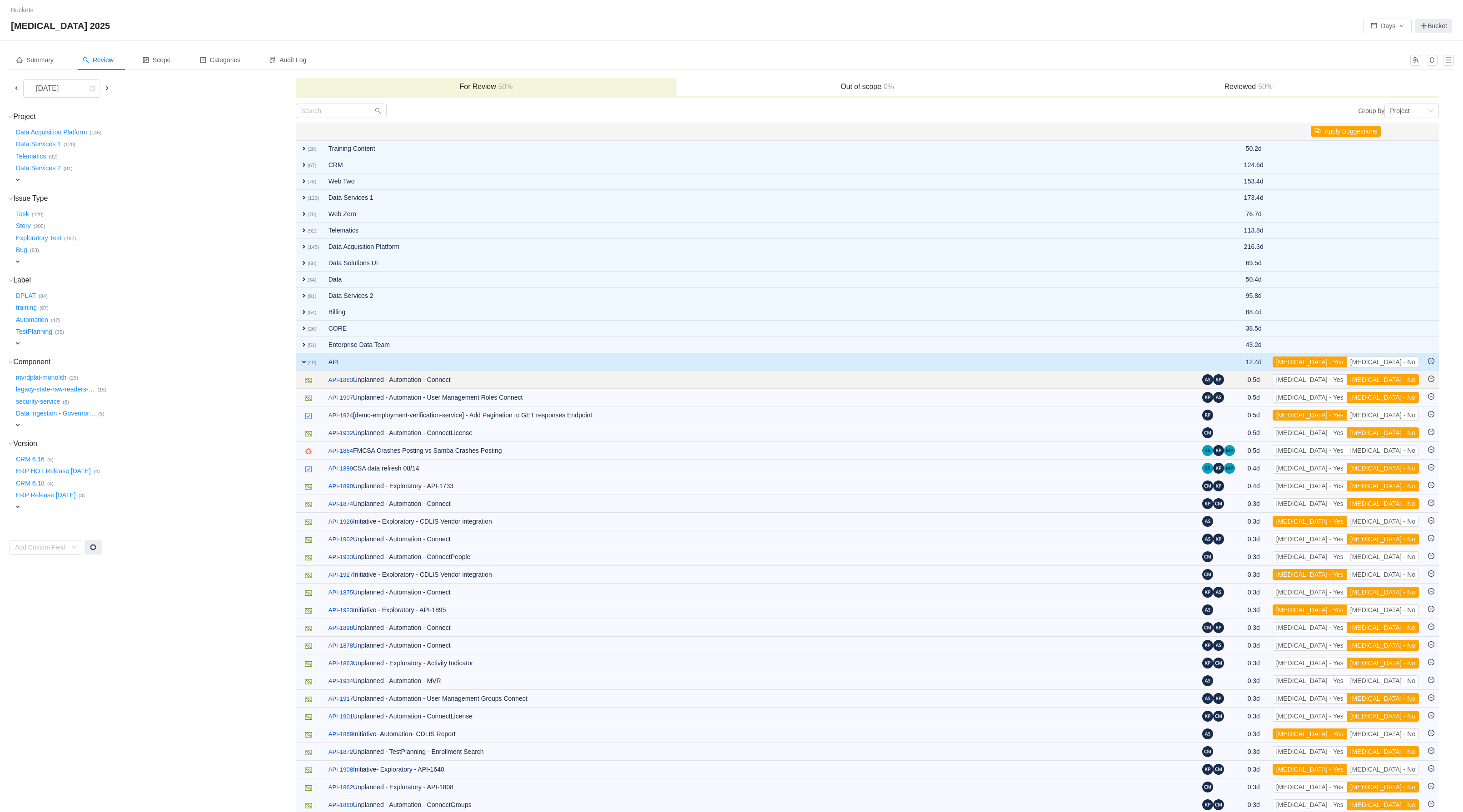
drag, startPoint x: 1409, startPoint y: 384, endPoint x: 1411, endPoint y: 395, distance: 11.2
click at [1409, 385] on button "[MEDICAL_DATA] - No" at bounding box center [1382, 380] width 73 height 11
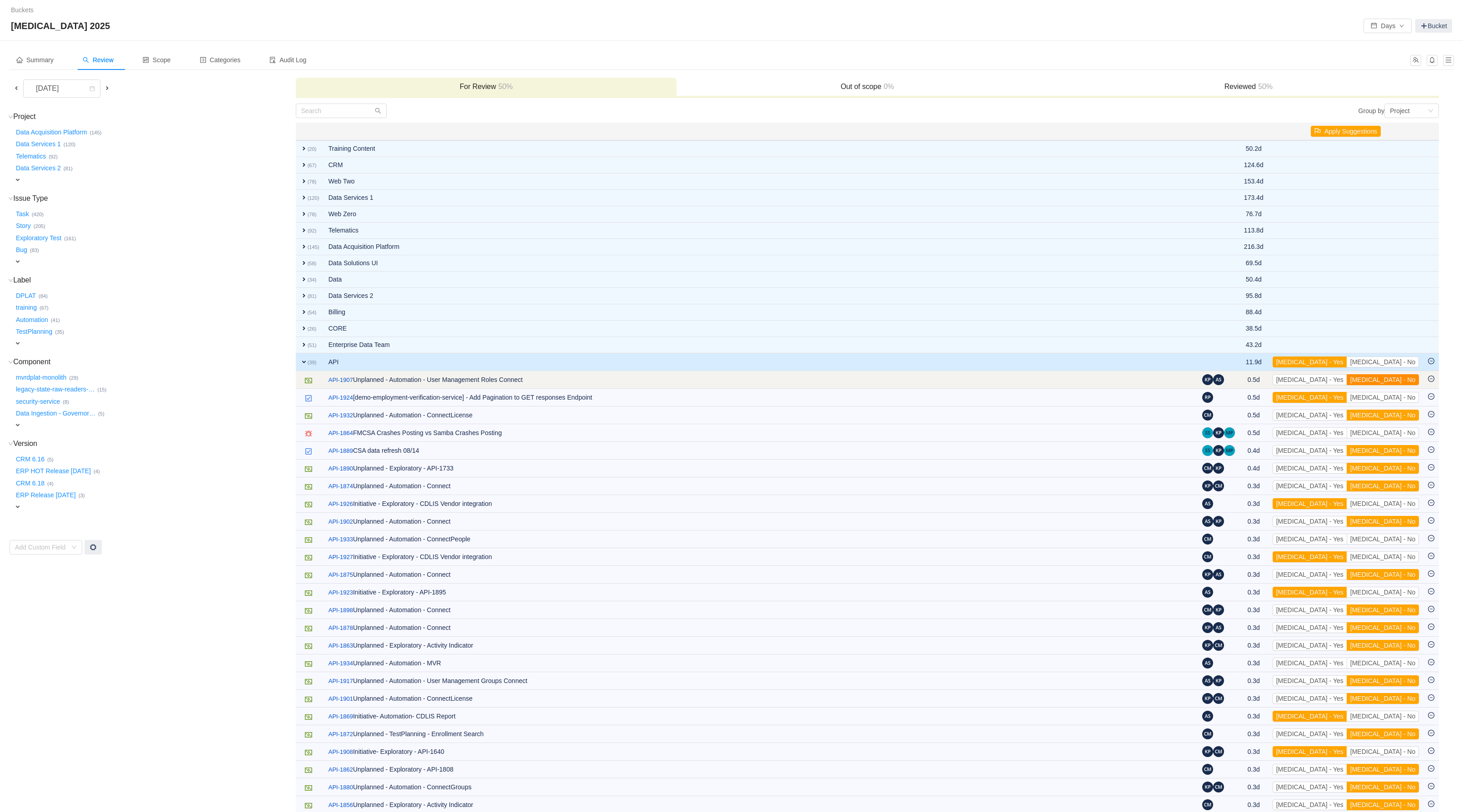
click at [1400, 385] on button "[MEDICAL_DATA] - No" at bounding box center [1382, 380] width 73 height 11
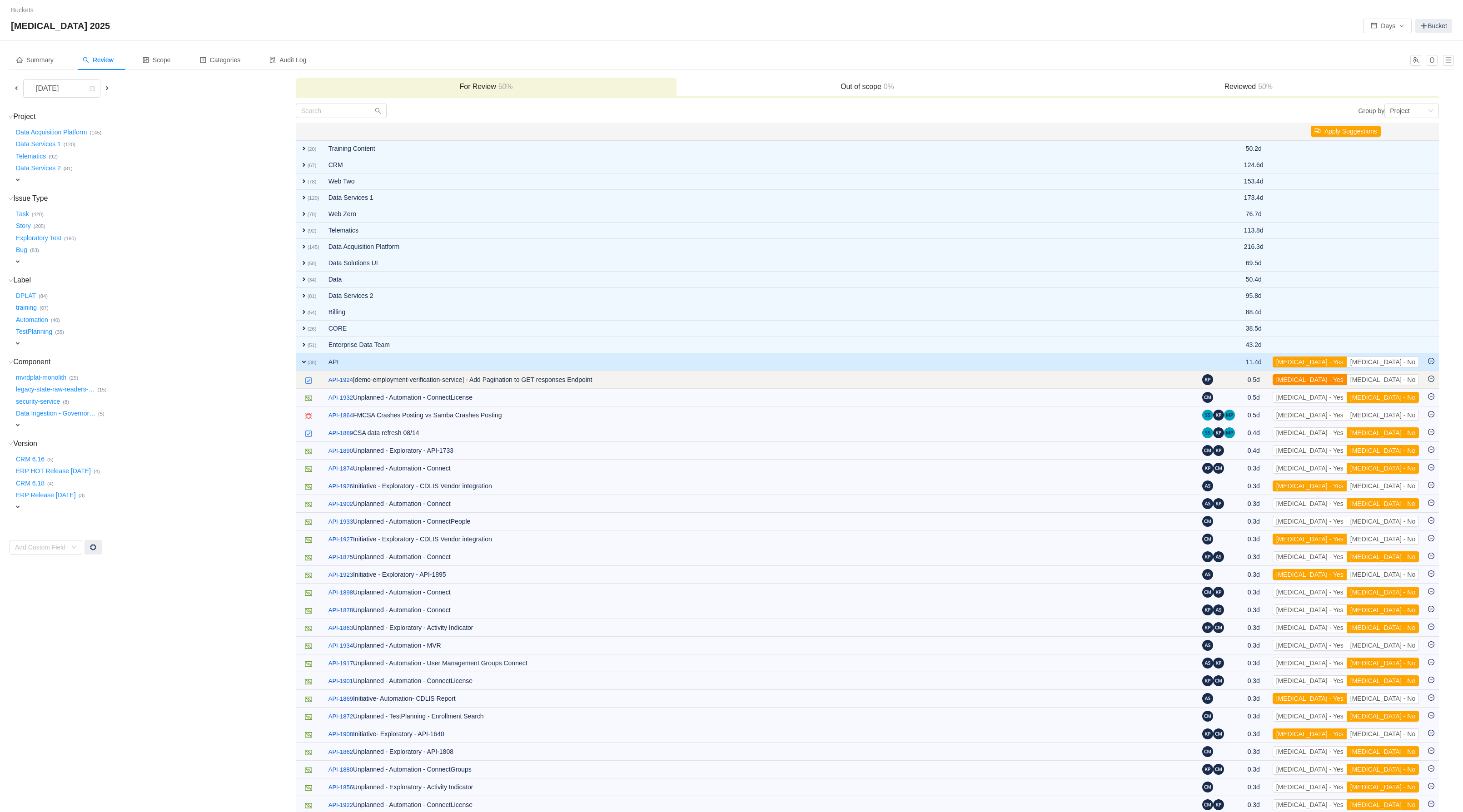
click at [1343, 384] on button "[MEDICAL_DATA] - Yes" at bounding box center [1309, 380] width 74 height 11
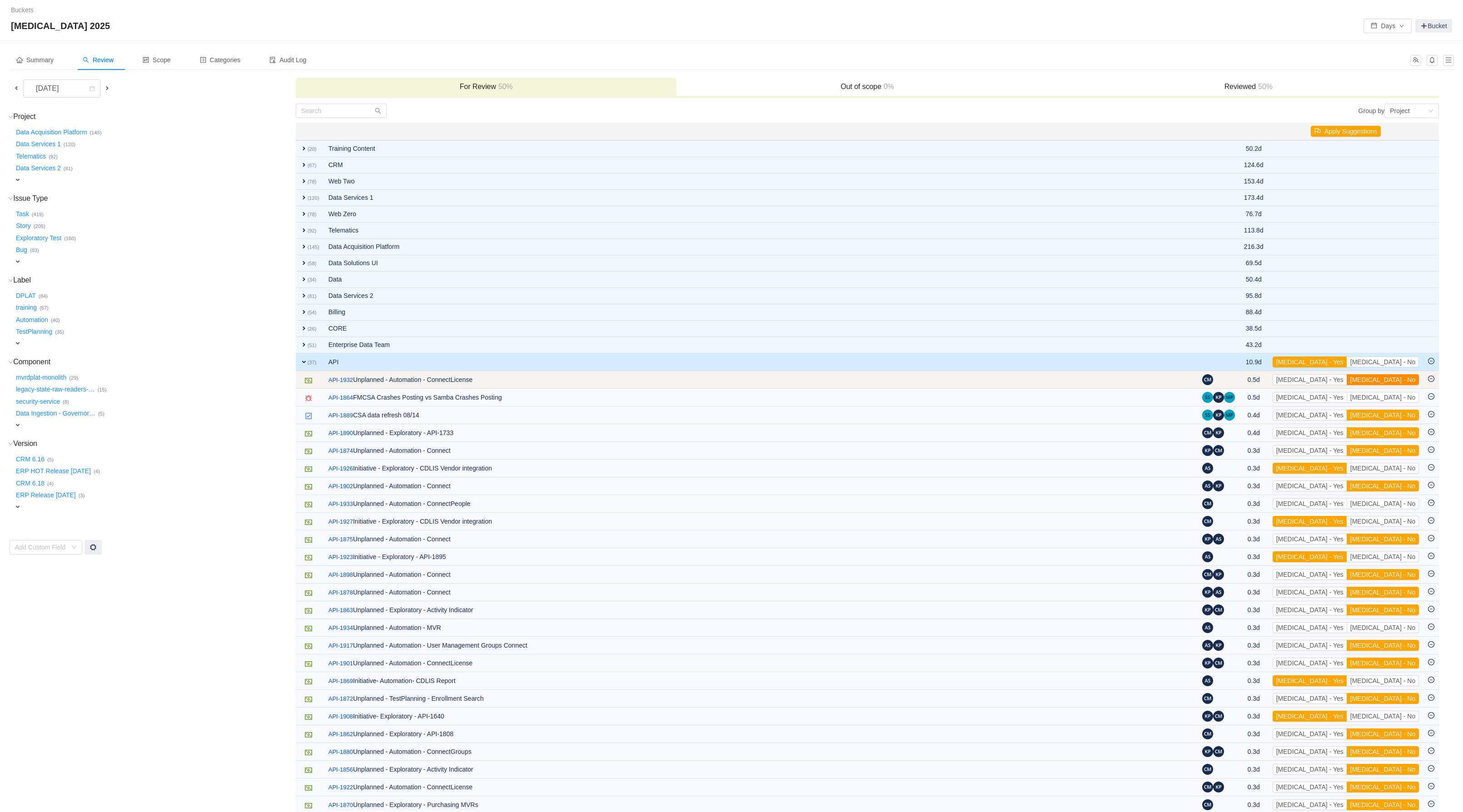
click at [1400, 385] on button "[MEDICAL_DATA] - No" at bounding box center [1382, 380] width 73 height 11
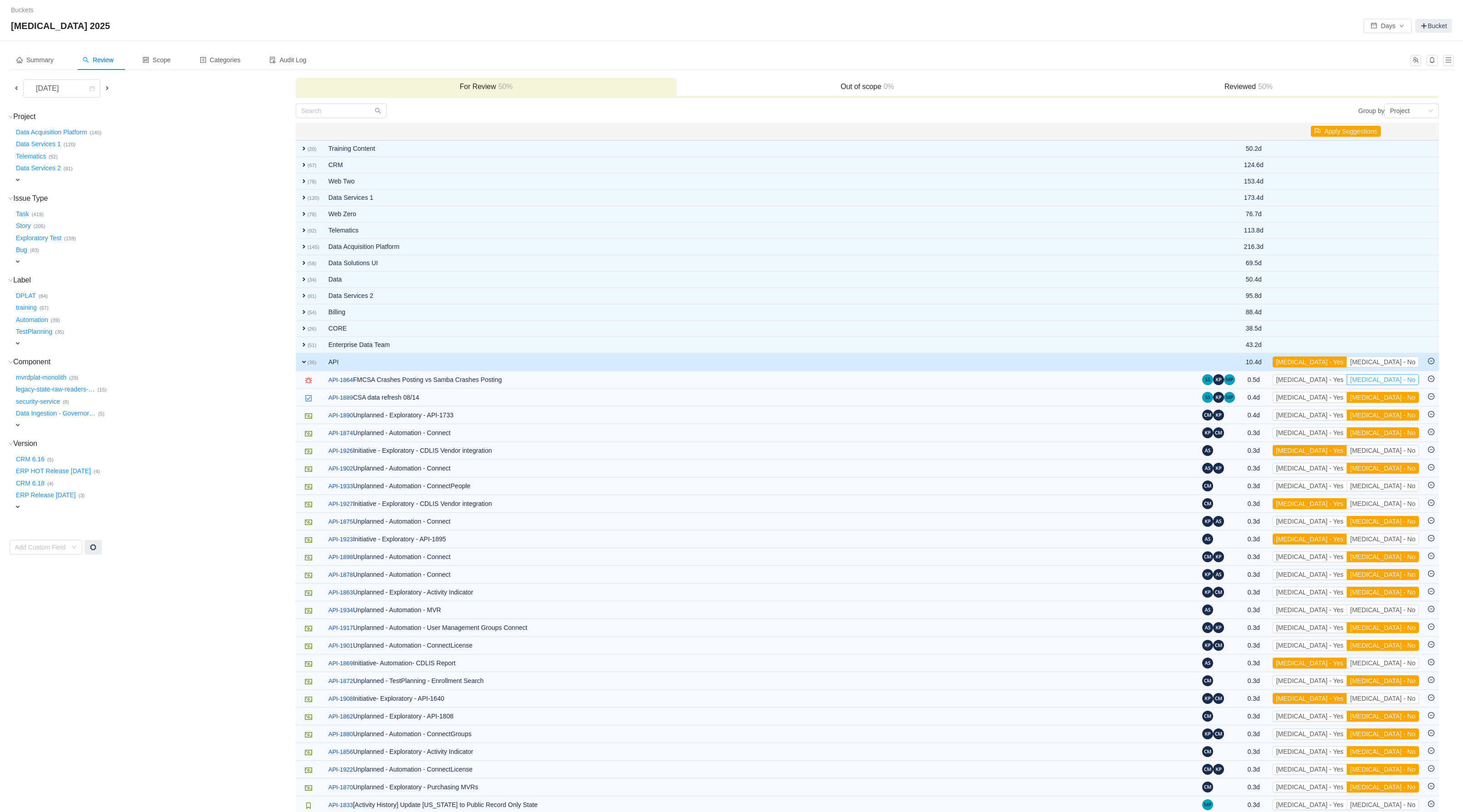
click at [1400, 385] on button "[MEDICAL_DATA] - No" at bounding box center [1382, 380] width 73 height 11
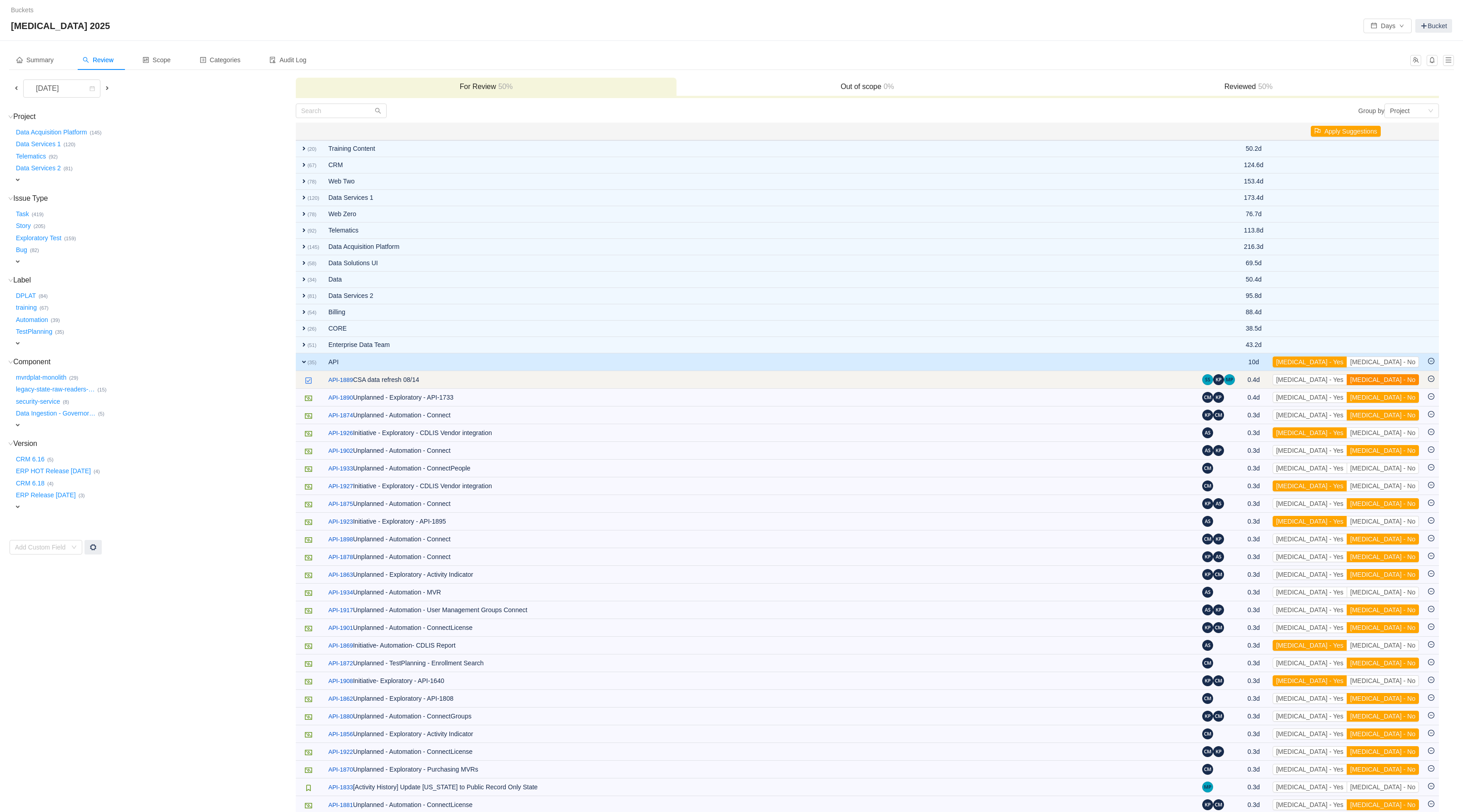
click at [1405, 385] on button "[MEDICAL_DATA] - No" at bounding box center [1382, 380] width 73 height 11
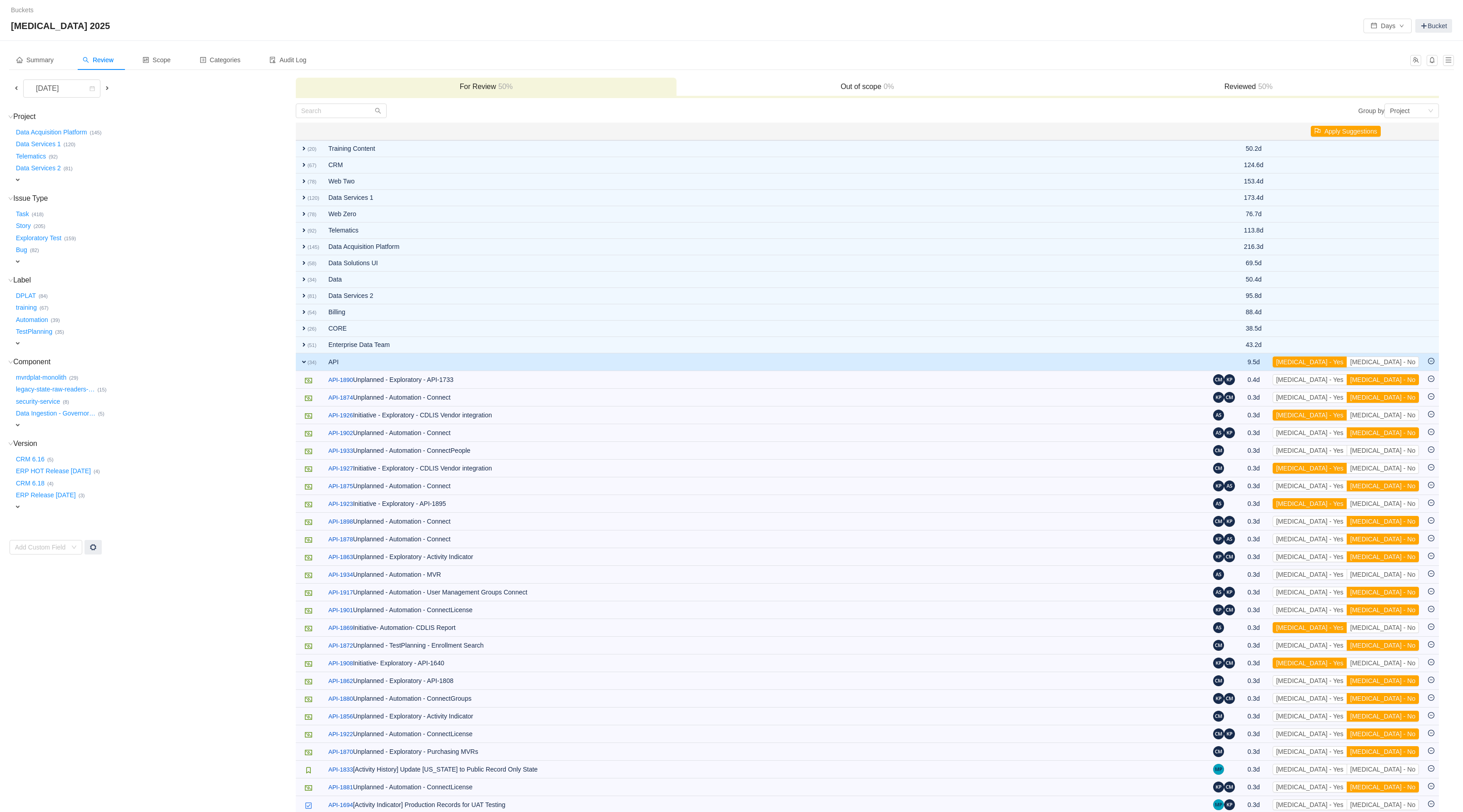
click at [1405, 385] on button "[MEDICAL_DATA] - No" at bounding box center [1382, 380] width 73 height 11
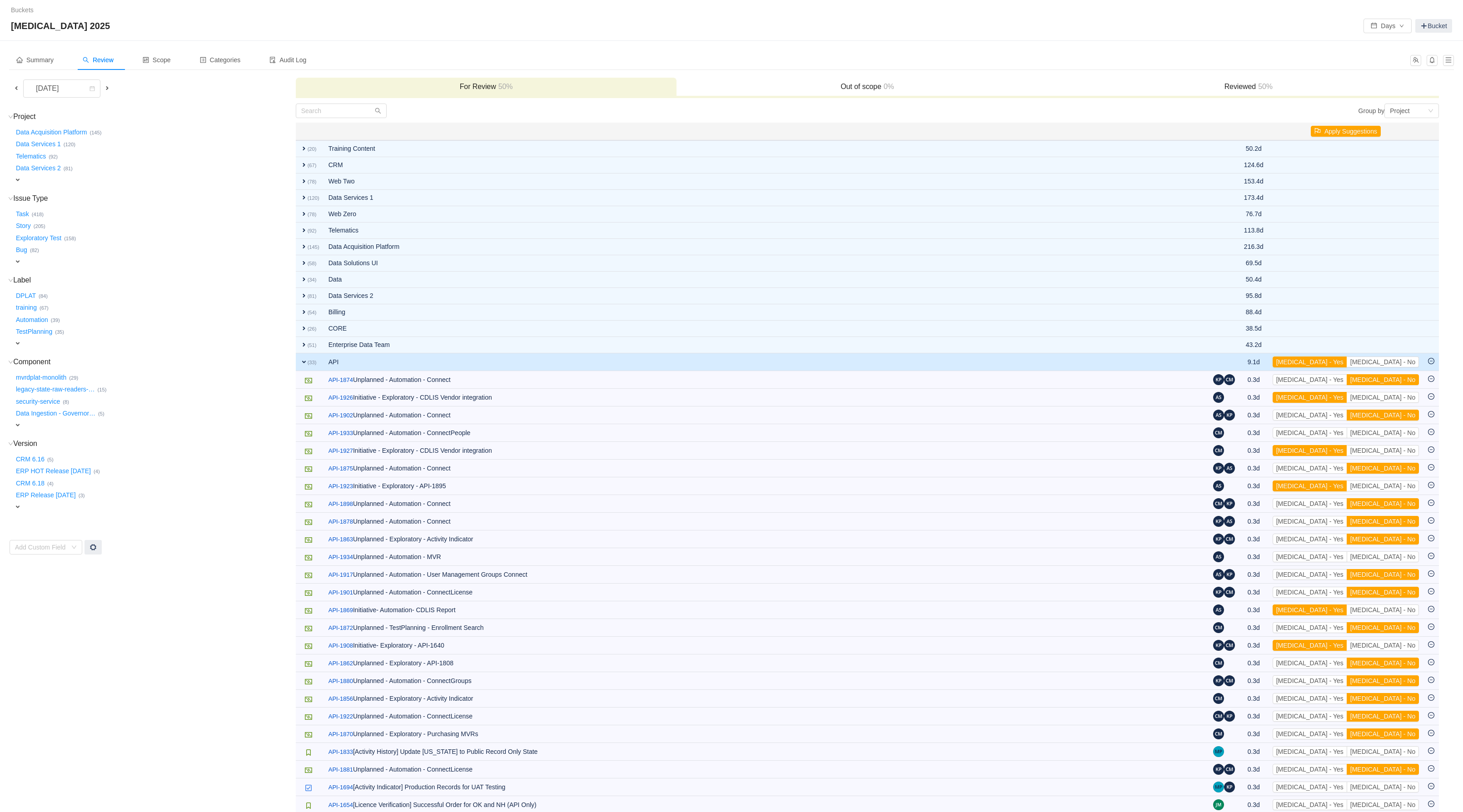
click at [1405, 385] on button "[MEDICAL_DATA] - No" at bounding box center [1382, 380] width 73 height 11
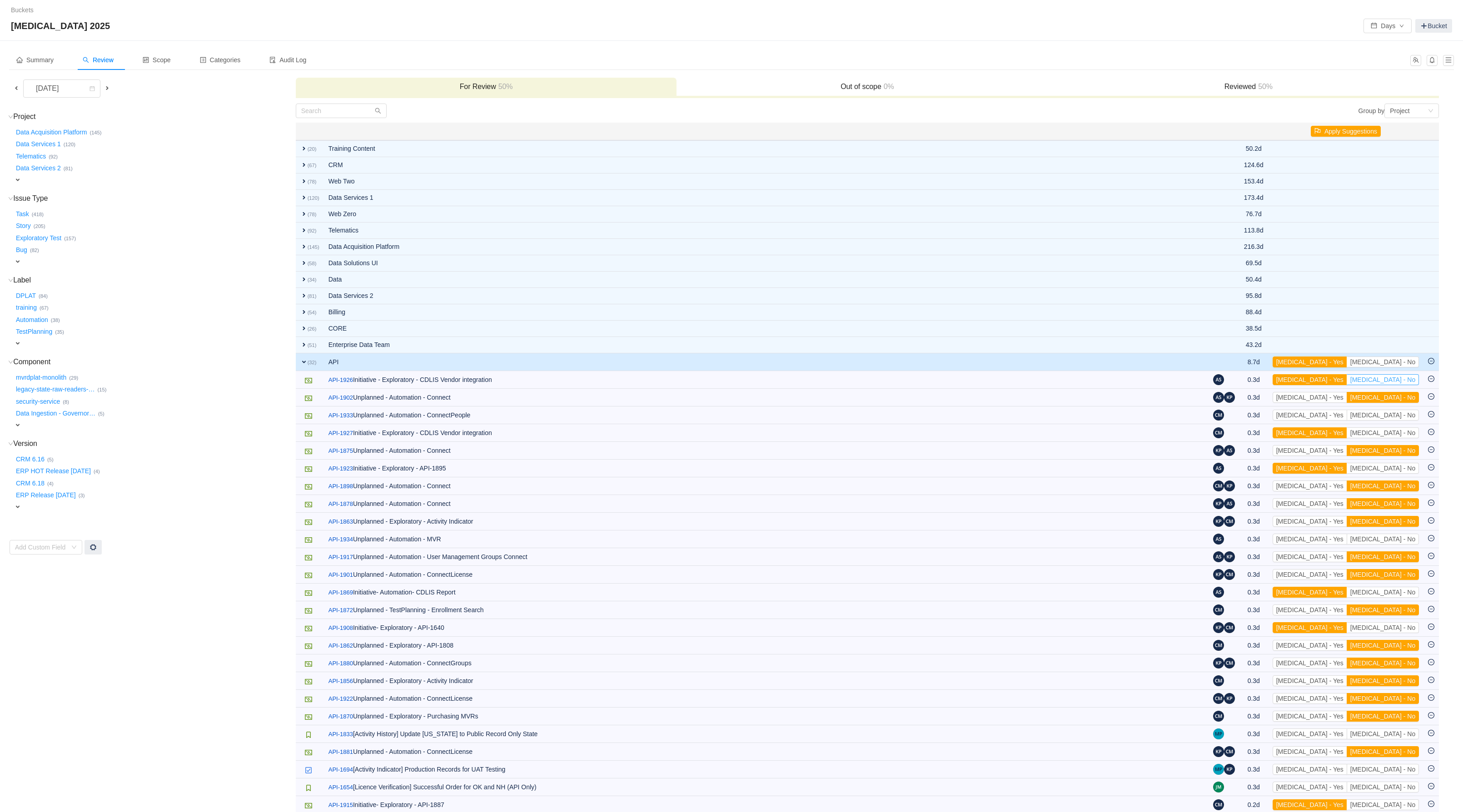
click at [1405, 385] on button "[MEDICAL_DATA] - No" at bounding box center [1382, 380] width 73 height 11
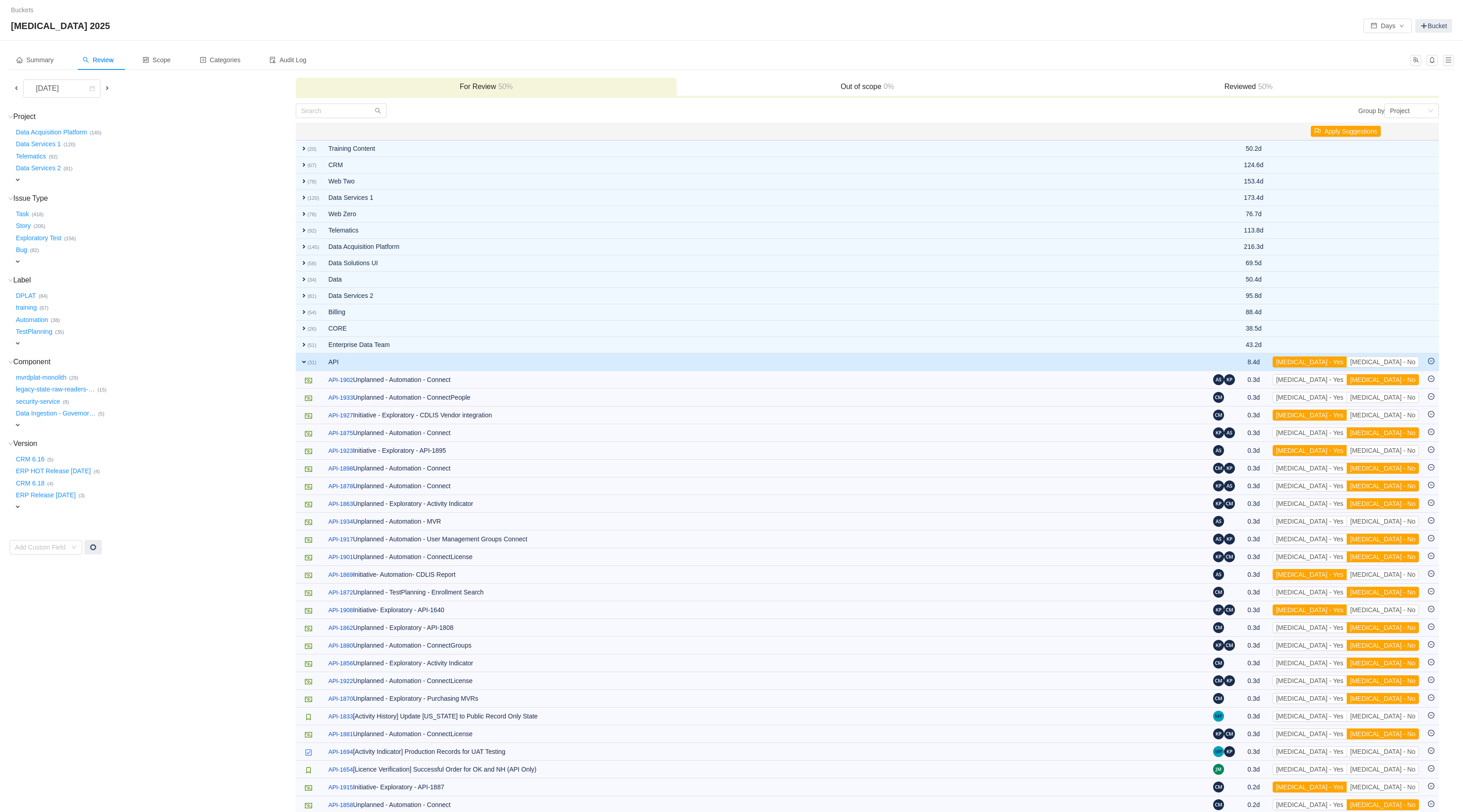
click at [1405, 385] on button "[MEDICAL_DATA] - No" at bounding box center [1382, 380] width 73 height 11
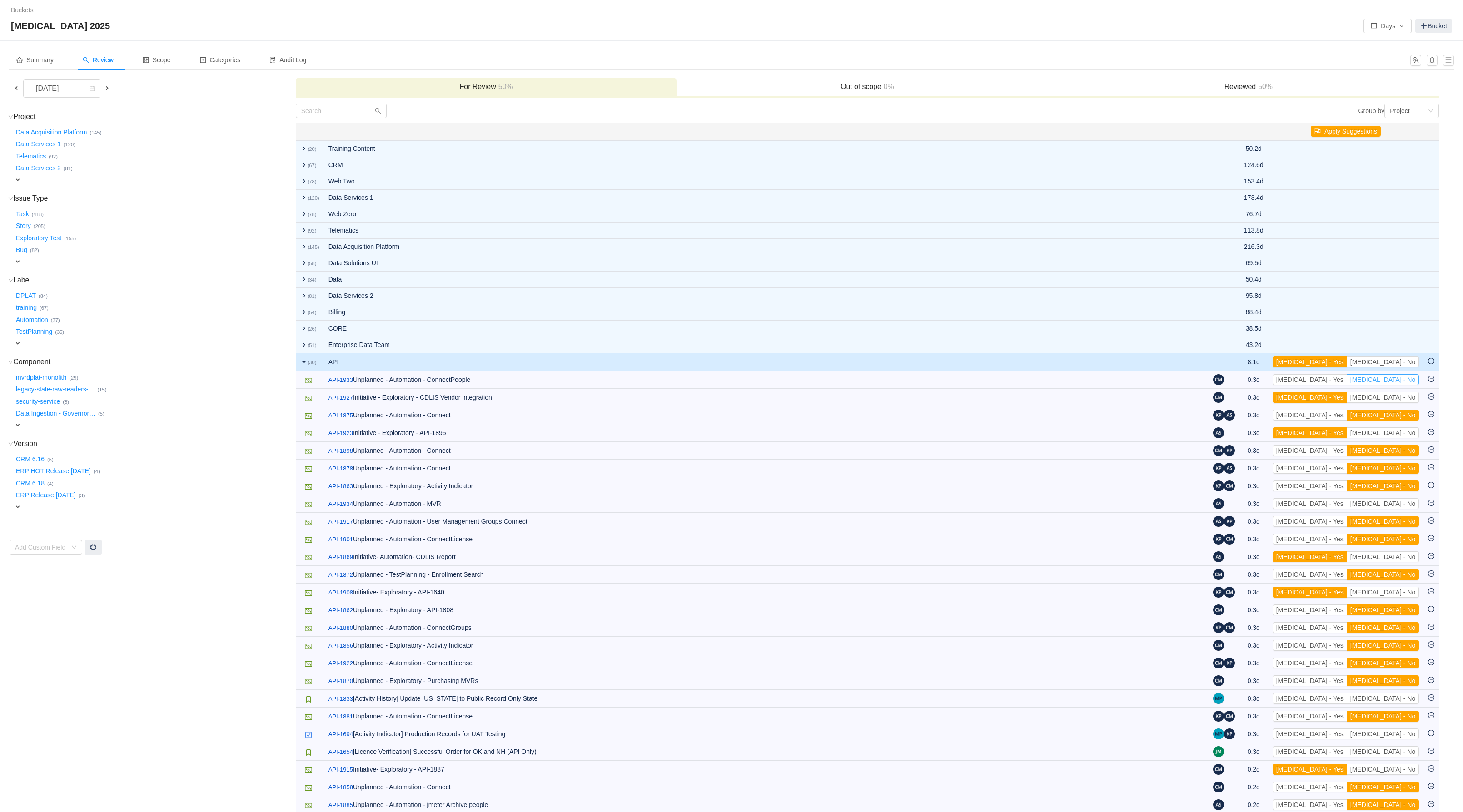
click at [1405, 385] on button "[MEDICAL_DATA] - No" at bounding box center [1382, 380] width 73 height 11
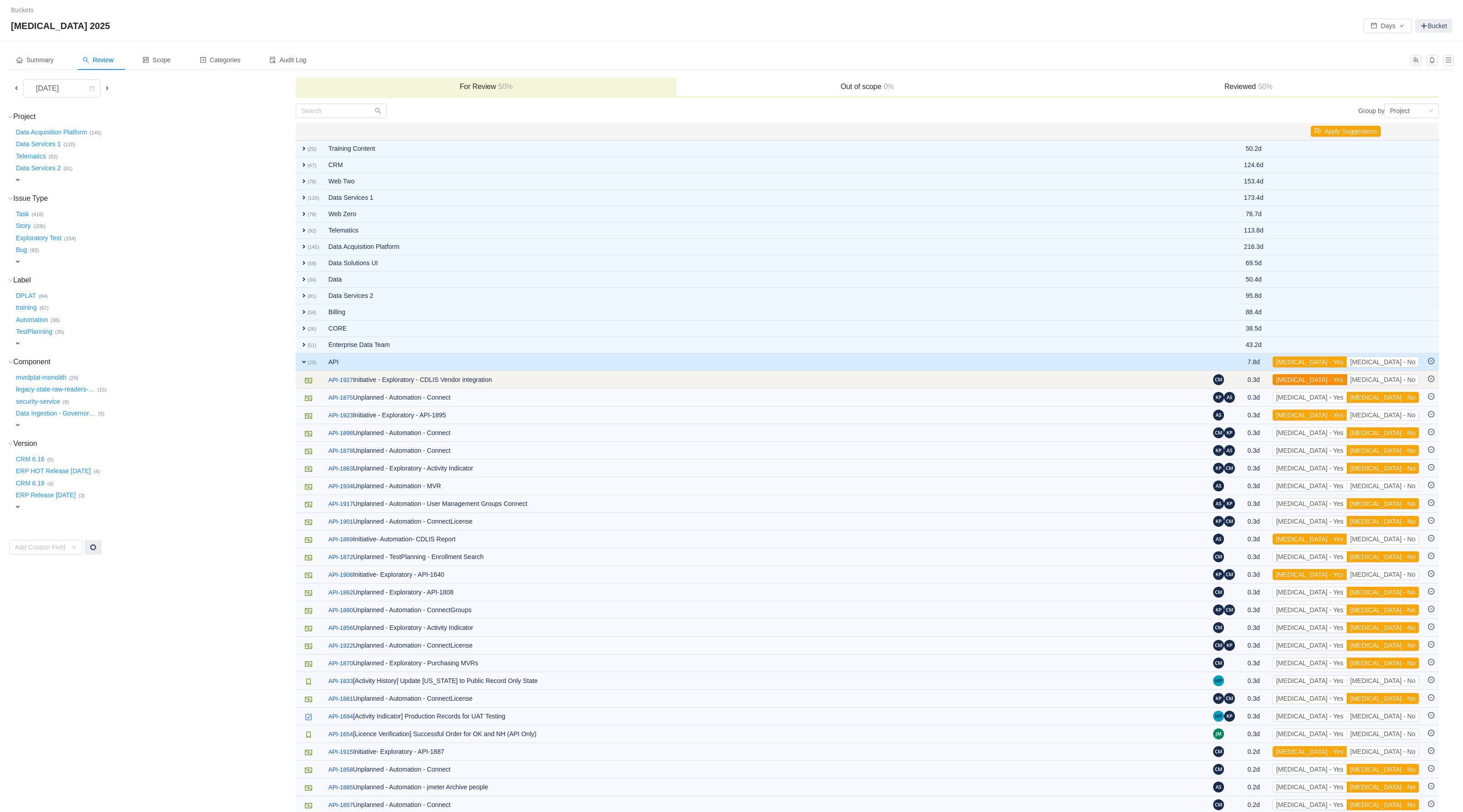
click at [1347, 385] on button "[MEDICAL_DATA] - Yes" at bounding box center [1309, 380] width 74 height 11
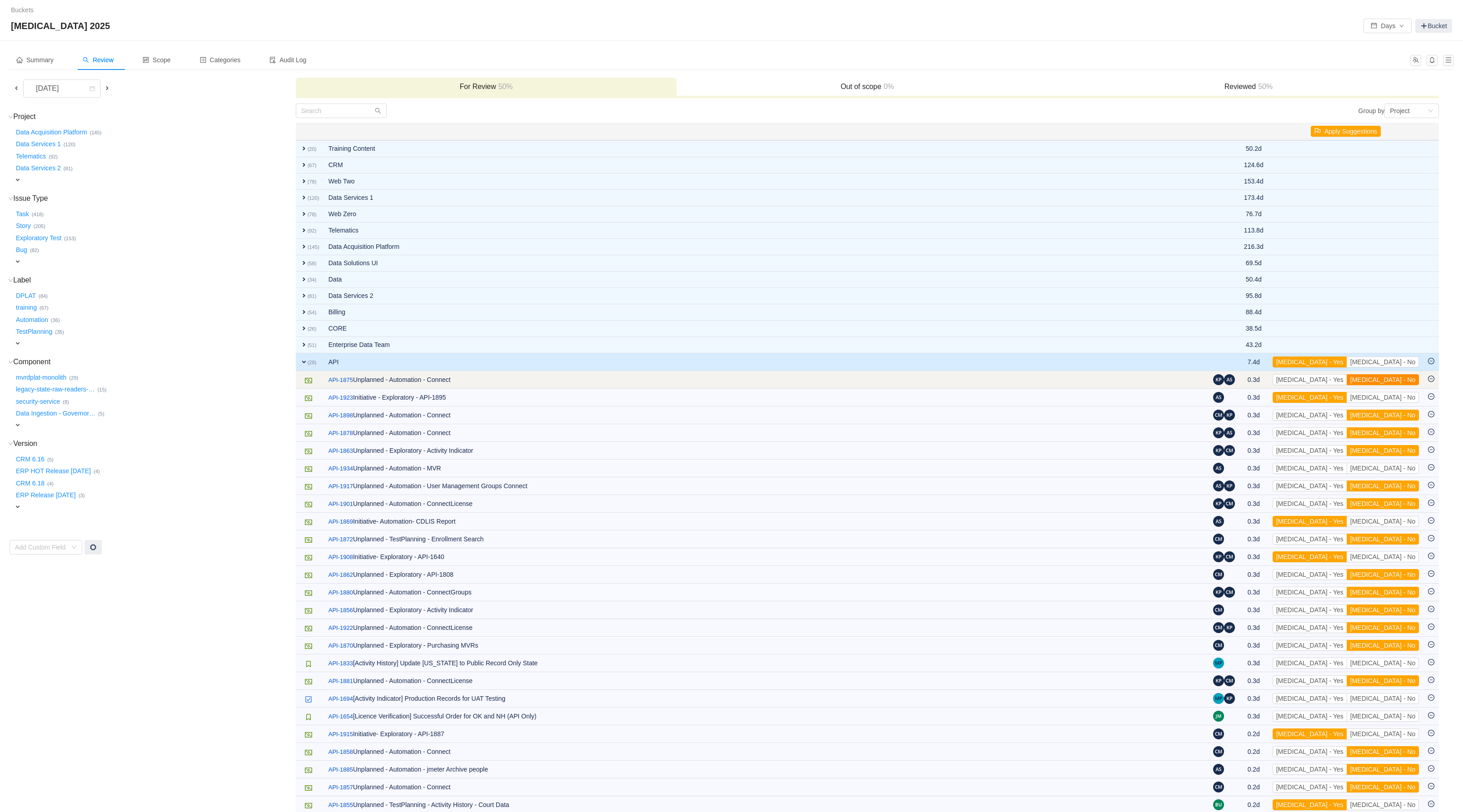
click at [1403, 385] on button "[MEDICAL_DATA] - No" at bounding box center [1382, 380] width 73 height 11
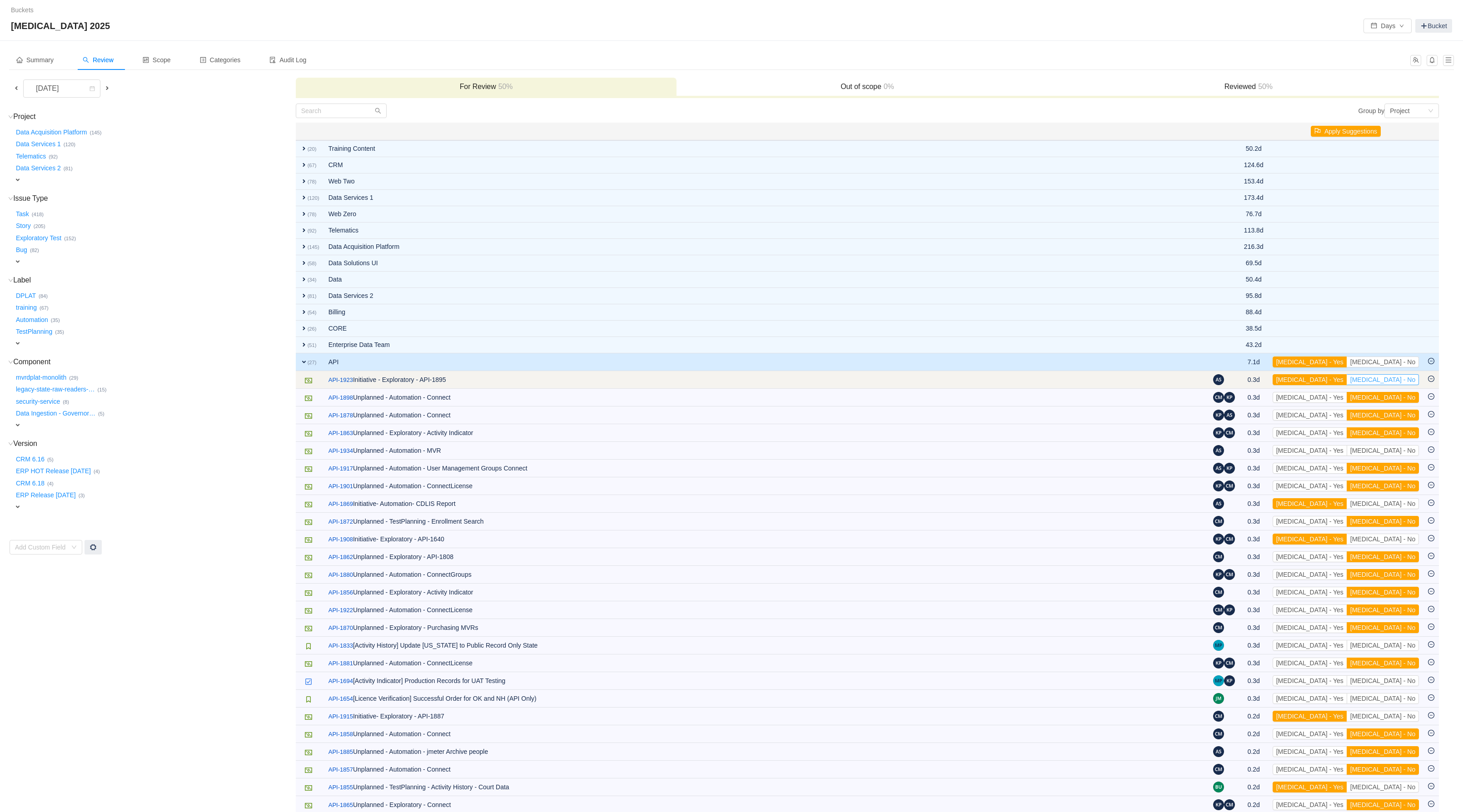
click at [1407, 385] on button "[MEDICAL_DATA] - No" at bounding box center [1382, 380] width 73 height 11
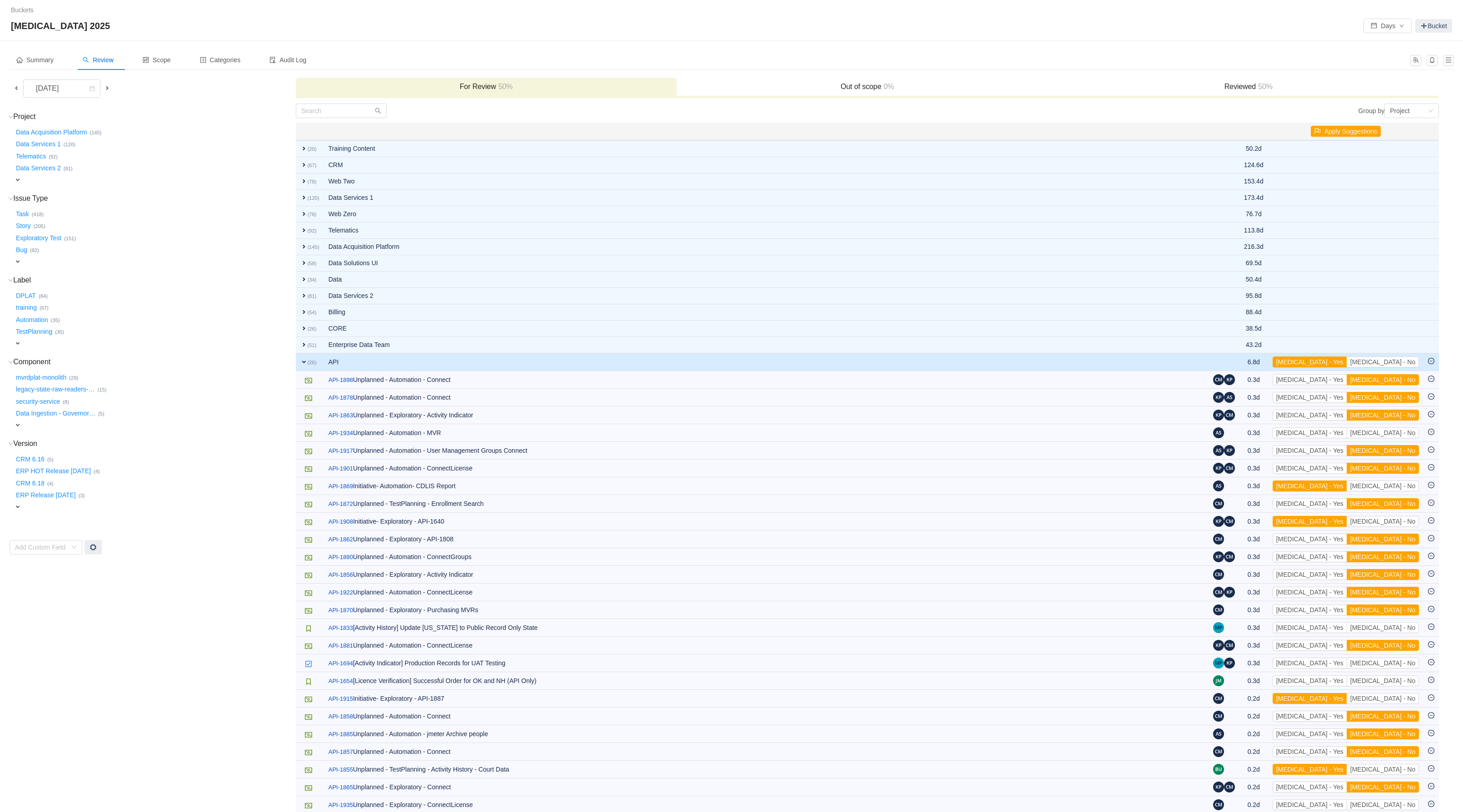
click at [1407, 385] on button "[MEDICAL_DATA] - No" at bounding box center [1382, 380] width 73 height 11
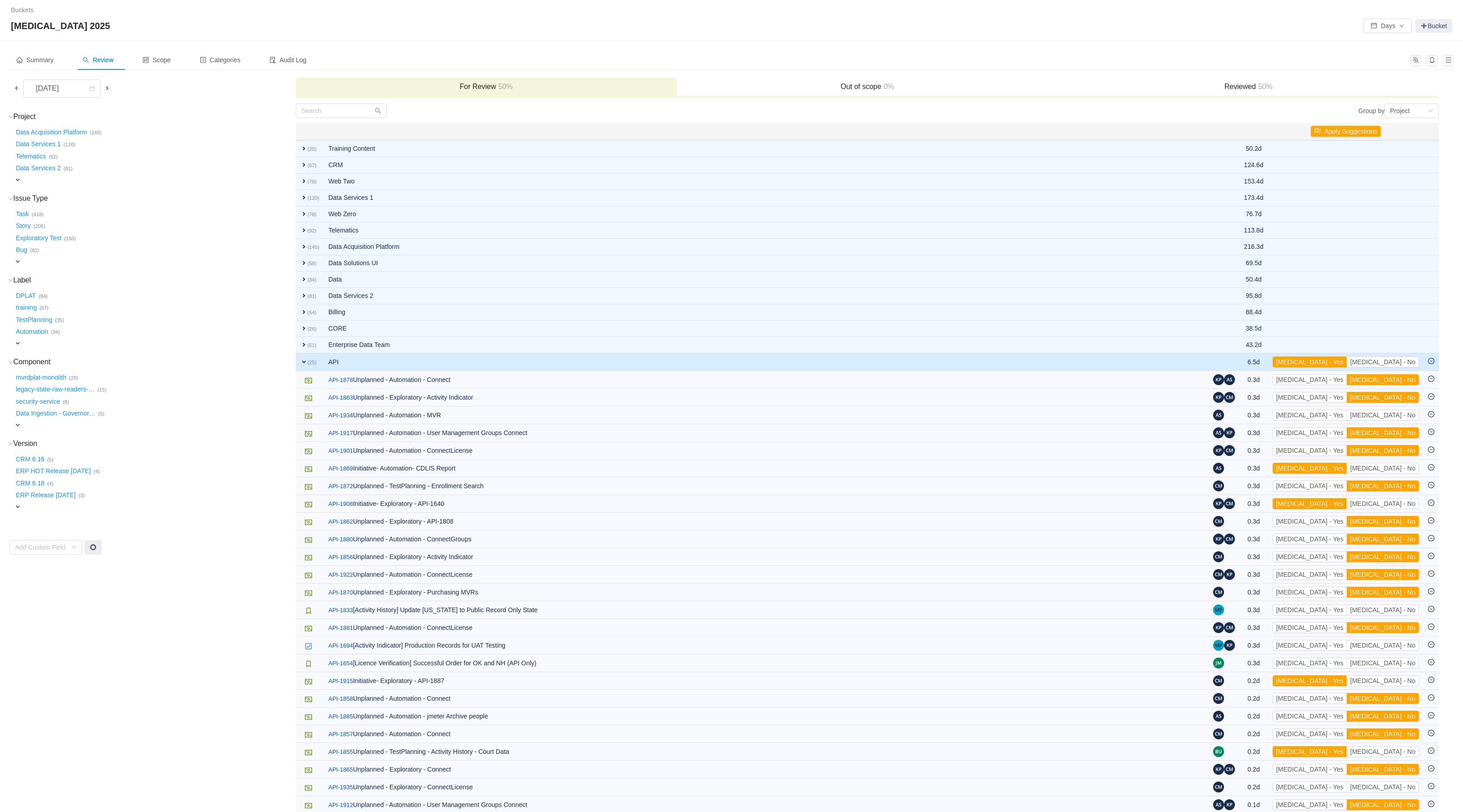
click at [1407, 385] on button "[MEDICAL_DATA] - No" at bounding box center [1382, 380] width 73 height 11
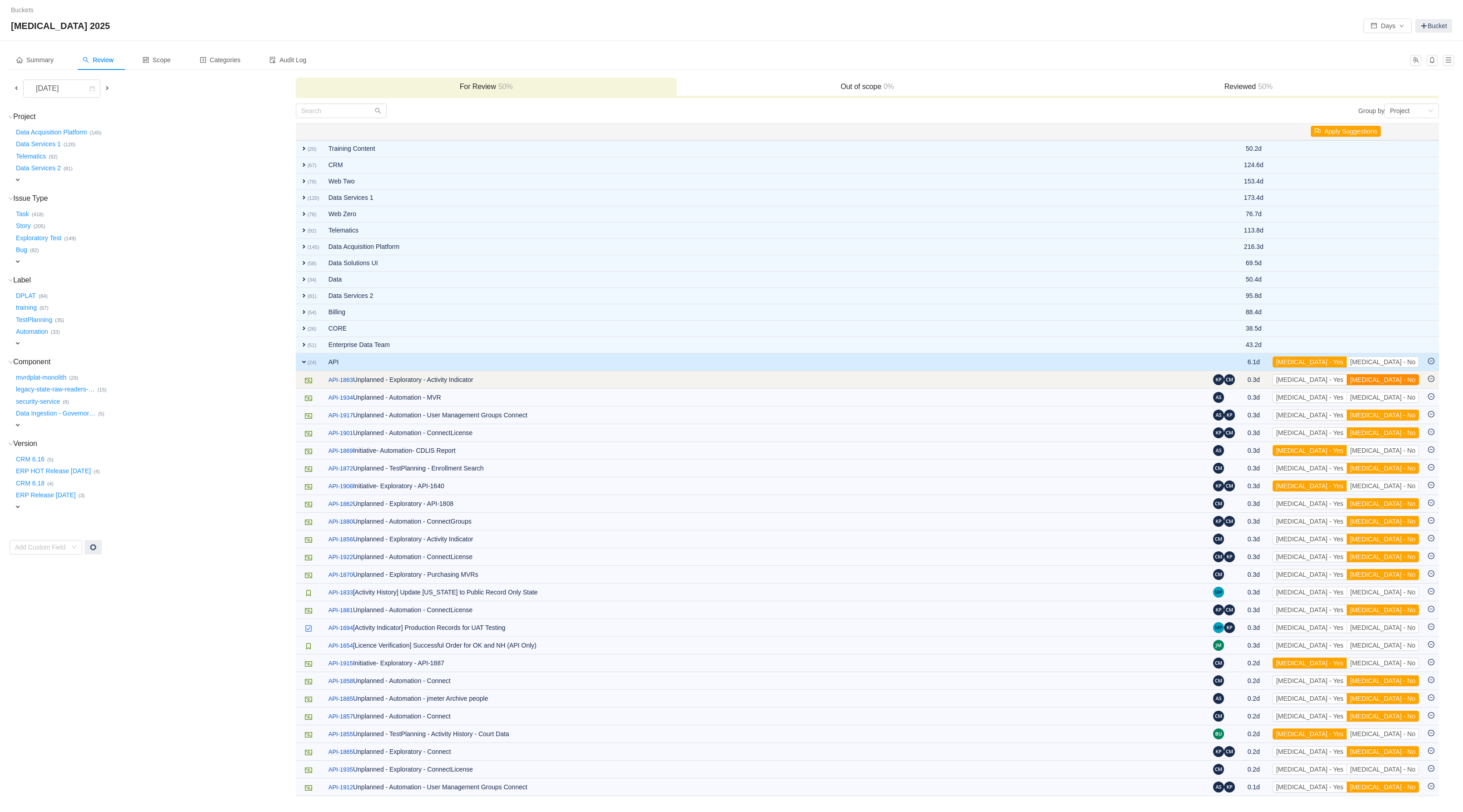
click at [1404, 385] on button "[MEDICAL_DATA] - No" at bounding box center [1382, 380] width 73 height 11
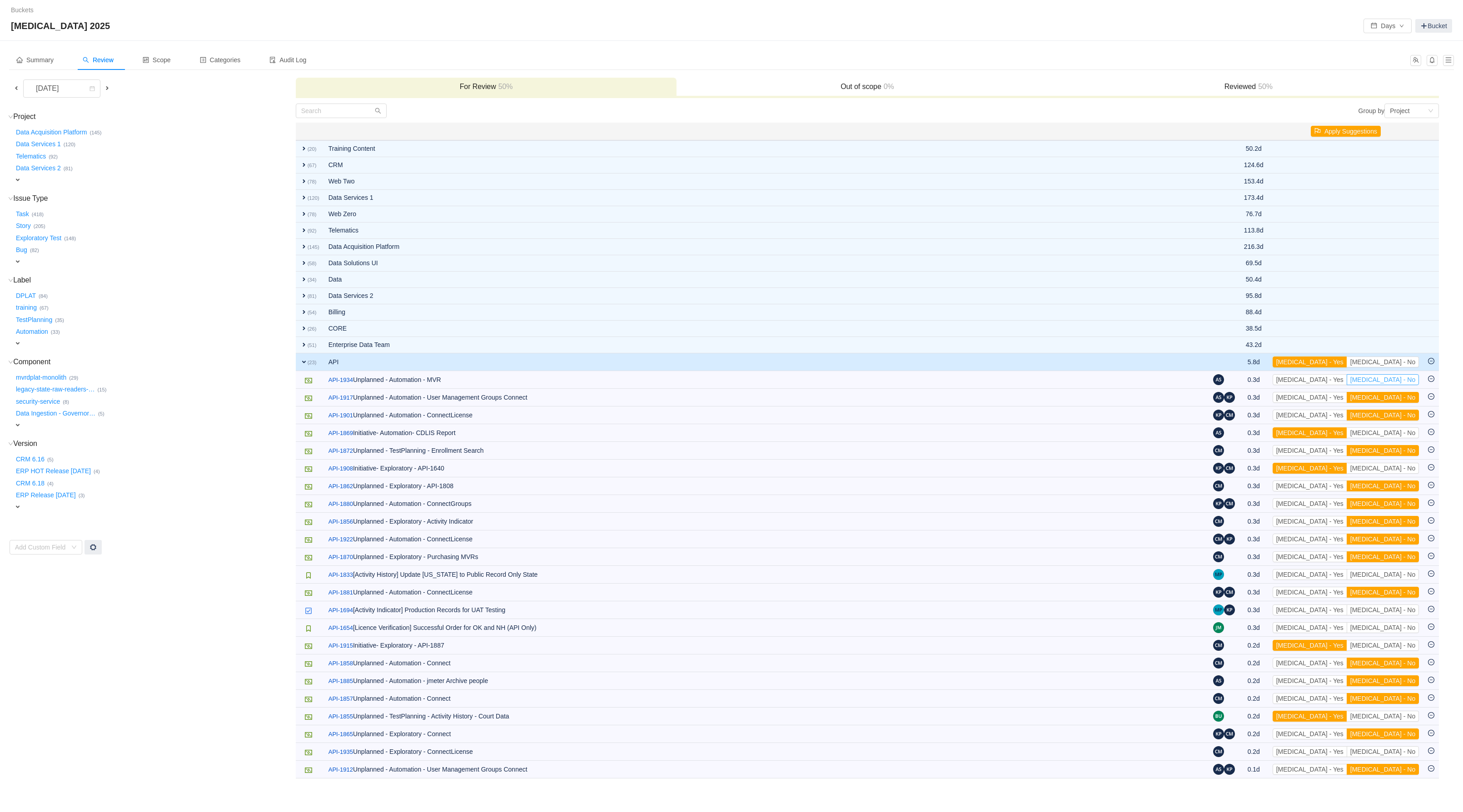
click at [1404, 385] on button "[MEDICAL_DATA] - No" at bounding box center [1382, 380] width 73 height 11
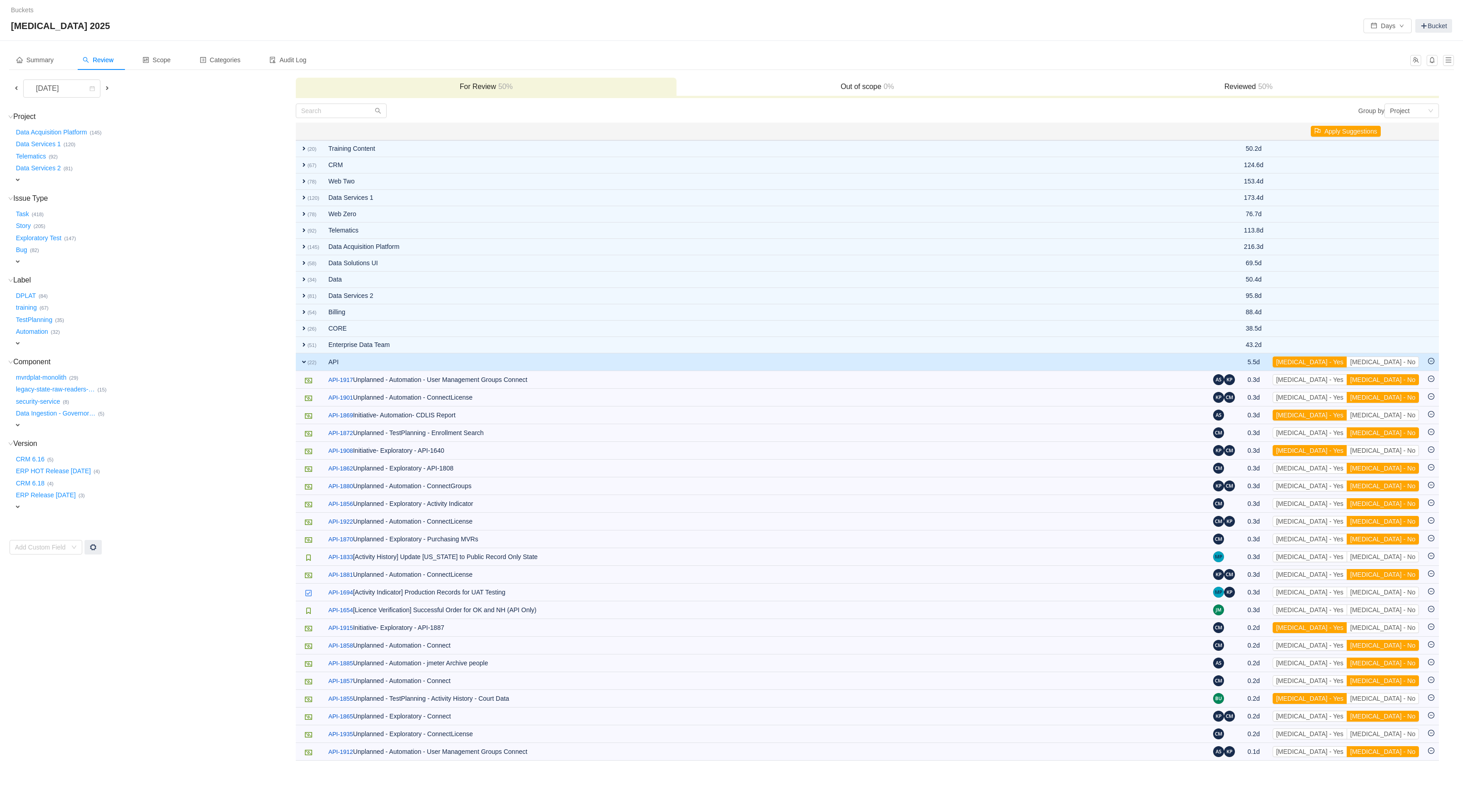
click at [1404, 385] on button "[MEDICAL_DATA] - No" at bounding box center [1382, 380] width 73 height 11
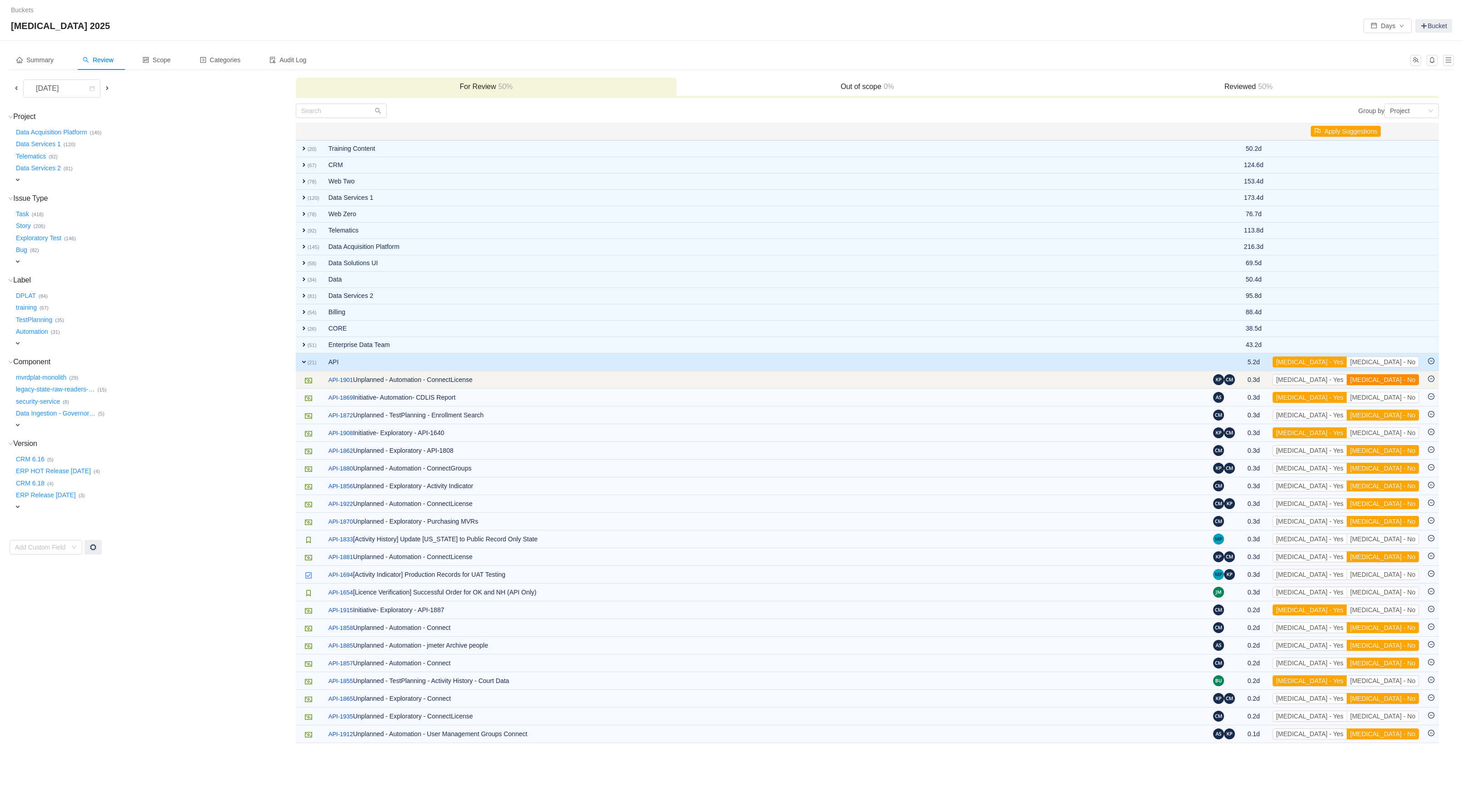
click at [1406, 385] on button "[MEDICAL_DATA] - No" at bounding box center [1382, 380] width 73 height 11
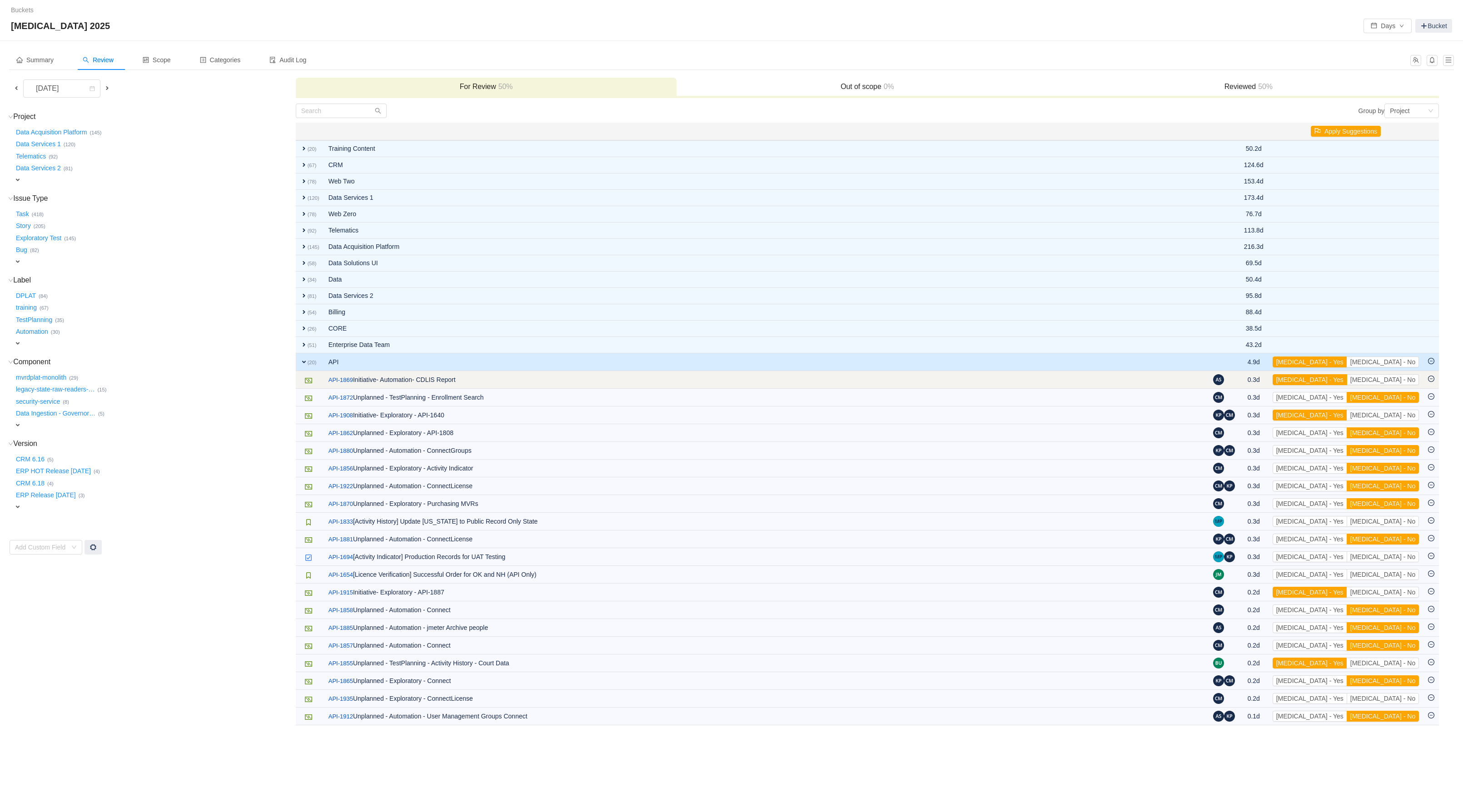
drag, startPoint x: 1340, startPoint y: 388, endPoint x: 1368, endPoint y: 395, distance: 28.9
click at [1345, 385] on button "[MEDICAL_DATA] - Yes" at bounding box center [1309, 380] width 74 height 11
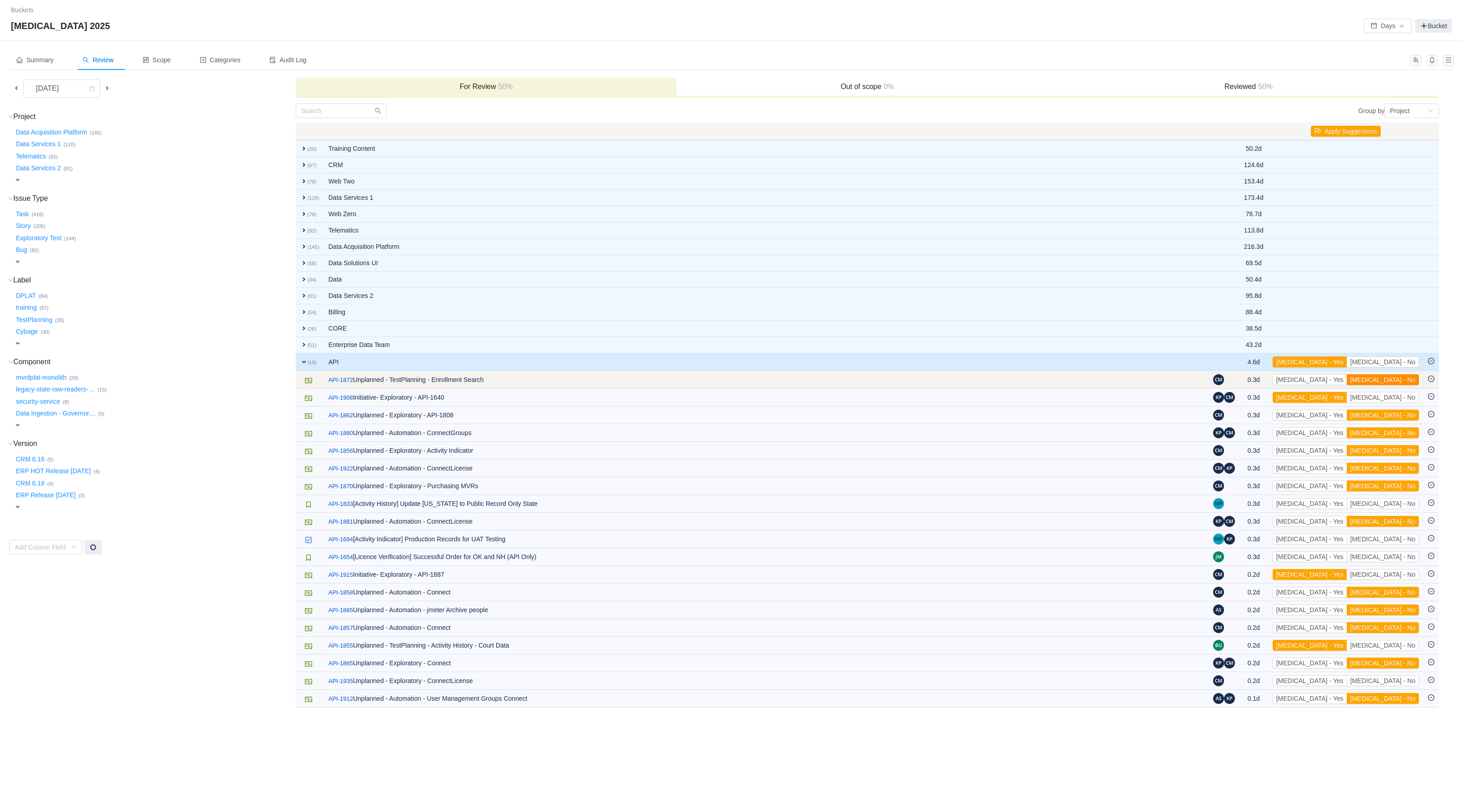
click at [1388, 385] on button "[MEDICAL_DATA] - No" at bounding box center [1382, 380] width 73 height 11
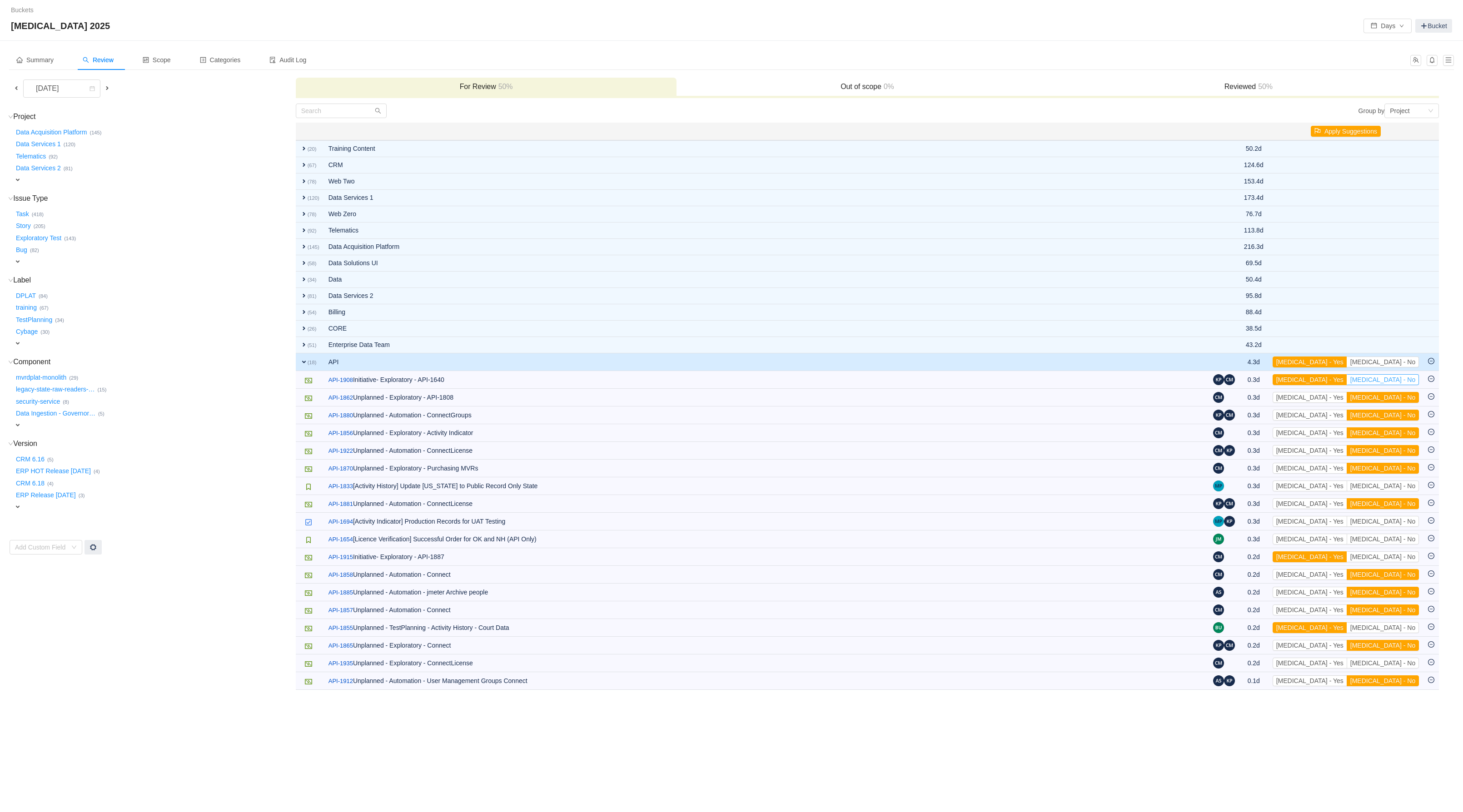
click at [1388, 385] on button "[MEDICAL_DATA] - No" at bounding box center [1382, 380] width 73 height 11
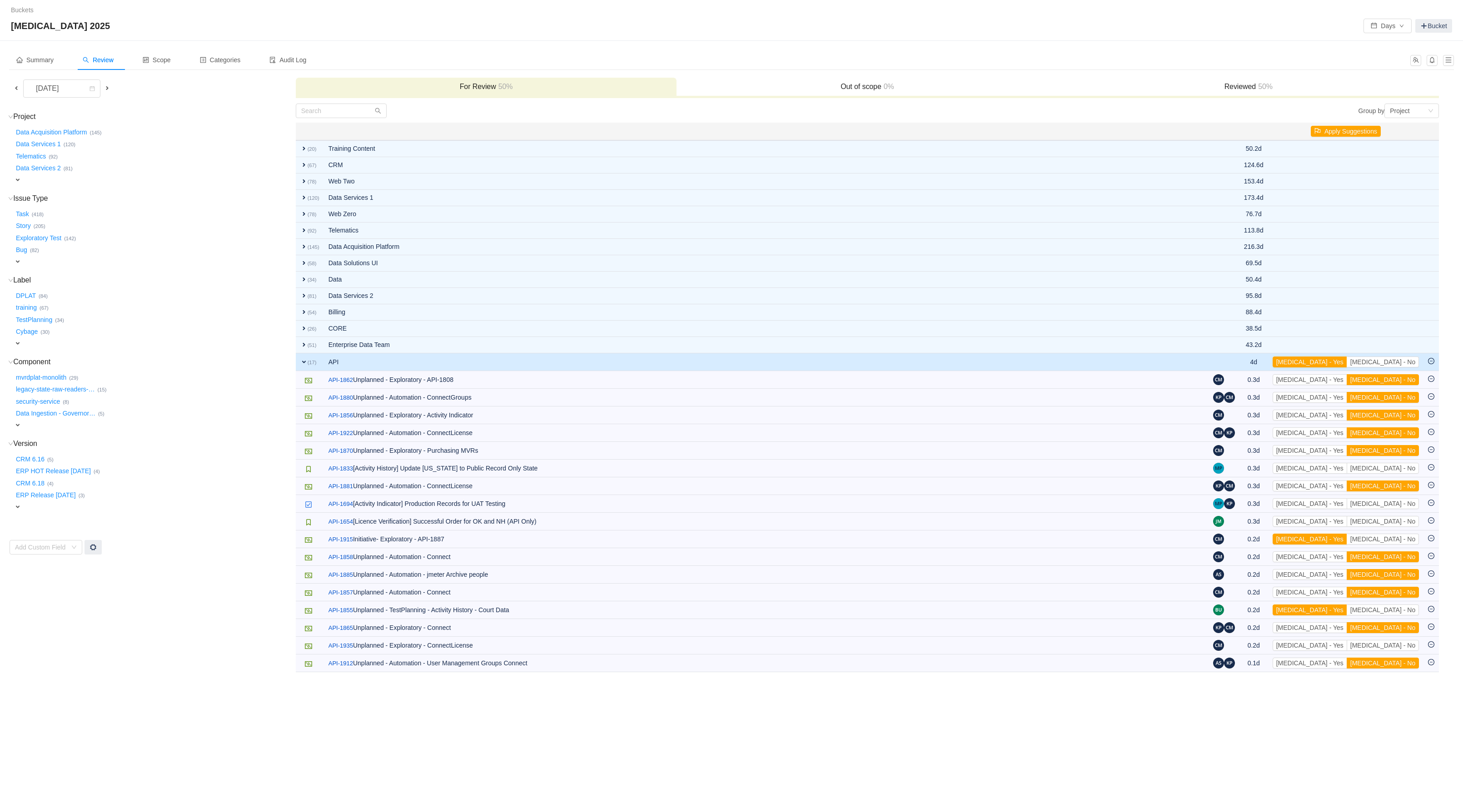
click at [1396, 385] on button "[MEDICAL_DATA] - No" at bounding box center [1382, 380] width 73 height 11
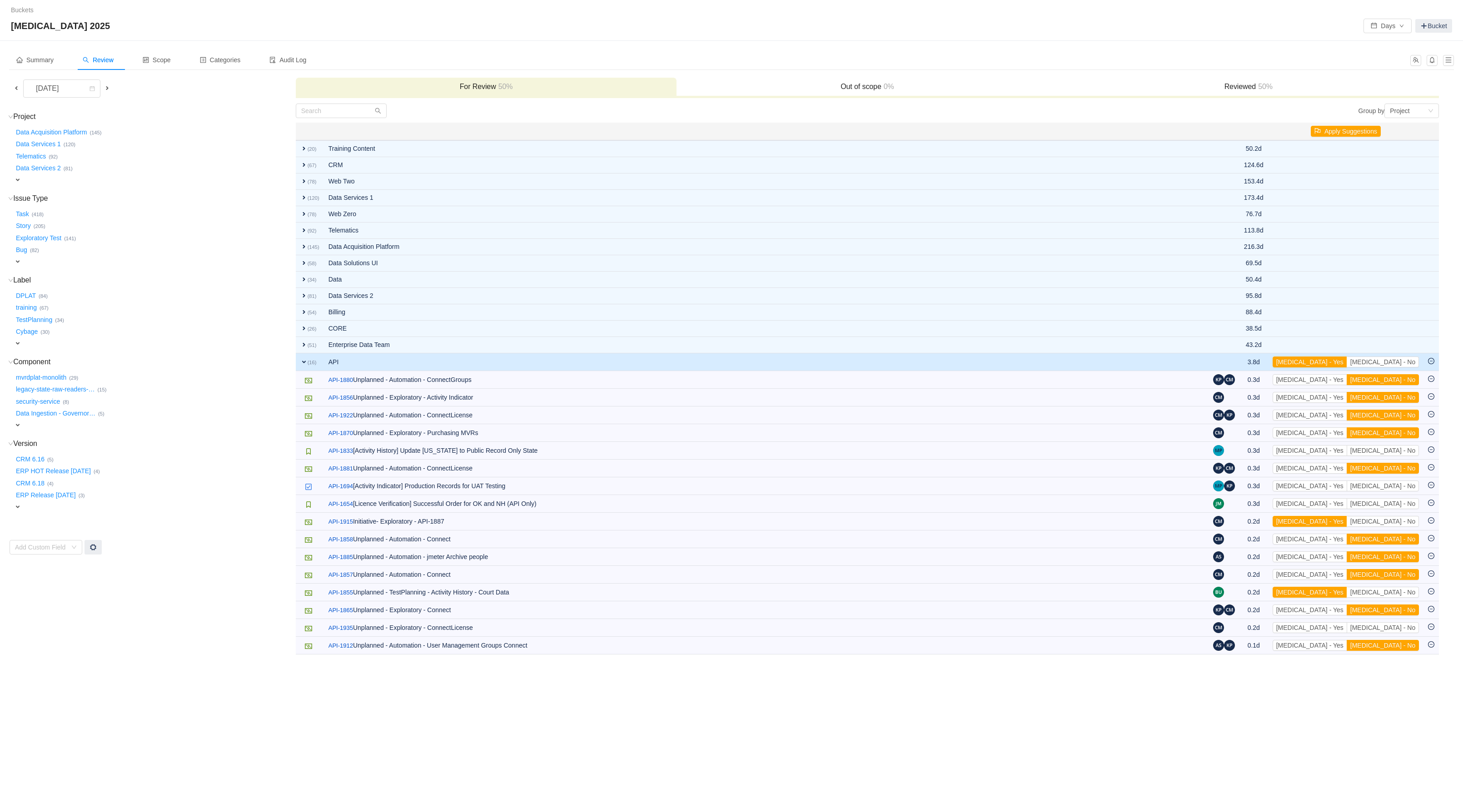
click at [1396, 385] on button "[MEDICAL_DATA] - No" at bounding box center [1382, 380] width 73 height 11
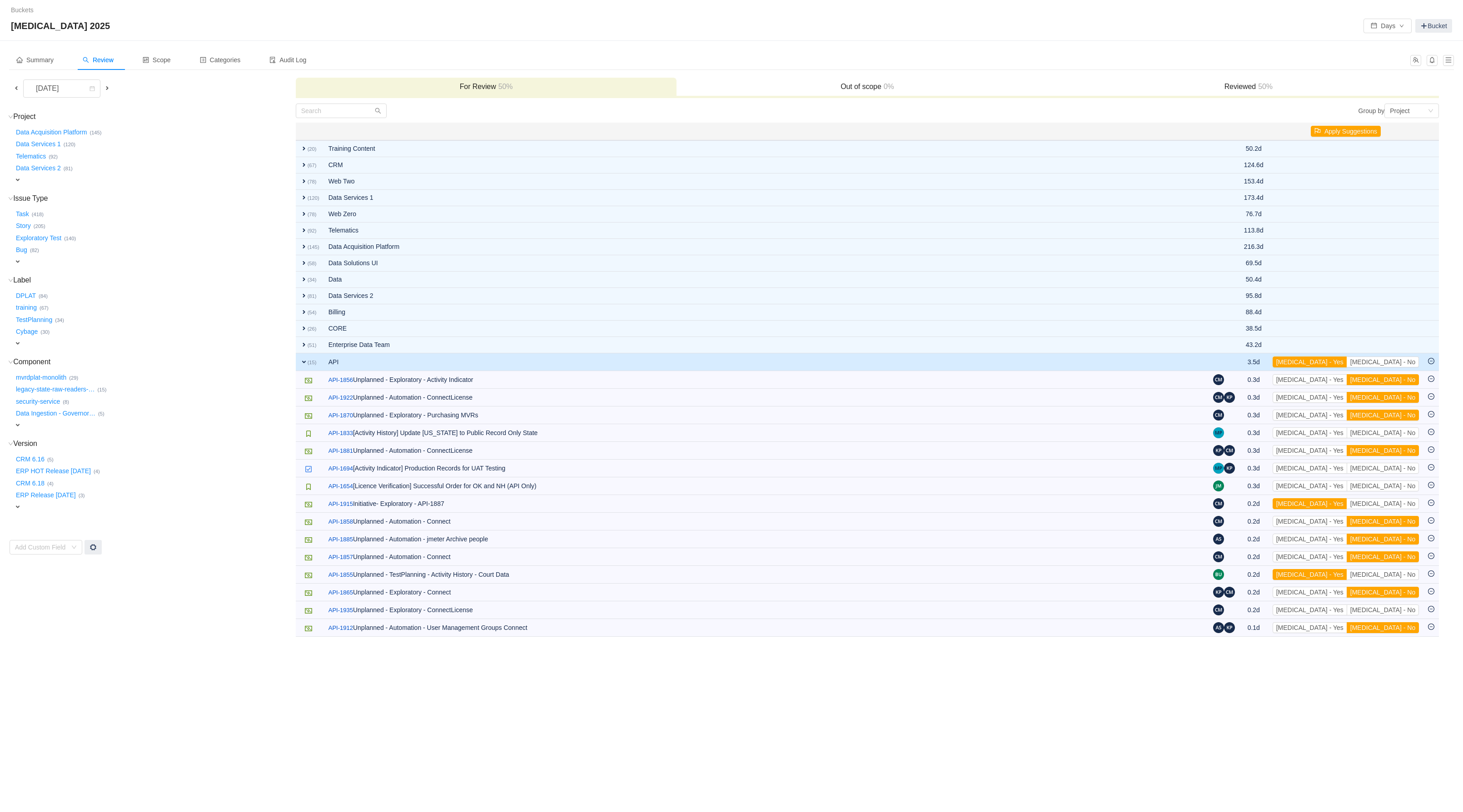
click at [1396, 385] on button "[MEDICAL_DATA] - No" at bounding box center [1382, 380] width 73 height 11
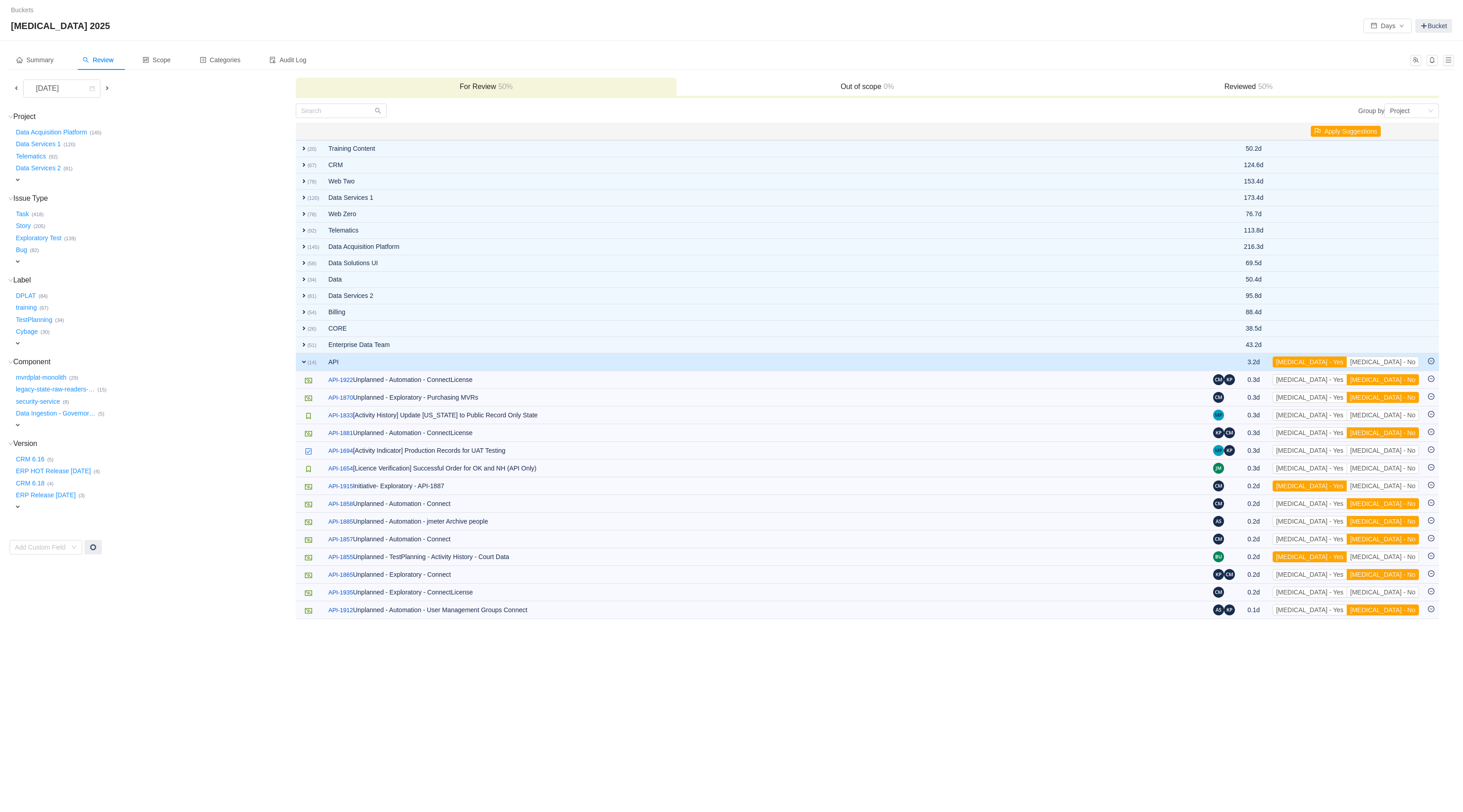
click at [1396, 385] on button "[MEDICAL_DATA] - No" at bounding box center [1382, 380] width 73 height 11
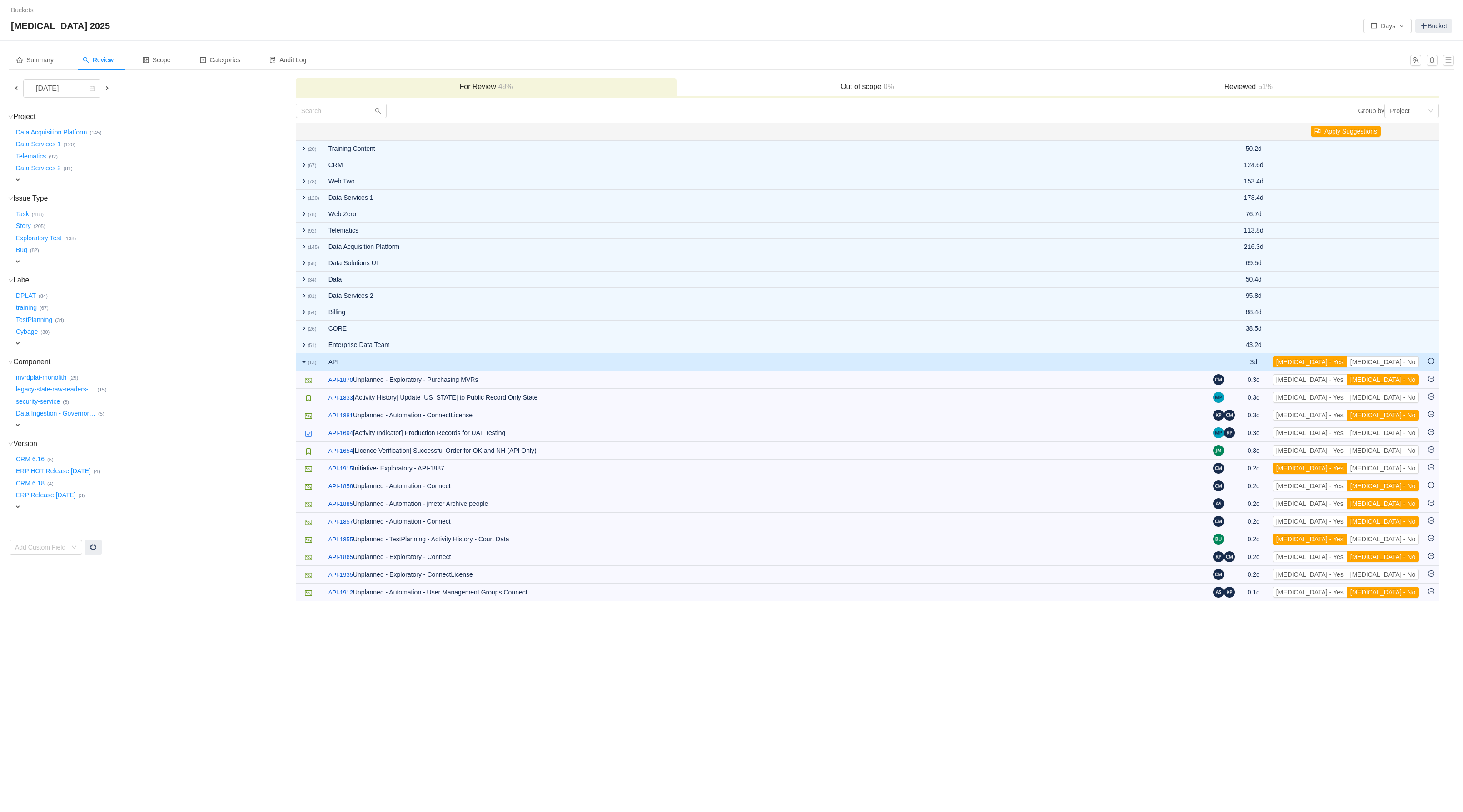
click at [1396, 385] on button "[MEDICAL_DATA] - No" at bounding box center [1382, 380] width 73 height 11
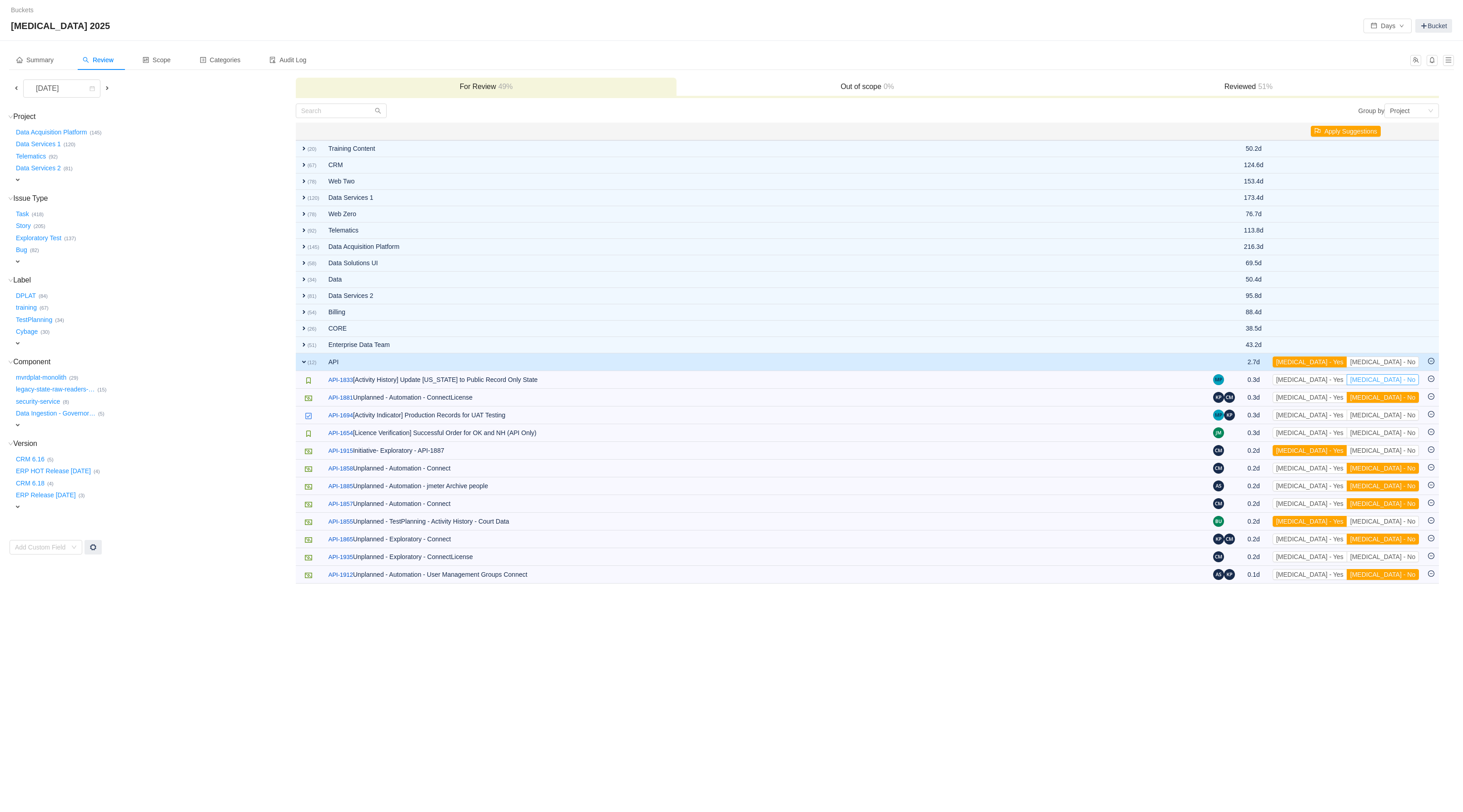
click at [1396, 385] on button "[MEDICAL_DATA] - No" at bounding box center [1382, 380] width 73 height 11
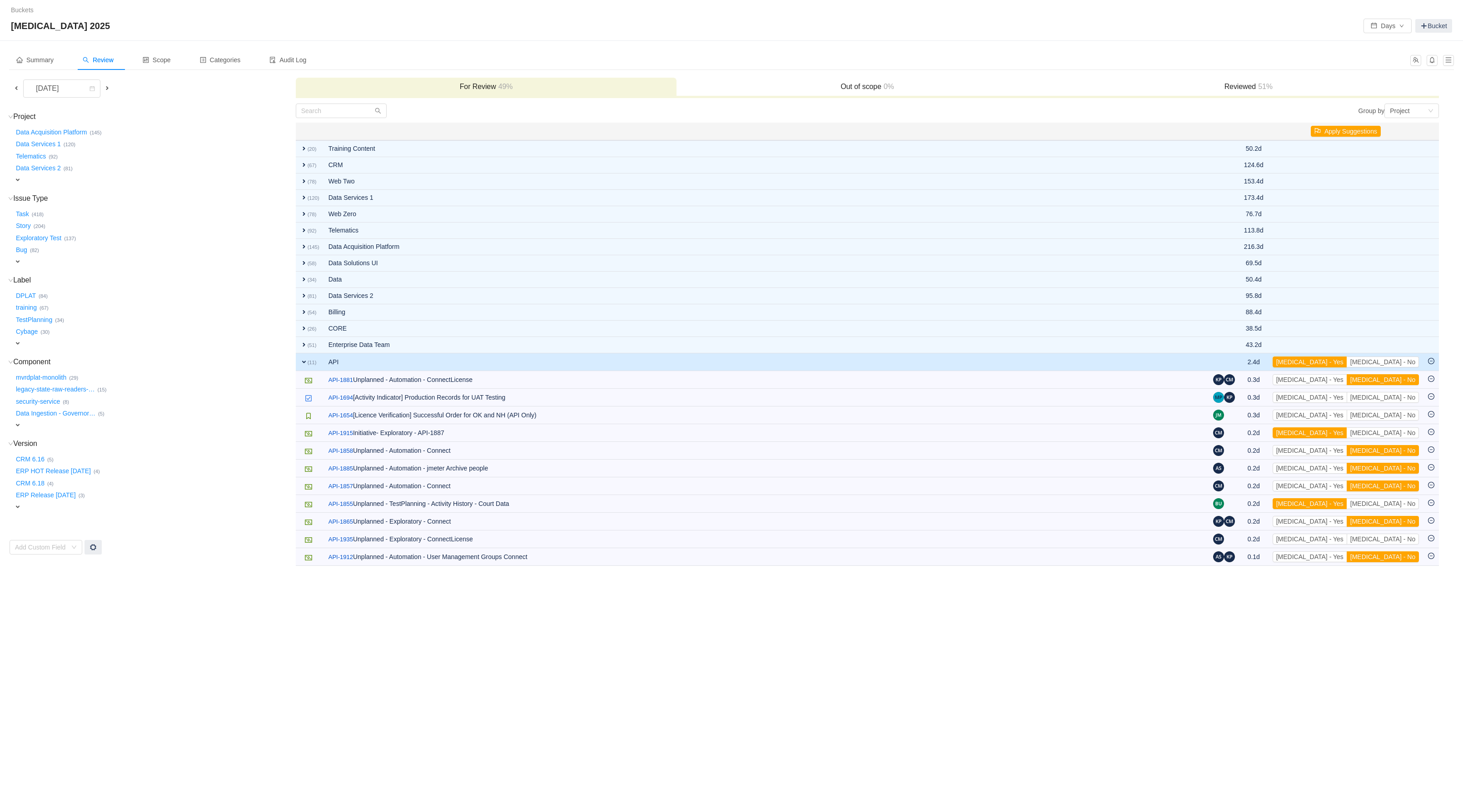
click at [1396, 385] on button "[MEDICAL_DATA] - No" at bounding box center [1382, 380] width 73 height 11
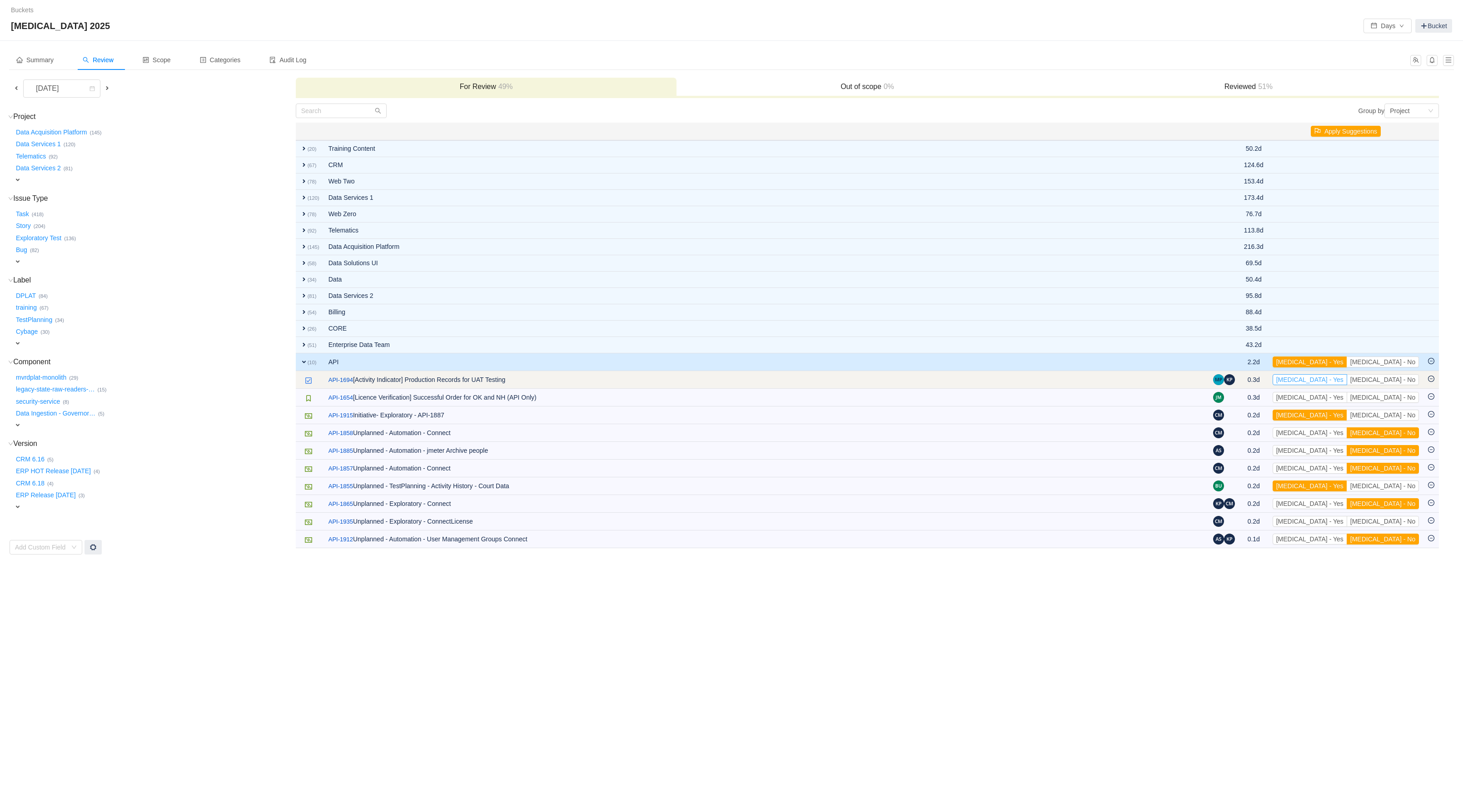
click at [1347, 385] on button "[MEDICAL_DATA] - Yes" at bounding box center [1309, 380] width 74 height 11
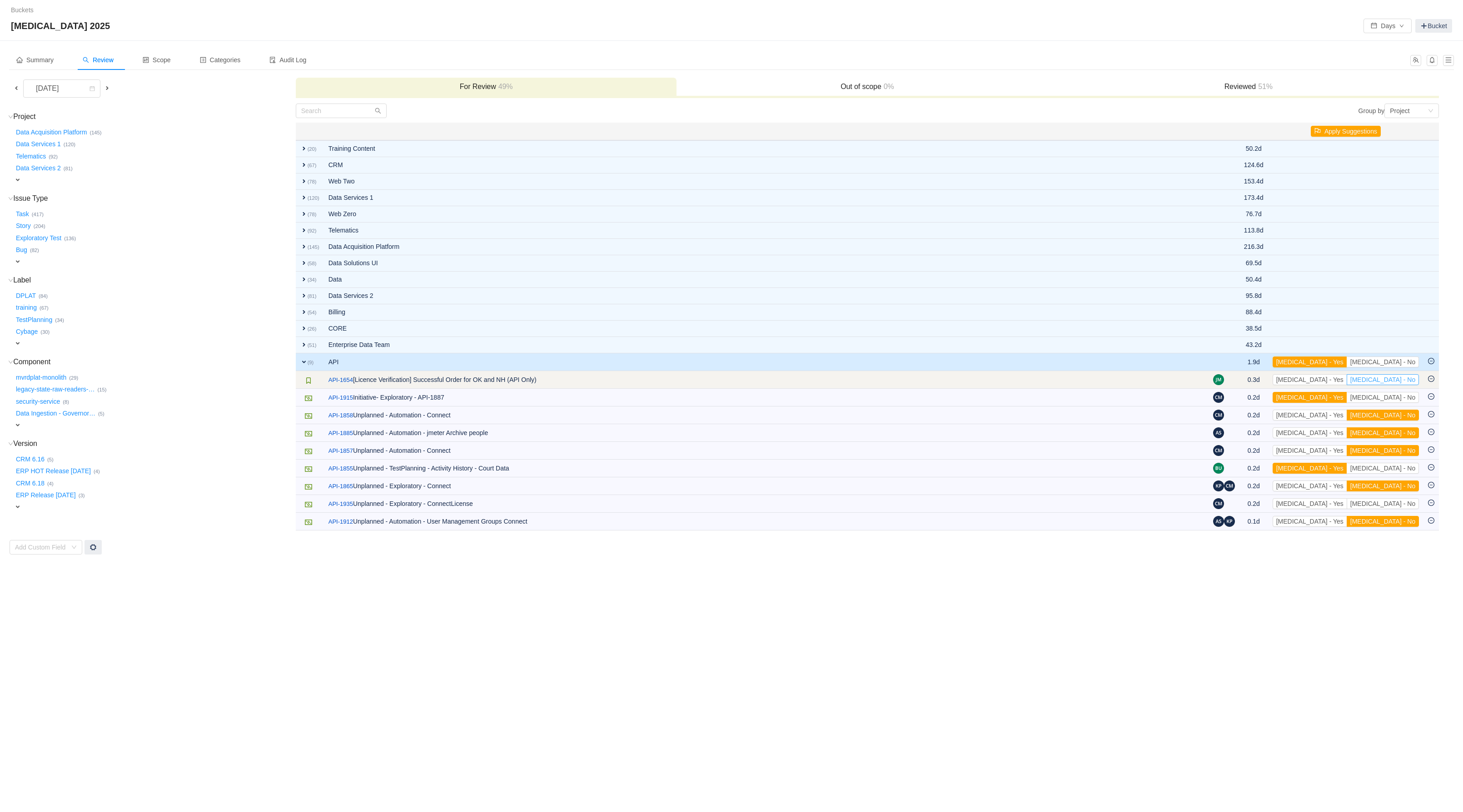
click at [1387, 385] on button "[MEDICAL_DATA] - No" at bounding box center [1382, 380] width 73 height 11
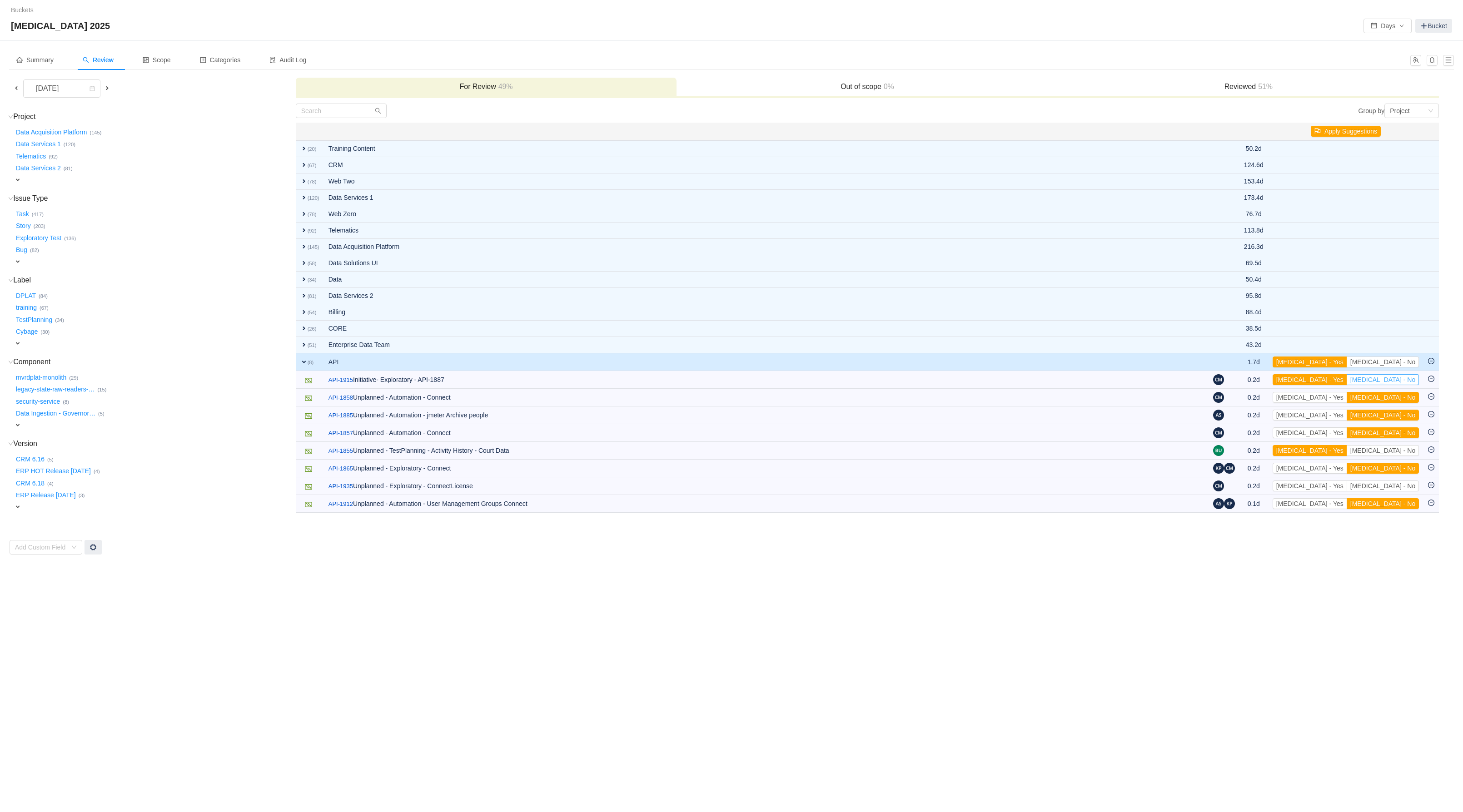
click at [1387, 385] on button "[MEDICAL_DATA] - No" at bounding box center [1382, 380] width 73 height 11
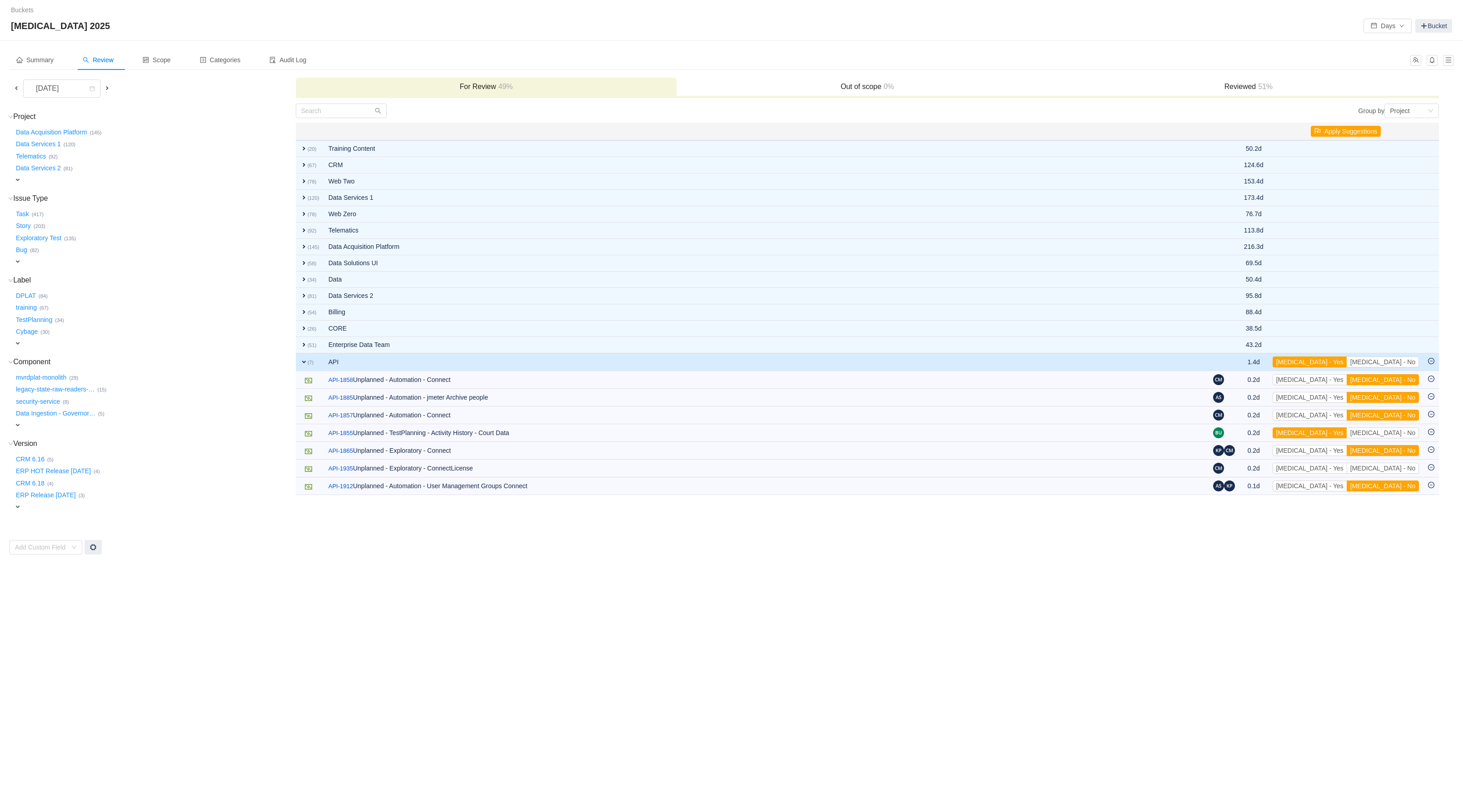
click at [1387, 385] on button "[MEDICAL_DATA] - No" at bounding box center [1382, 380] width 73 height 11
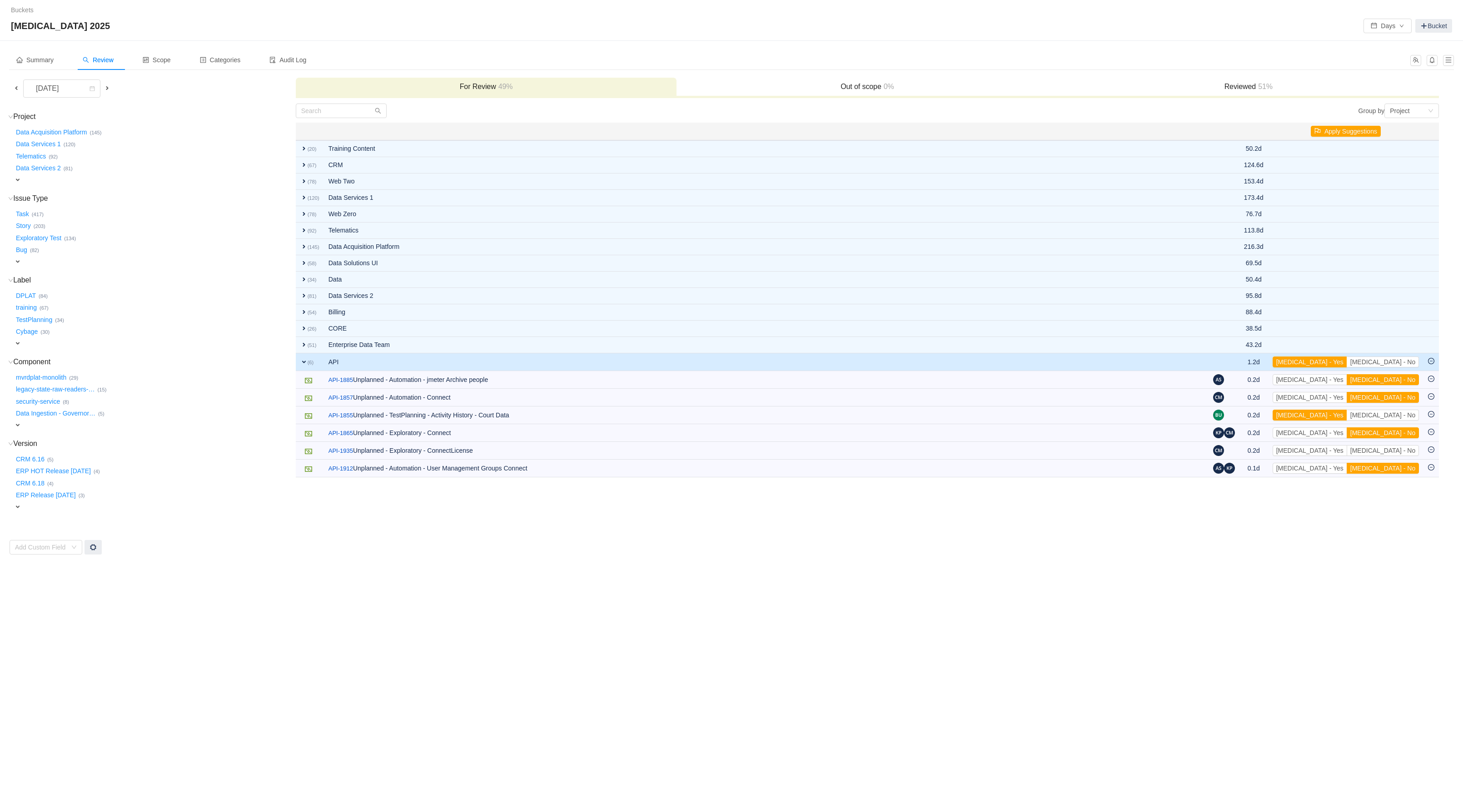
click at [1387, 385] on button "[MEDICAL_DATA] - No" at bounding box center [1382, 380] width 73 height 11
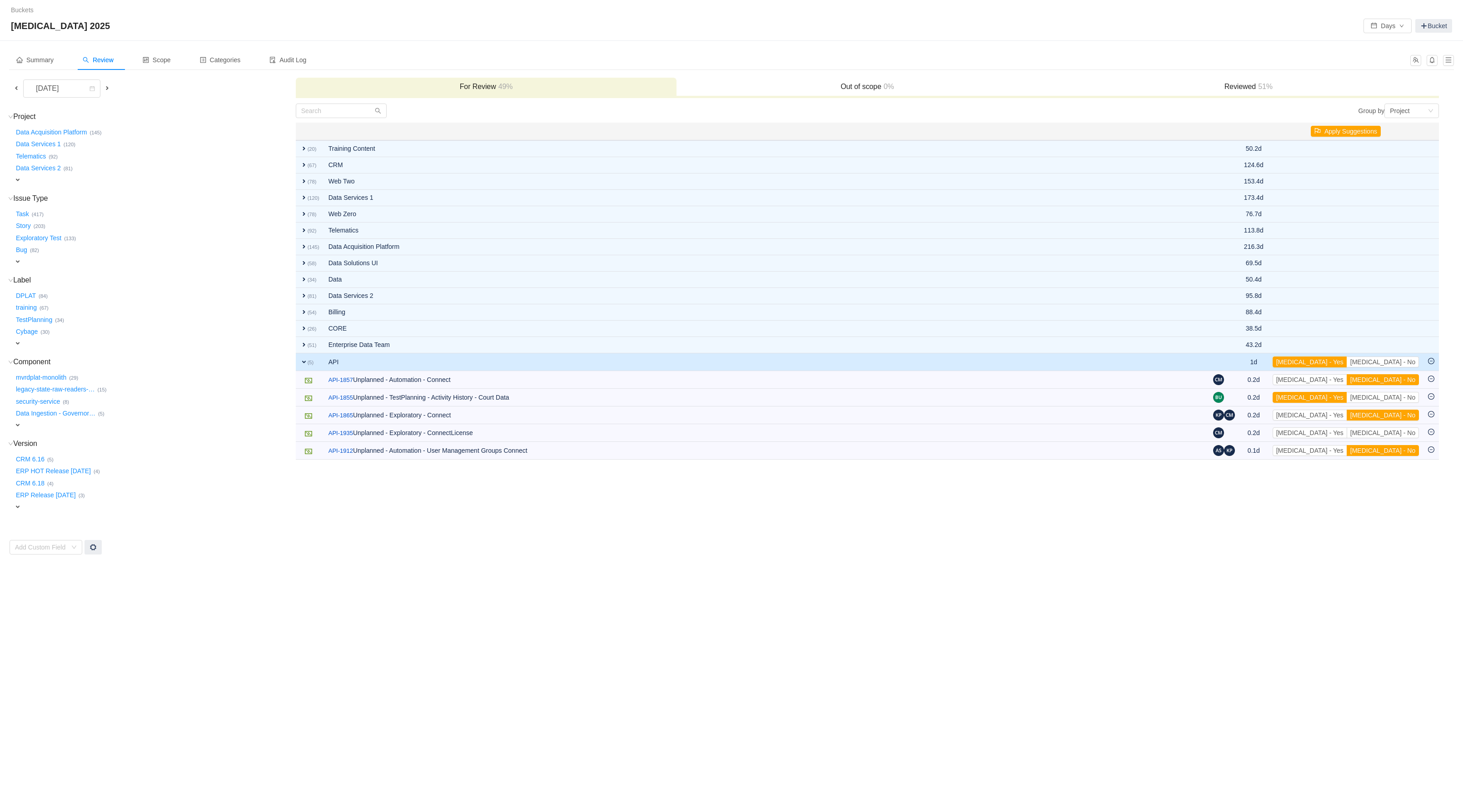
click at [1387, 385] on button "[MEDICAL_DATA] - No" at bounding box center [1382, 380] width 73 height 11
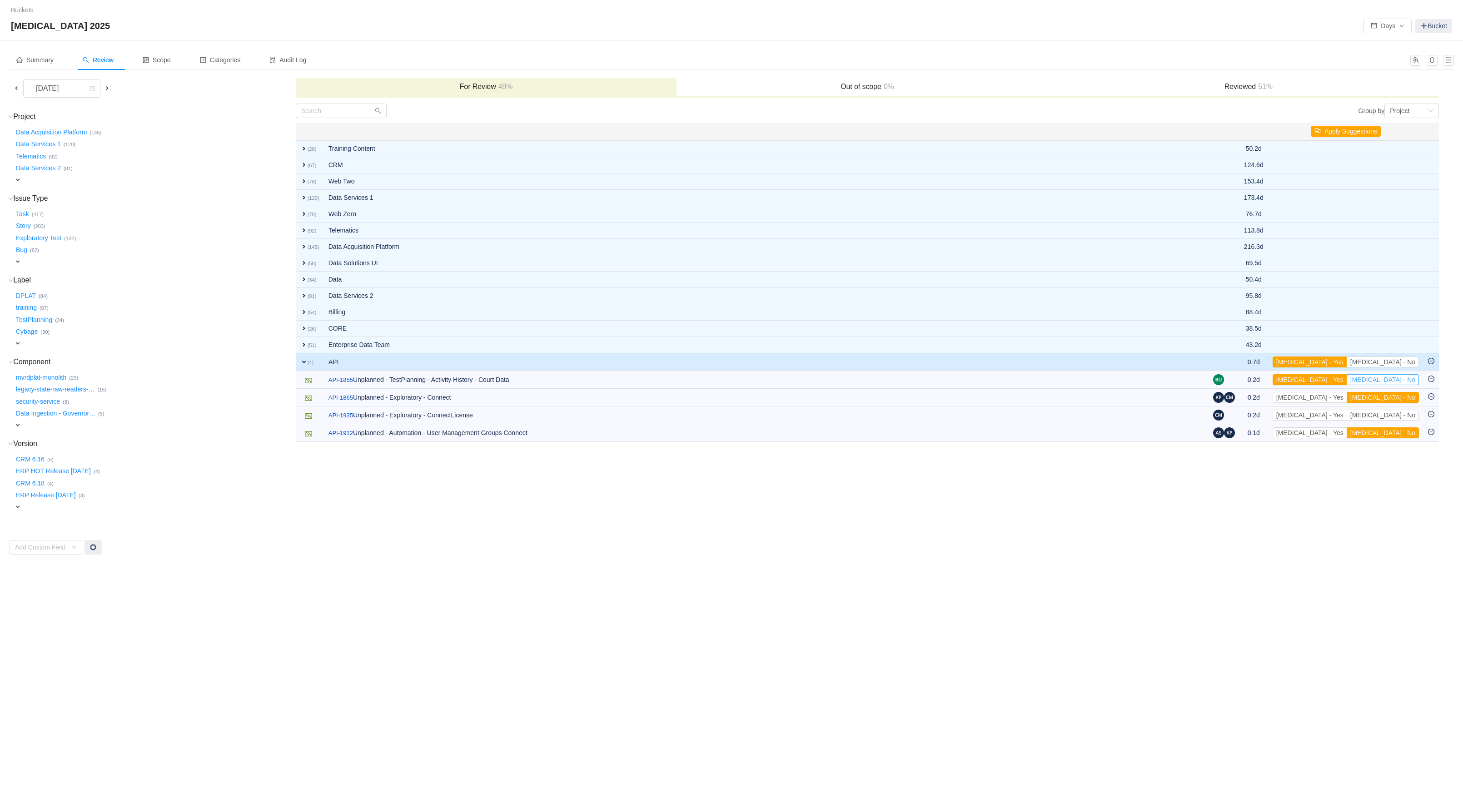
click at [1387, 385] on button "[MEDICAL_DATA] - No" at bounding box center [1382, 380] width 73 height 11
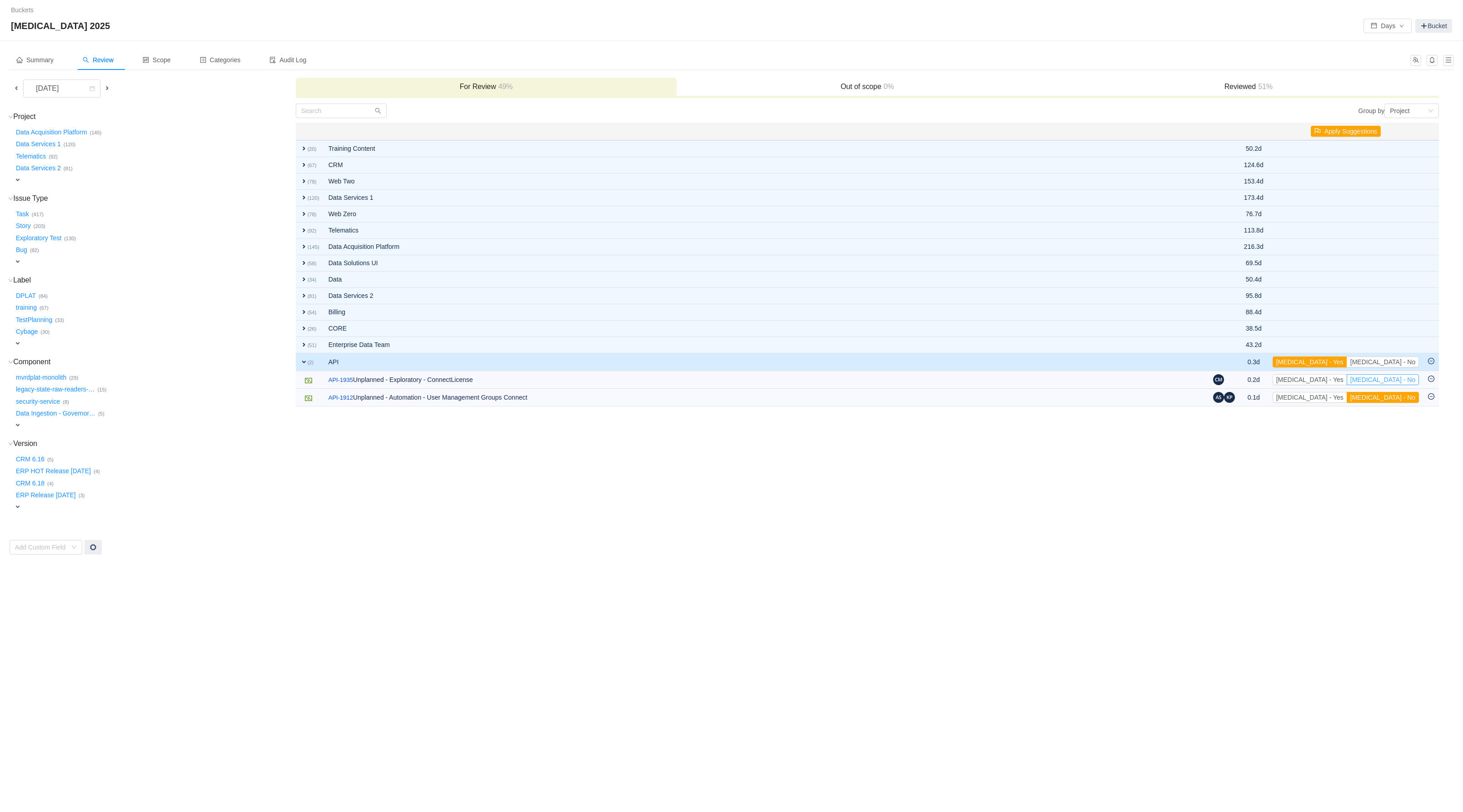
click at [1387, 385] on button "[MEDICAL_DATA] - No" at bounding box center [1382, 380] width 73 height 11
